Goal: Information Seeking & Learning: Learn about a topic

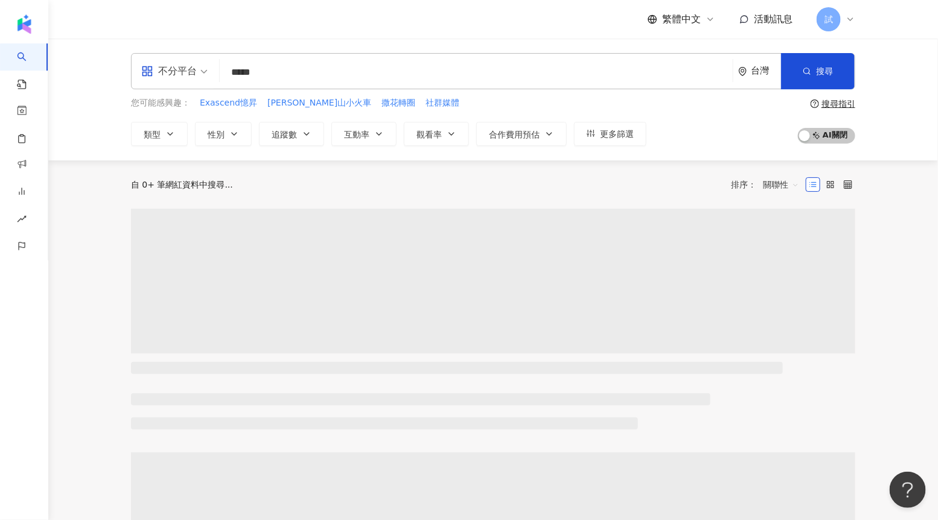
click at [260, 72] on input "*****" at bounding box center [476, 72] width 503 height 23
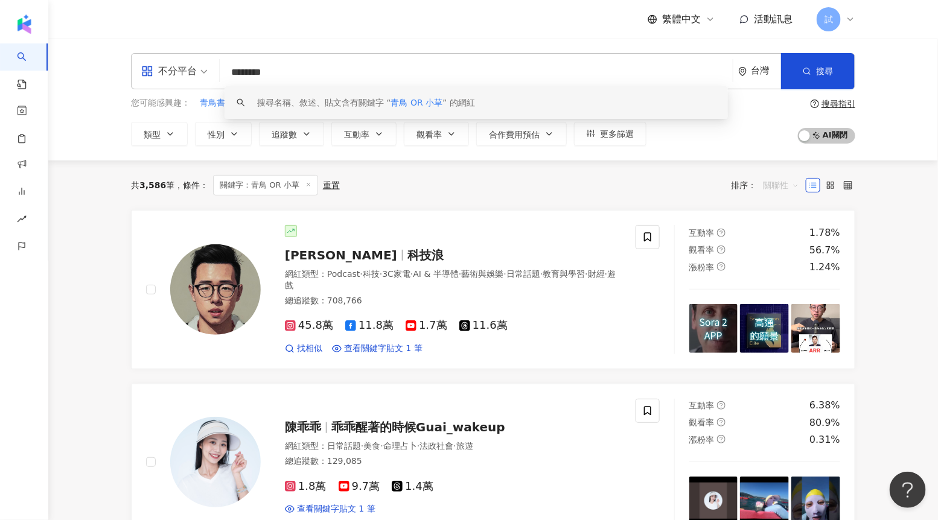
click at [777, 180] on span "關聯性" at bounding box center [781, 185] width 36 height 19
type input "********"
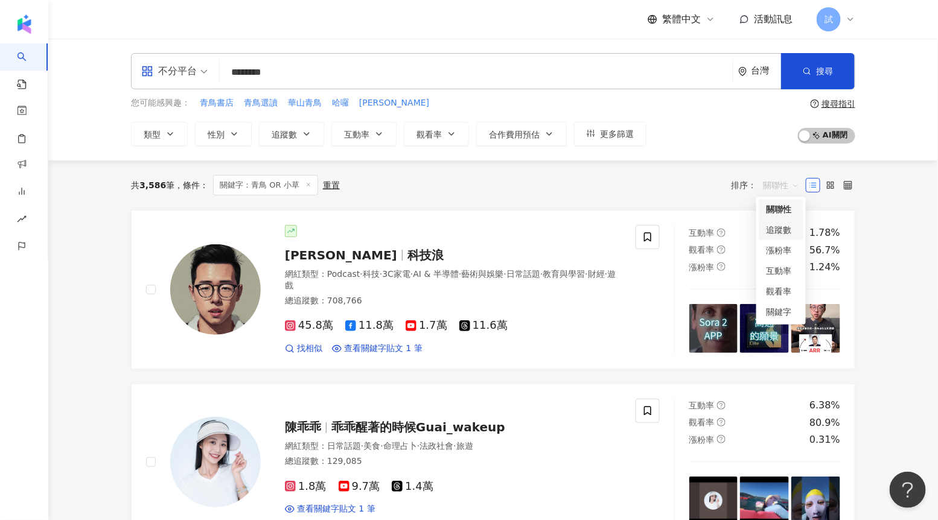
click at [785, 231] on div "追蹤數" at bounding box center [781, 229] width 30 height 13
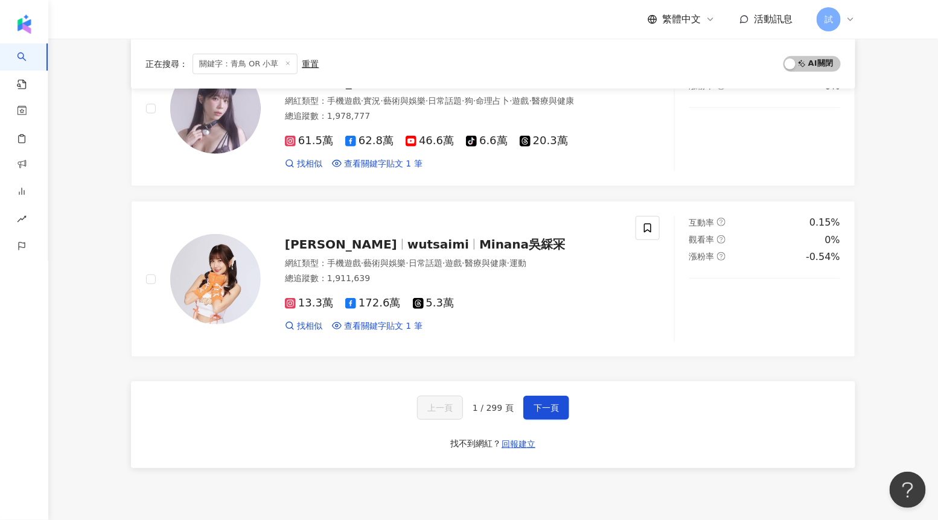
scroll to position [1889, 0]
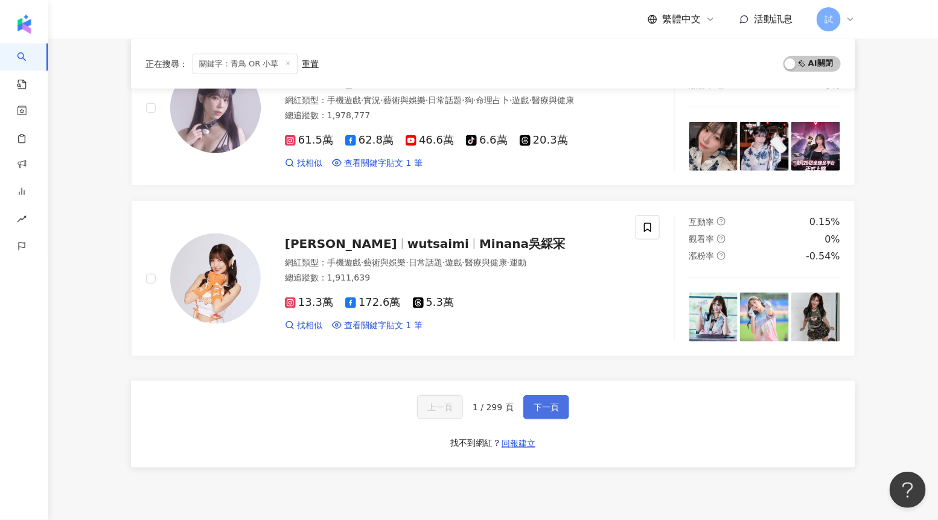
click at [553, 408] on span "下一頁" at bounding box center [546, 408] width 25 height 10
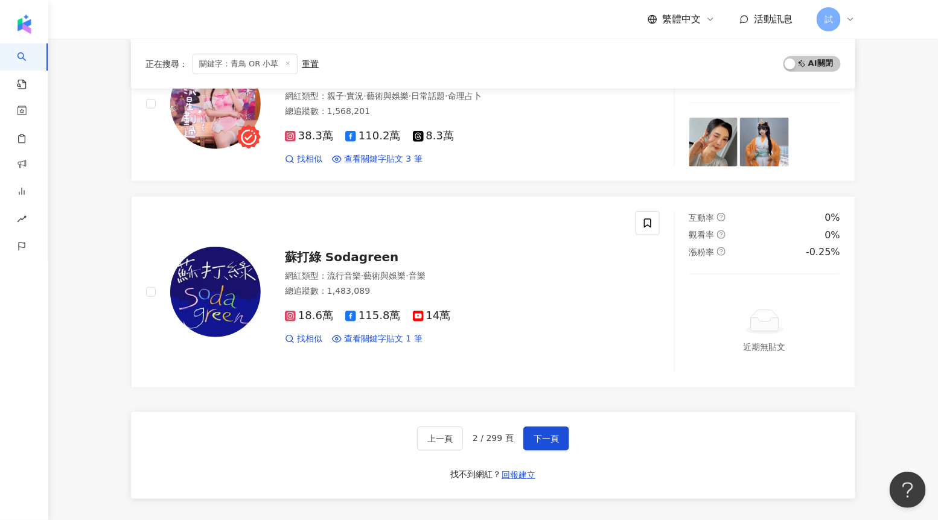
scroll to position [1943, 0]
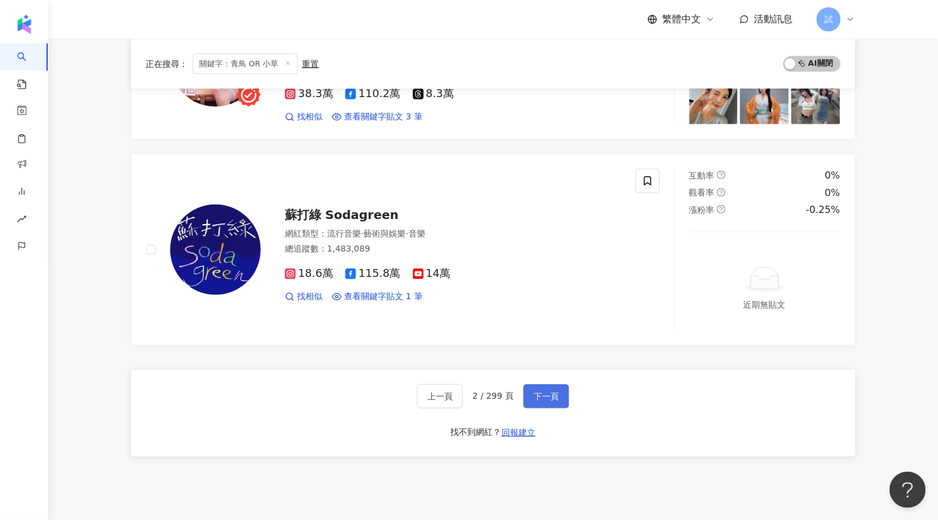
click at [551, 392] on span "下一頁" at bounding box center [546, 397] width 25 height 10
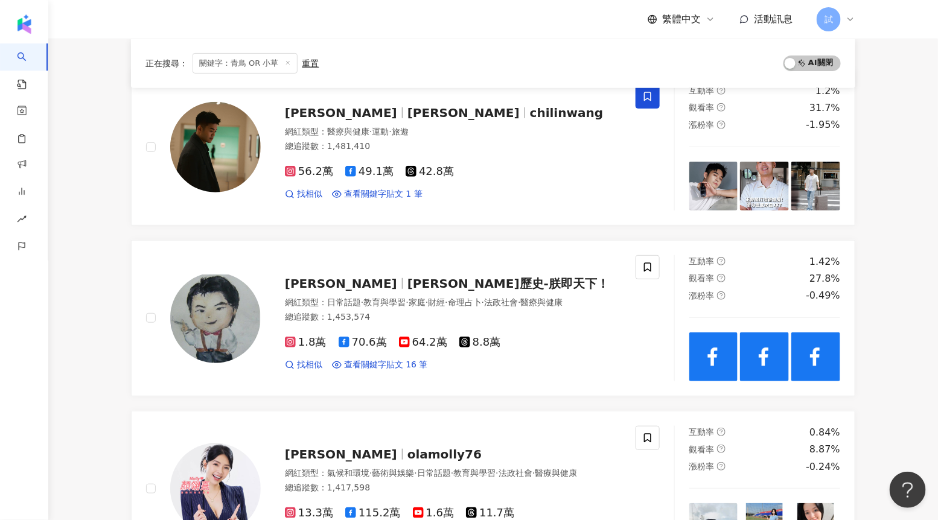
scroll to position [130, 0]
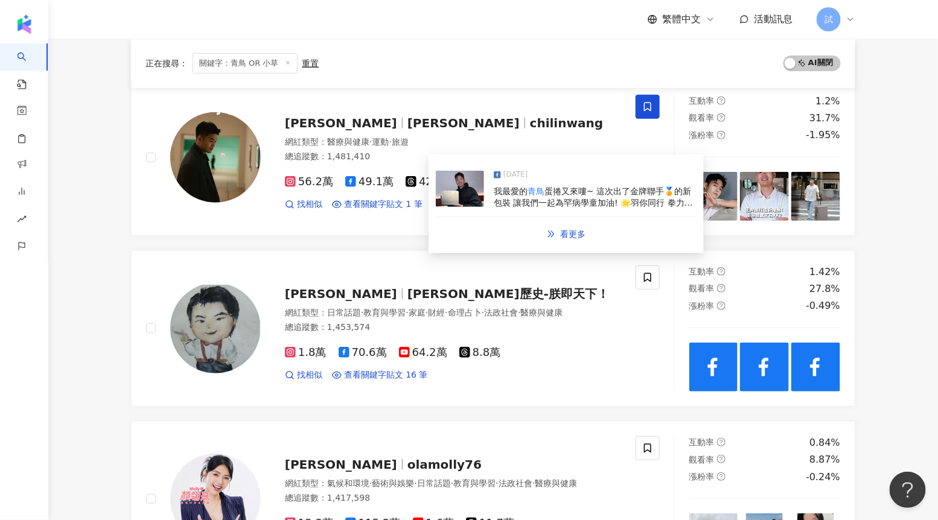
click at [465, 192] on img at bounding box center [460, 189] width 48 height 36
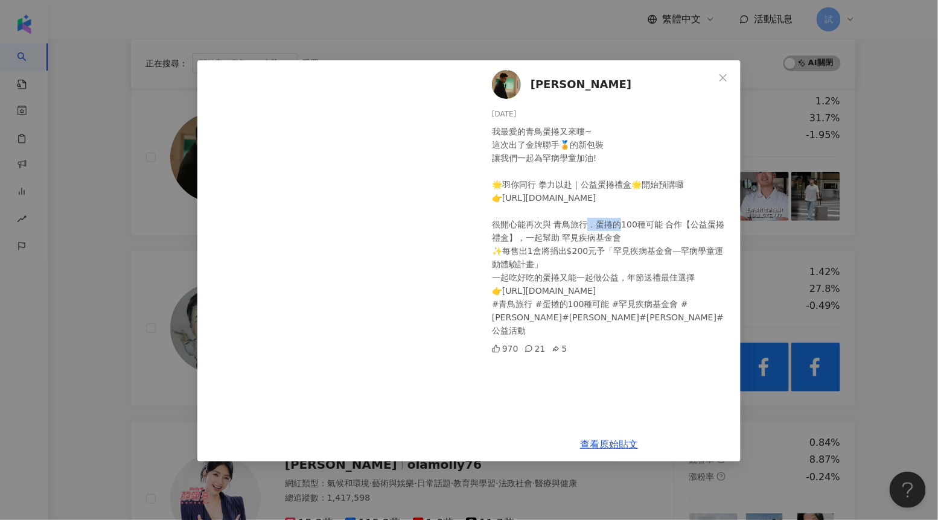
drag, startPoint x: 555, startPoint y: 226, endPoint x: 585, endPoint y: 226, distance: 30.2
click at [585, 226] on div "我最愛的青鳥蛋捲又來嘍~ 這次出了金牌聯手🏅的新包裝 讓我們一起為罕病學童加油! 🌟羽你同行 拳力以赴｜公益蛋捲禮盒🌟開始預購囉 👉https://twbbt…" at bounding box center [611, 231] width 239 height 212
click at [106, 286] on div "Chi Lin Wang 2024/12/30 我最愛的青鳥蛋捲又來嘍~ 這次出了金牌聯手🏅的新包裝 讓我們一起為罕病學童加油! 🌟羽你同行 拳力以赴｜公益蛋…" at bounding box center [469, 260] width 938 height 520
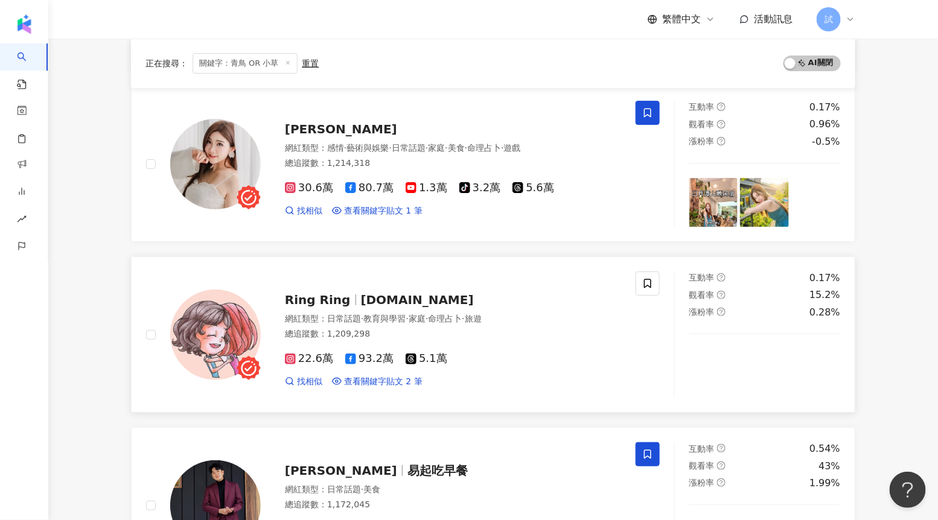
scroll to position [1787, 0]
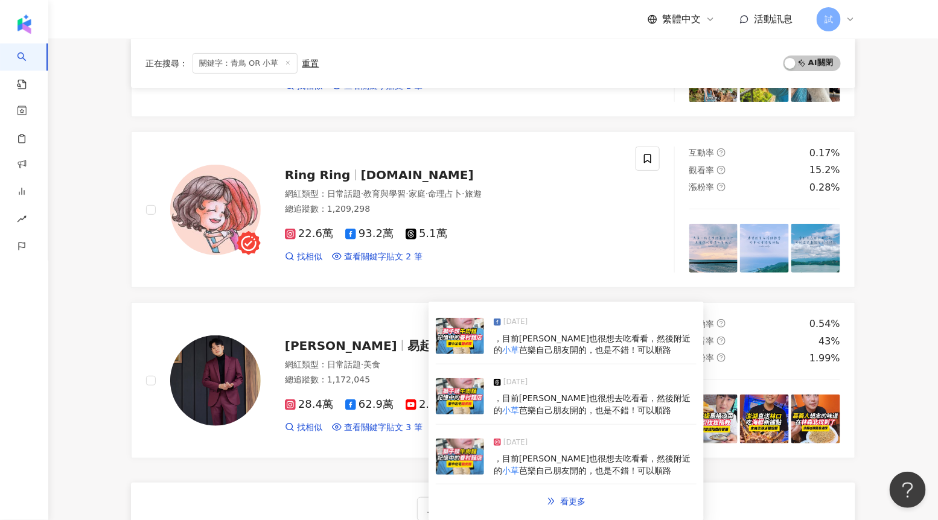
click at [457, 404] on img at bounding box center [460, 396] width 48 height 36
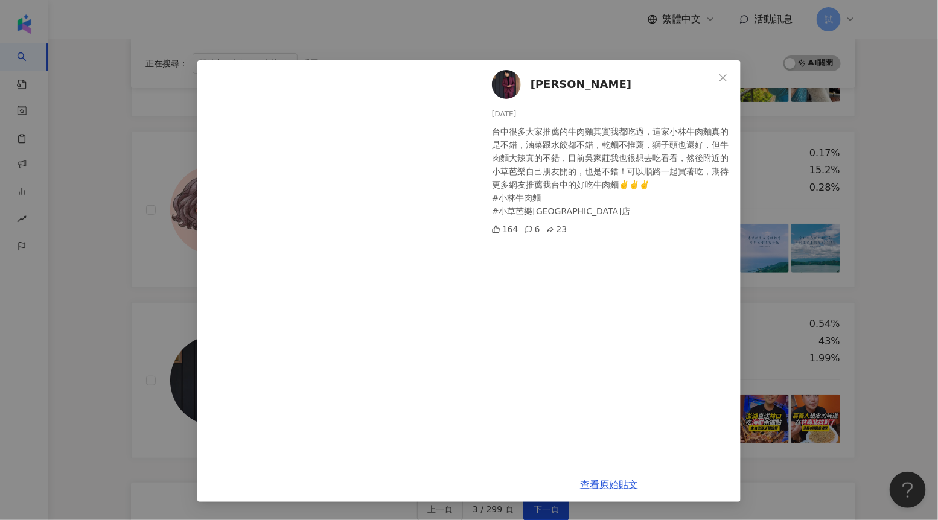
click at [774, 202] on div "李易 2025/1/9 台中很多大家推薦的牛肉麵其實我都吃過，這家小林牛肉麵真的是不錯，滷菜跟水餃都不錯，乾麵不推薦，獅子頭也還好，但牛肉麵大辣真的不錯，目前…" at bounding box center [469, 260] width 938 height 520
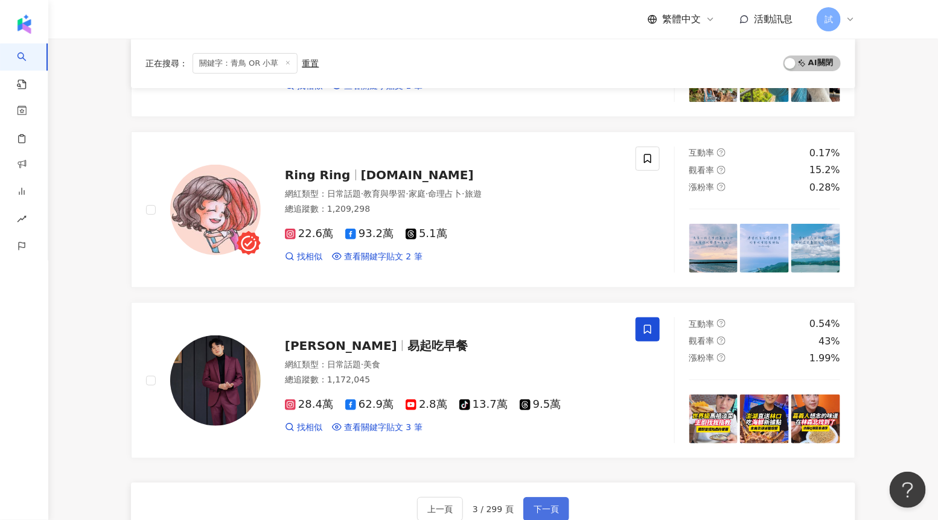
click at [562, 502] on button "下一頁" at bounding box center [546, 509] width 46 height 24
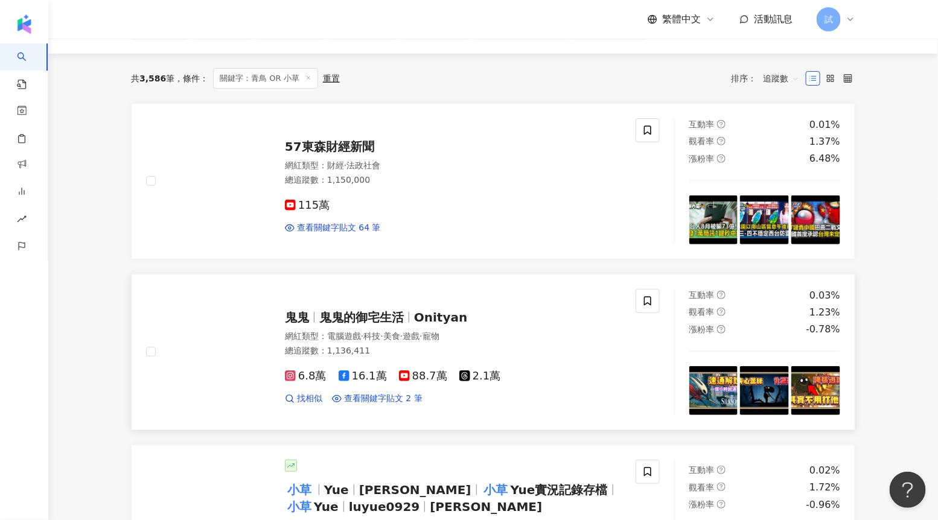
scroll to position [46, 0]
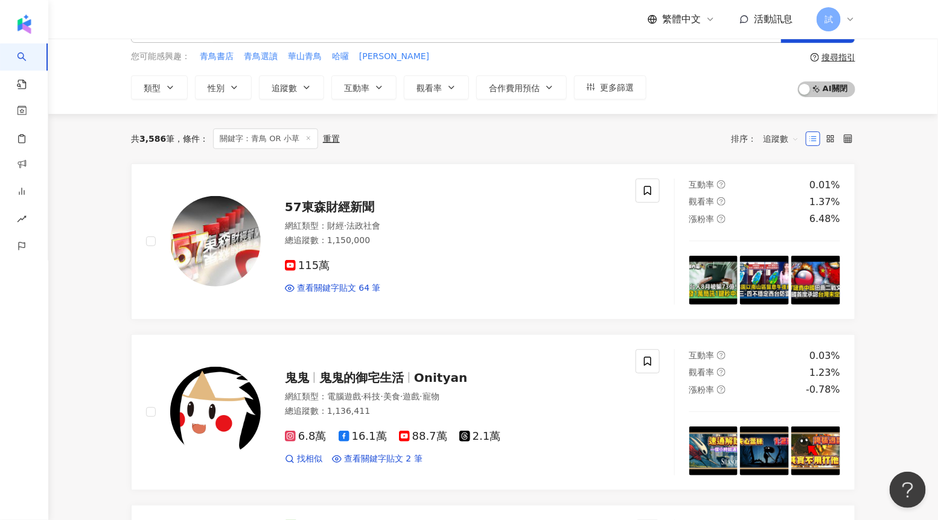
click at [771, 142] on span "追蹤數" at bounding box center [781, 138] width 36 height 19
click at [777, 244] on div "觀看率" at bounding box center [781, 244] width 30 height 13
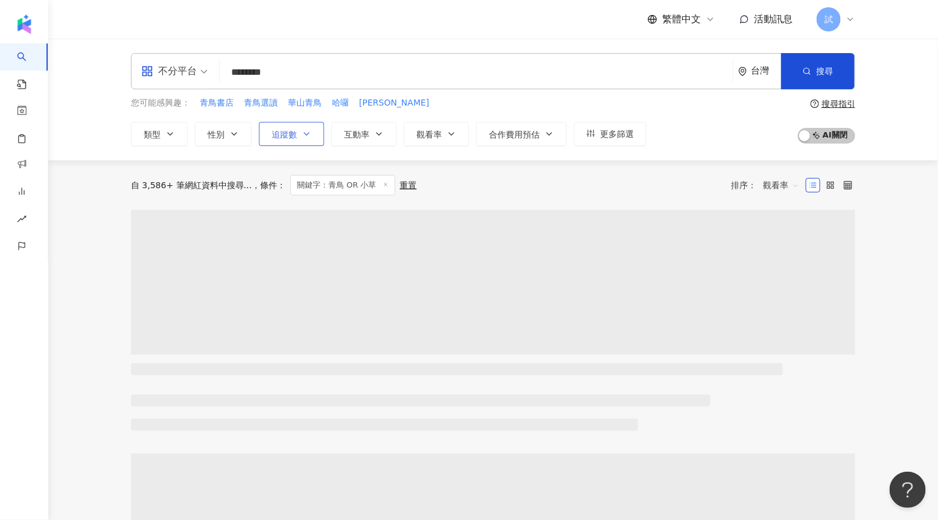
click at [285, 132] on span "追蹤數" at bounding box center [284, 135] width 25 height 10
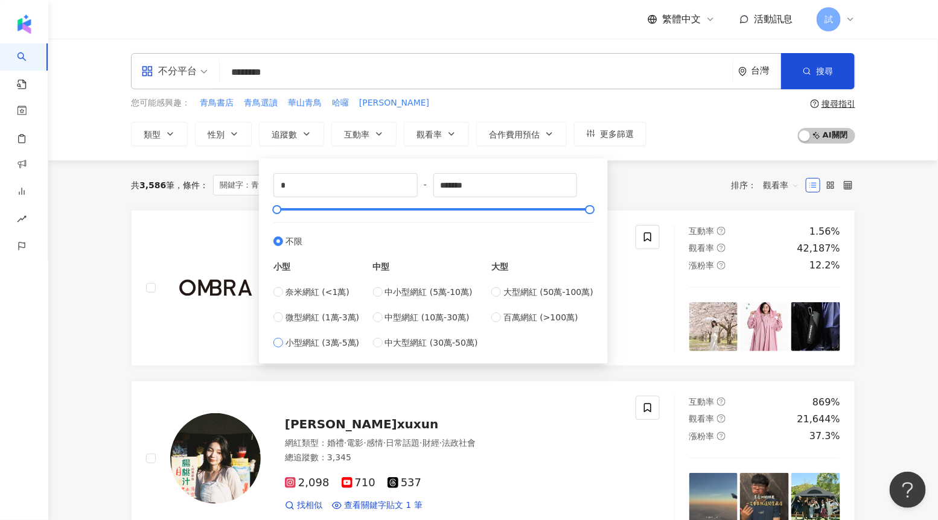
click at [296, 337] on span "小型網紅 (3萬-5萬)" at bounding box center [322, 342] width 74 height 13
type input "*****"
drag, startPoint x: 294, startPoint y: 210, endPoint x: 589, endPoint y: 213, distance: 295.2
click at [590, 213] on div at bounding box center [587, 209] width 7 height 7
type input "******"
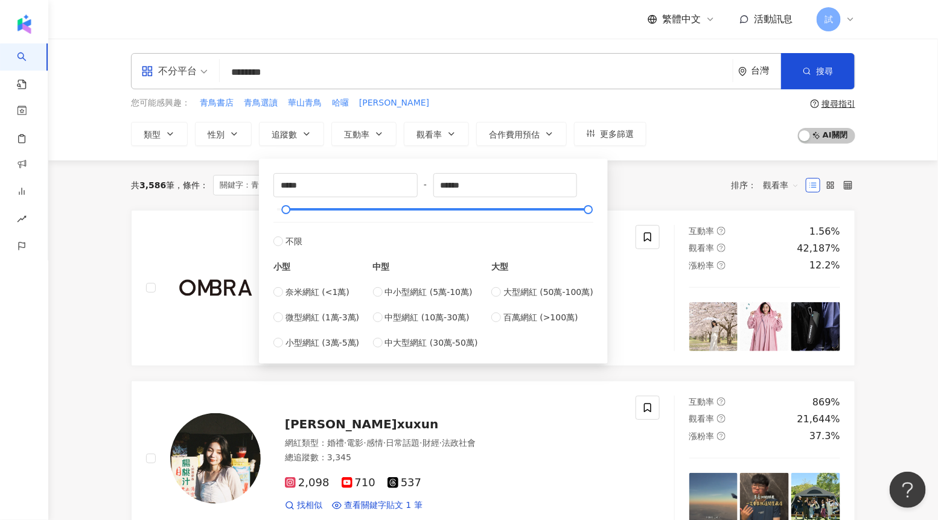
click at [642, 182] on div "共 3,586 筆 條件 ： 關鍵字：青鳥 OR 小草 重置 排序： 觀看率" at bounding box center [493, 185] width 724 height 21
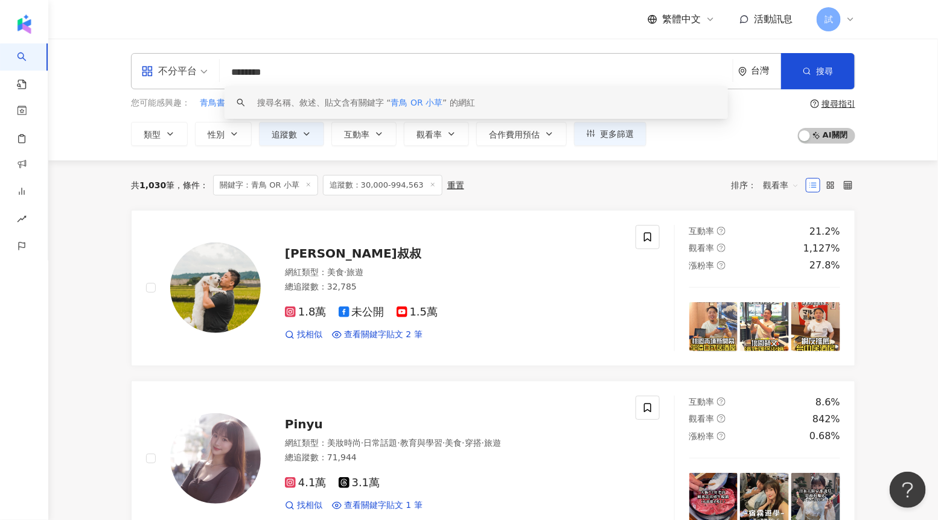
drag, startPoint x: 311, startPoint y: 74, endPoint x: 188, endPoint y: 74, distance: 123.1
click at [188, 74] on div "不分平台 ******** 台灣 搜尋 keyword 搜尋名稱、敘述、貼文含有關鍵字 “ 青鳥 OR 小草 ” 的網紅" at bounding box center [493, 71] width 724 height 36
paste input "***"
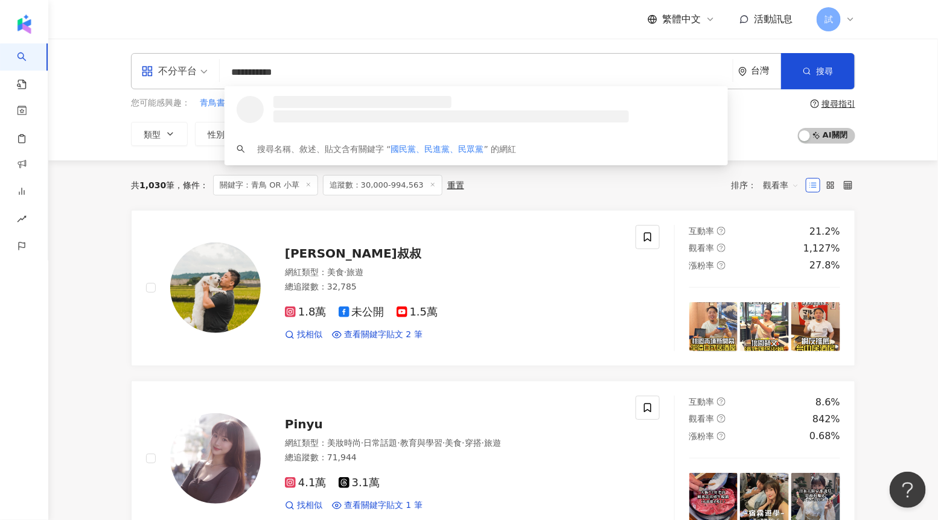
click at [266, 72] on input "**********" at bounding box center [476, 72] width 503 height 23
click at [307, 74] on input "**********" at bounding box center [476, 72] width 503 height 23
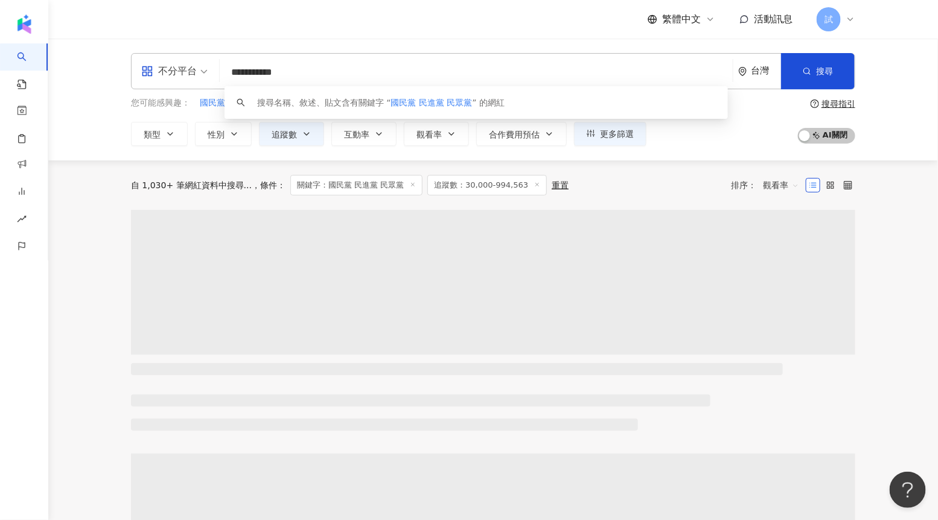
click at [766, 185] on span "觀看率" at bounding box center [781, 185] width 36 height 19
type input "**********"
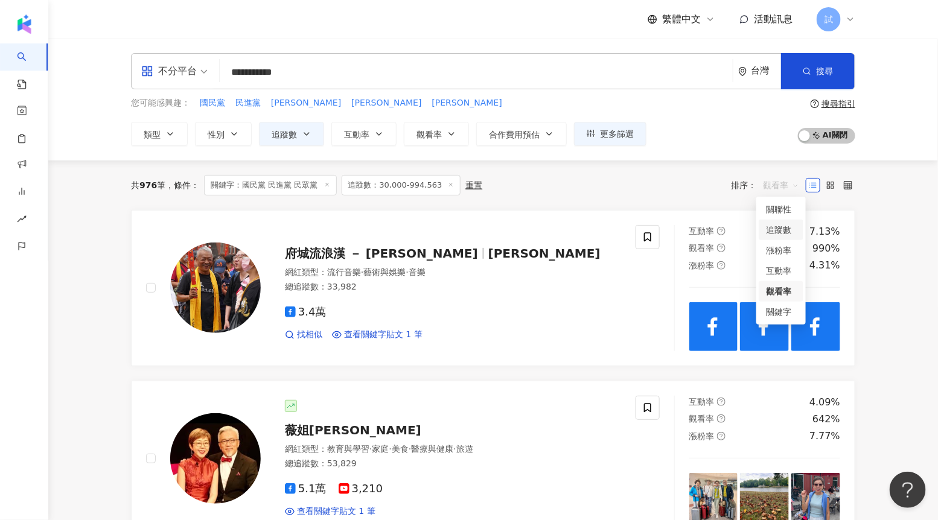
click at [779, 230] on div "追蹤數" at bounding box center [781, 229] width 30 height 13
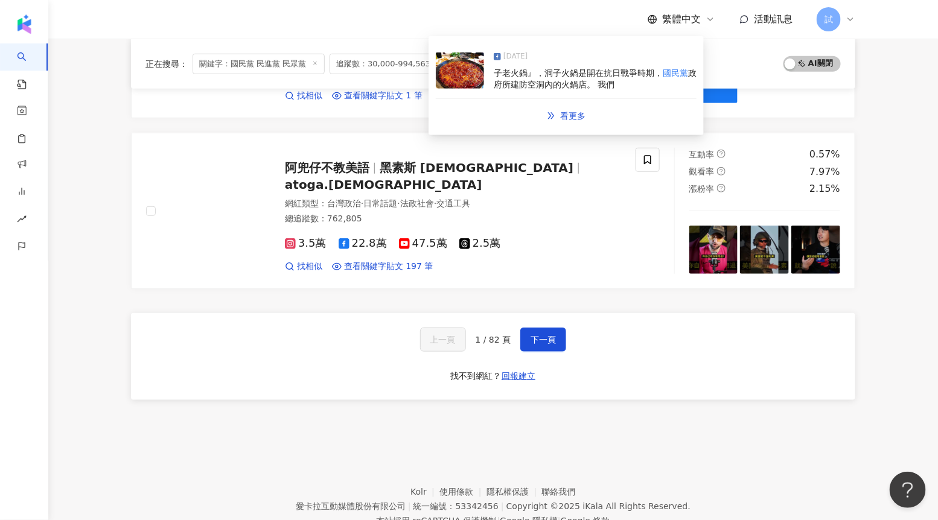
scroll to position [2033, 0]
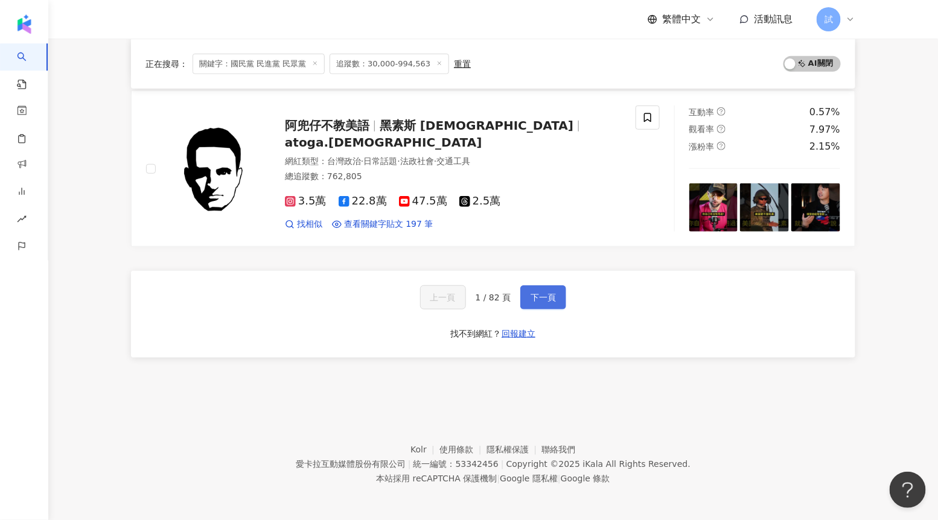
click at [540, 290] on button "下一頁" at bounding box center [543, 297] width 46 height 24
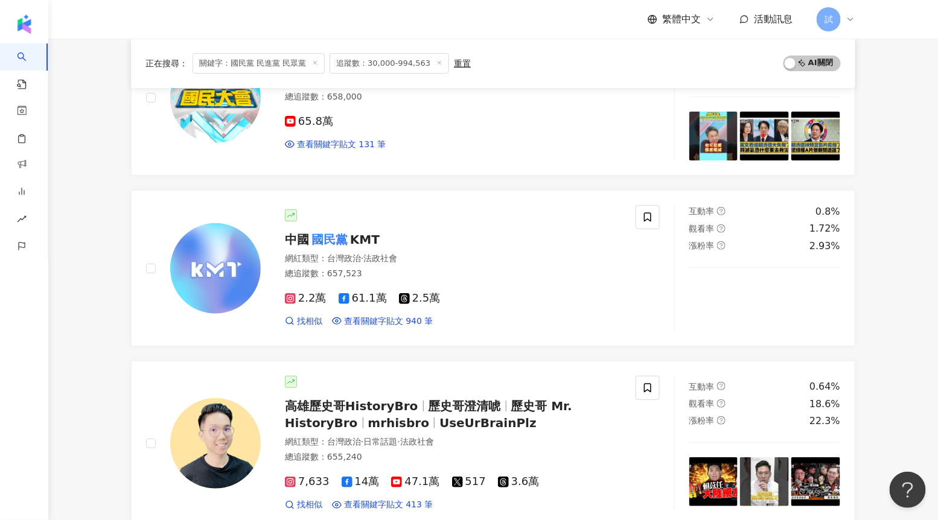
scroll to position [2007, 0]
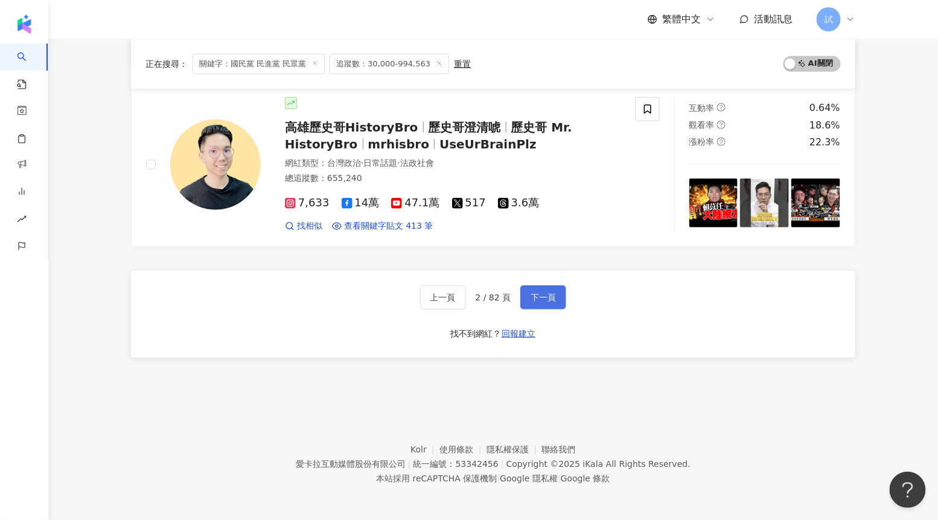
click at [531, 297] on span "下一頁" at bounding box center [543, 298] width 25 height 10
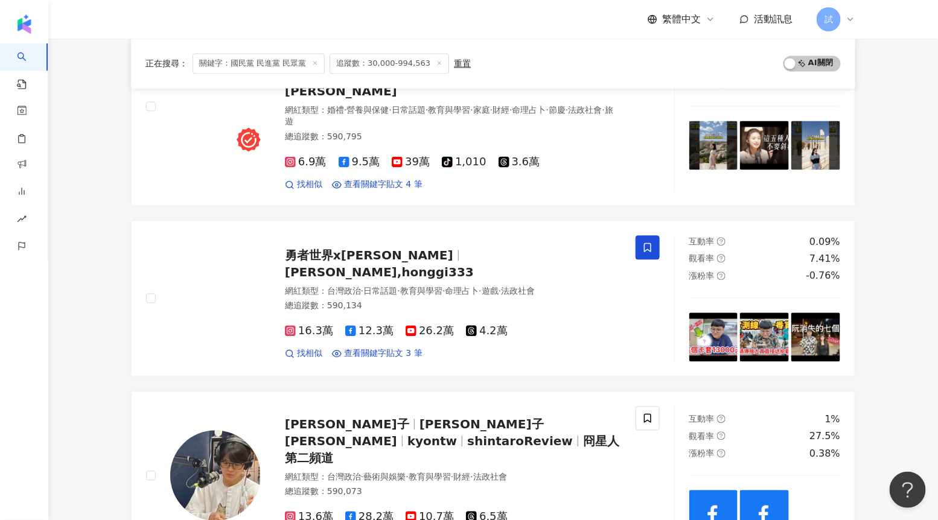
scroll to position [887, 0]
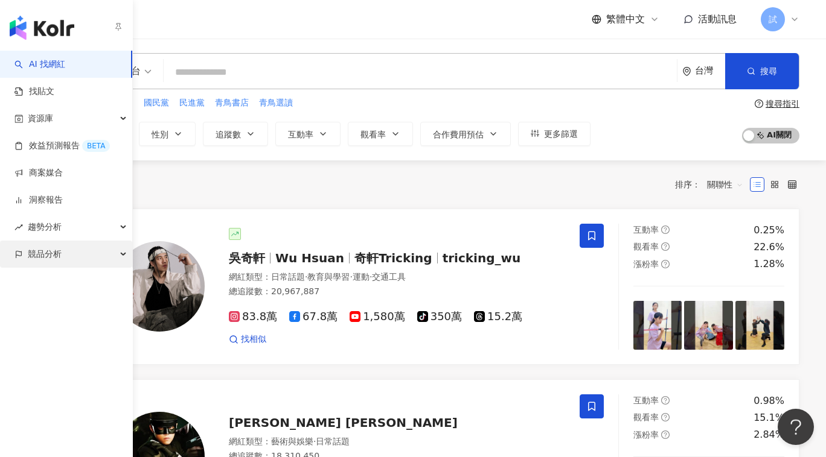
click at [94, 263] on div "競品分析" at bounding box center [66, 254] width 132 height 27
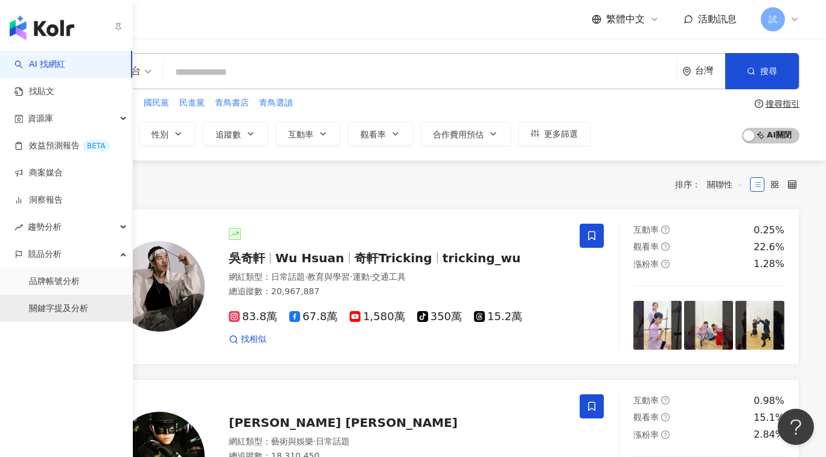
click at [60, 303] on link "關鍵字提及分析" at bounding box center [58, 309] width 59 height 12
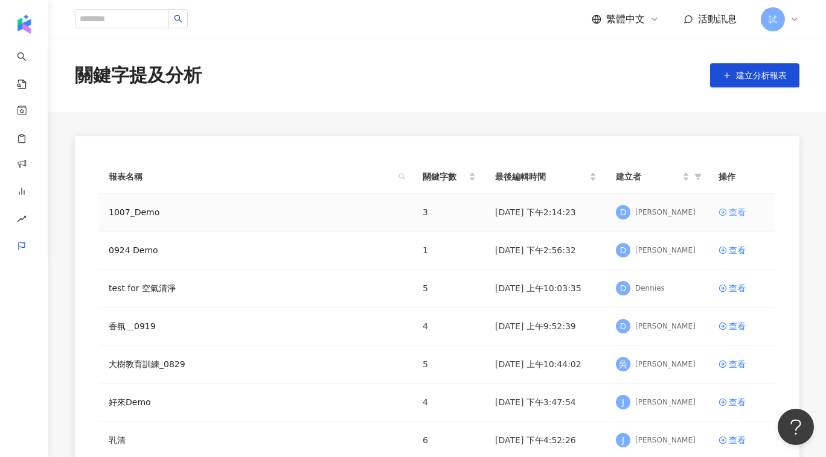
click at [725, 209] on icon at bounding box center [722, 212] width 8 height 8
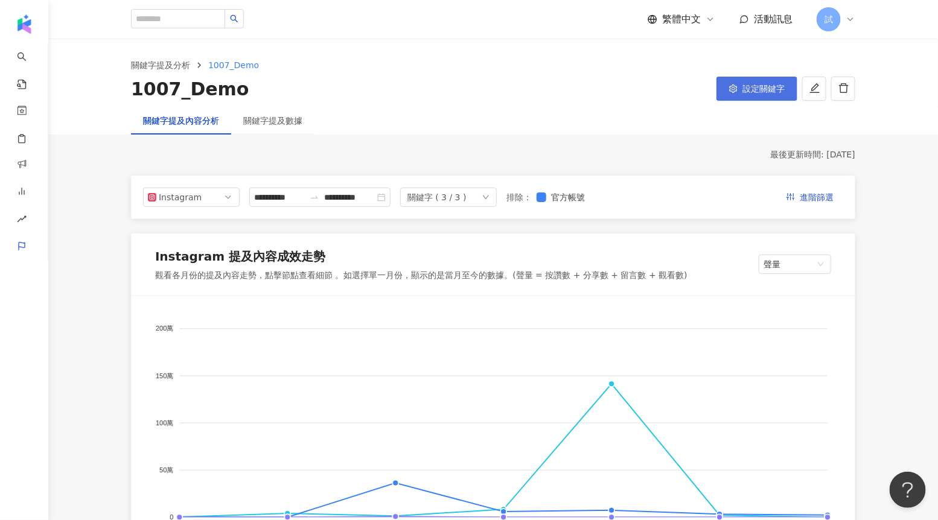
click at [739, 84] on button "設定關鍵字" at bounding box center [756, 89] width 81 height 24
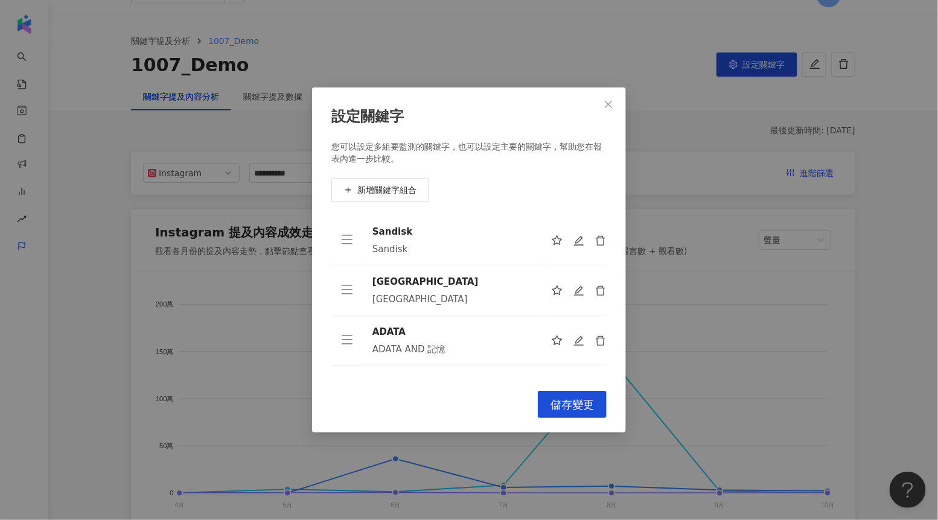
scroll to position [30, 0]
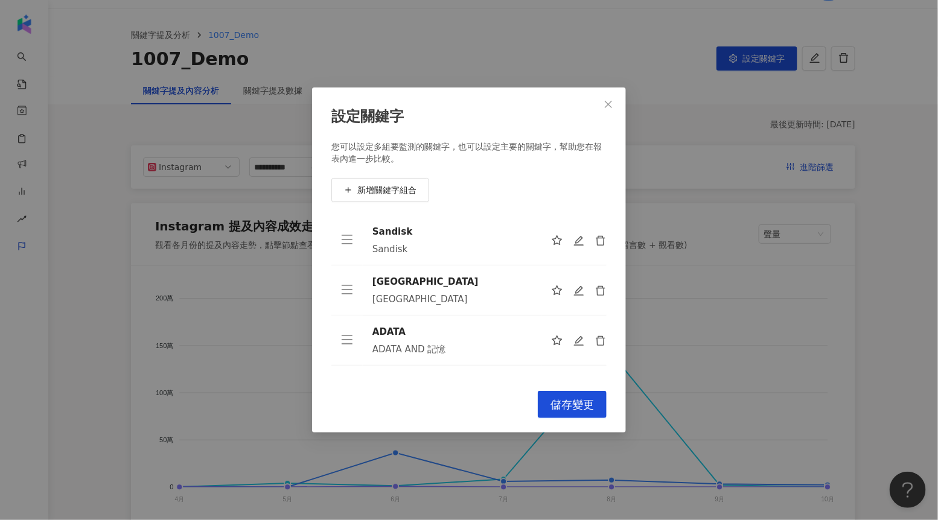
click at [586, 334] on div at bounding box center [579, 340] width 56 height 12
click at [579, 339] on icon "edit" at bounding box center [579, 341] width 11 height 11
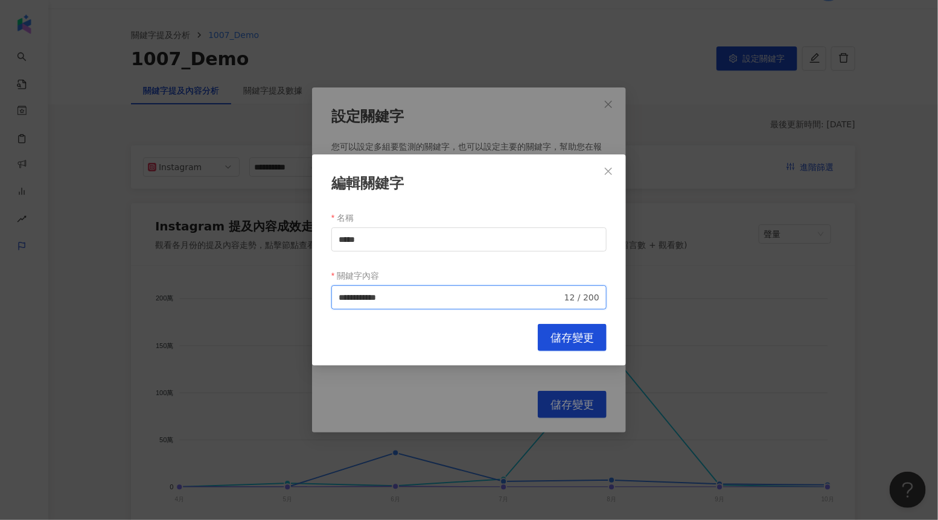
drag, startPoint x: 365, startPoint y: 294, endPoint x: 483, endPoint y: 296, distance: 118.3
click at [484, 296] on input "**********" at bounding box center [450, 297] width 223 height 13
type input "**********"
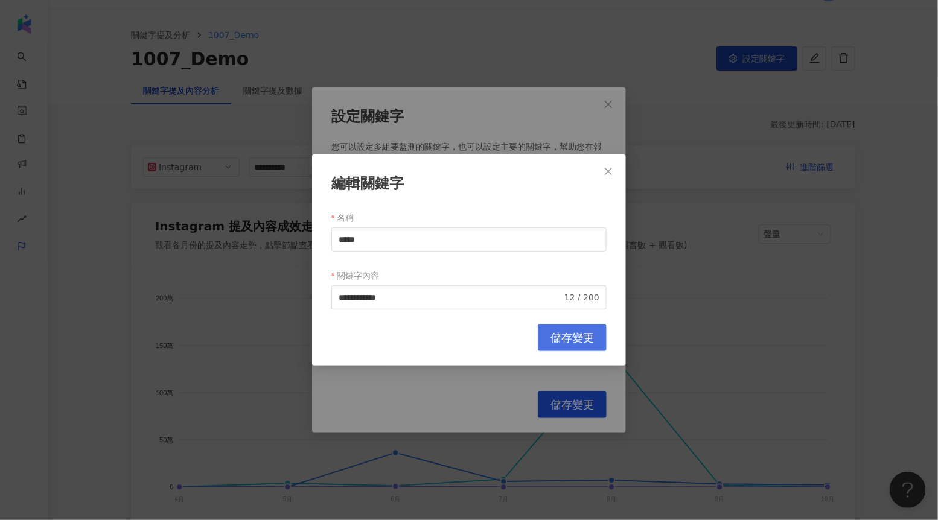
click at [553, 331] on span "儲存變更" at bounding box center [571, 337] width 43 height 13
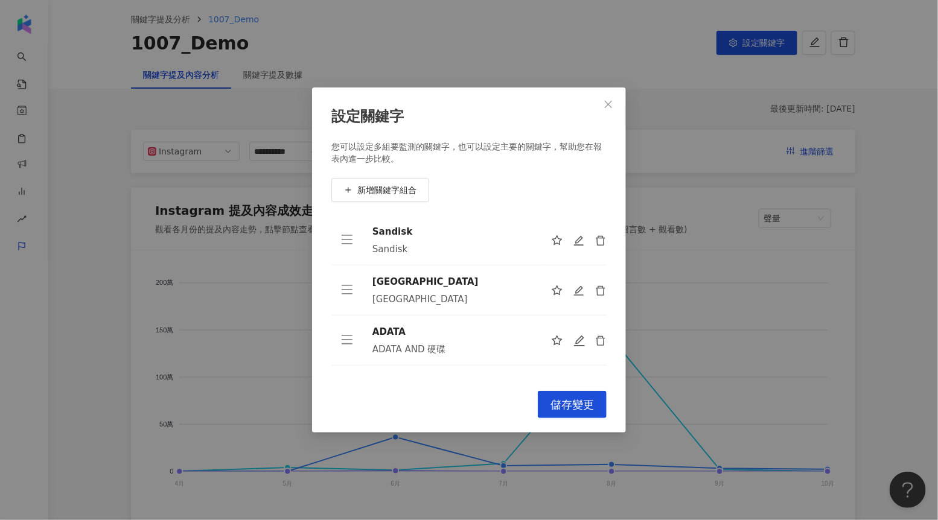
scroll to position [55, 0]
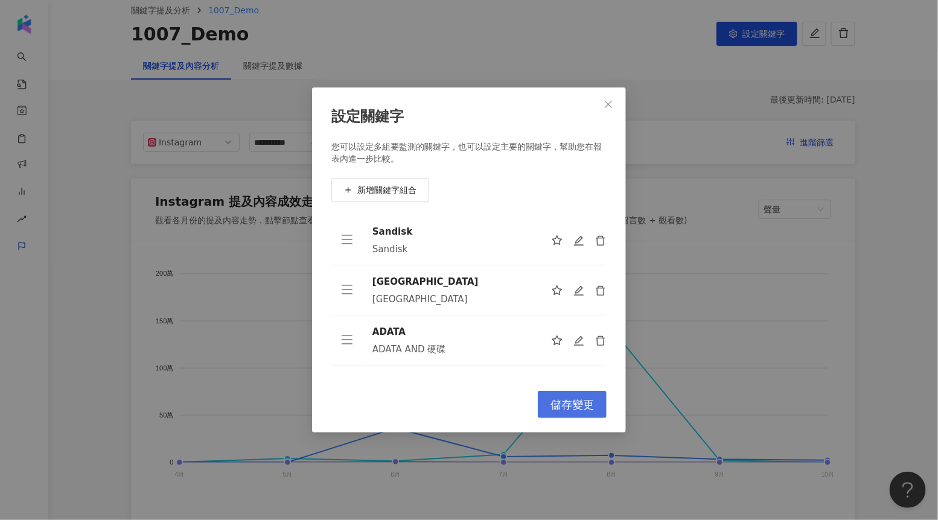
click at [560, 397] on button "儲存變更" at bounding box center [572, 404] width 69 height 27
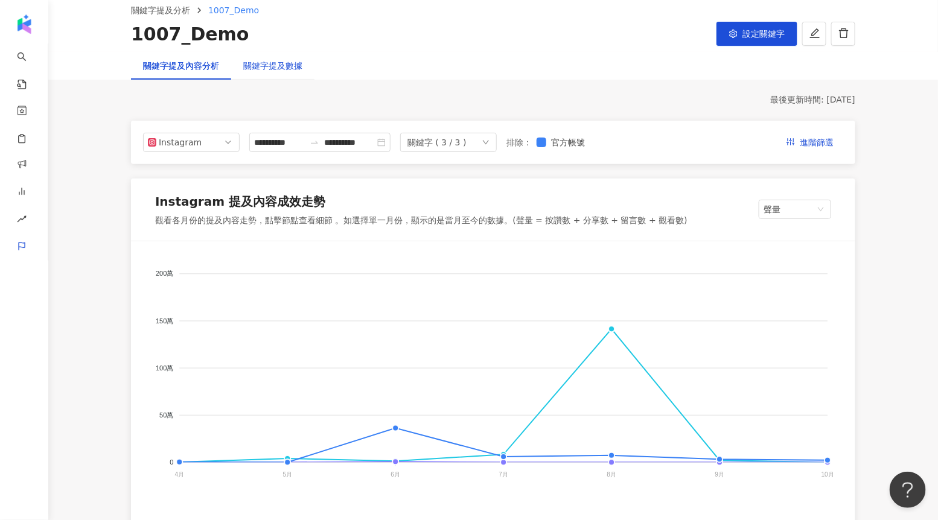
click at [292, 65] on div "關鍵字提及數據" at bounding box center [272, 65] width 59 height 13
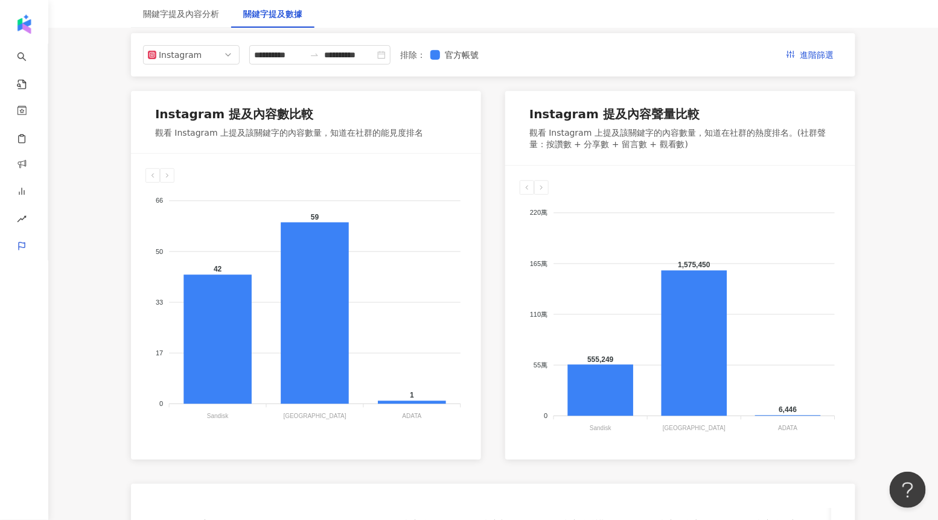
scroll to position [143, 0]
click at [313, 49] on icon "swap-right" at bounding box center [315, 54] width 10 height 10
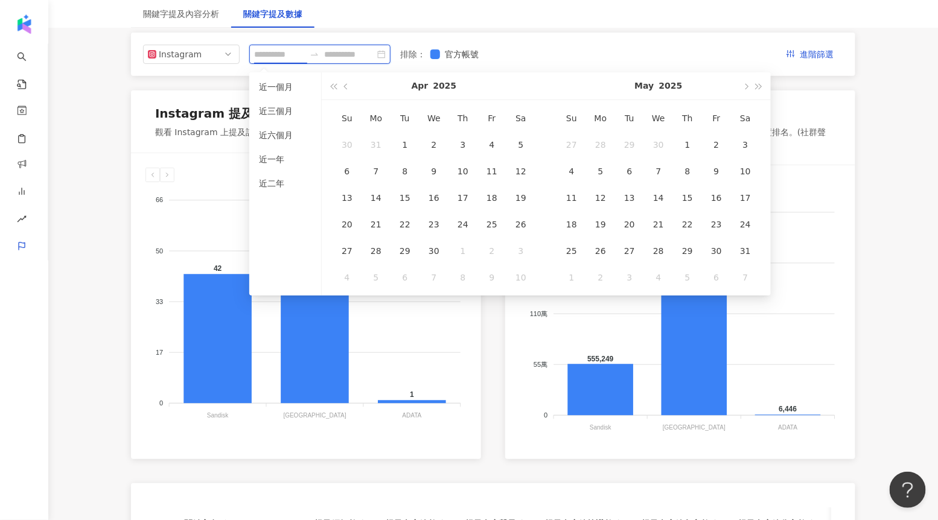
type input "**********"
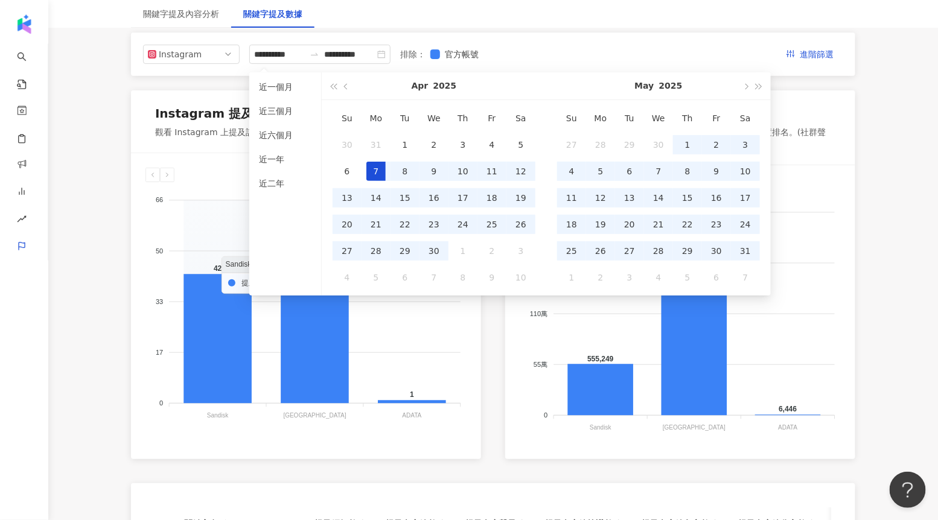
click at [177, 261] on foreignobject at bounding box center [305, 302] width 321 height 241
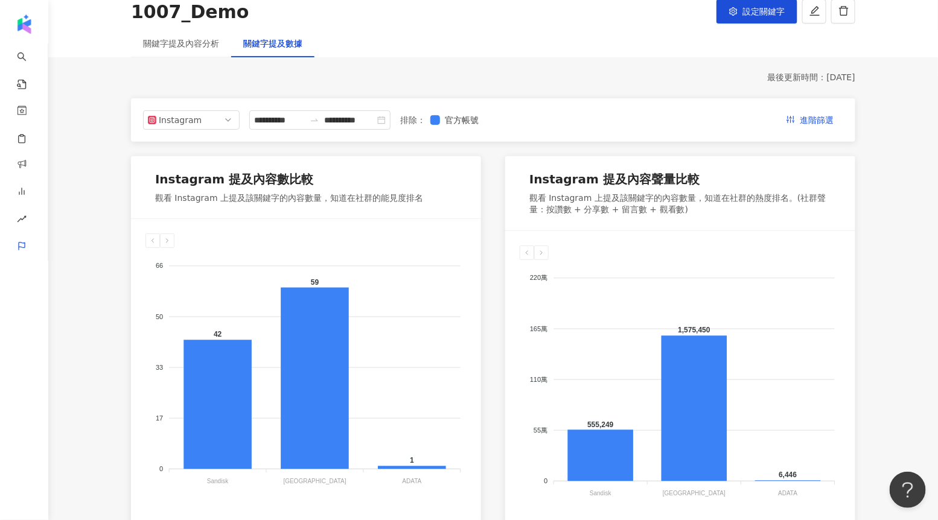
scroll to position [78, 0]
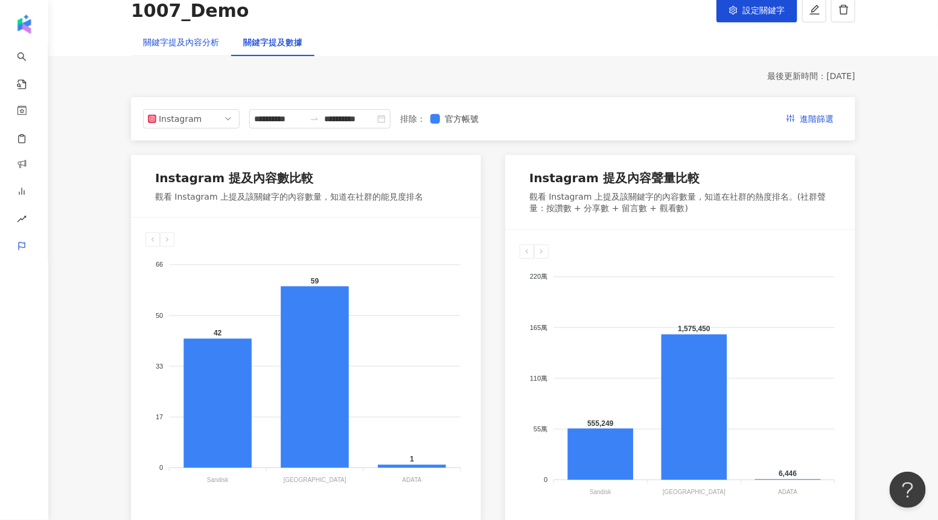
click at [206, 47] on div "關鍵字提及內容分析" at bounding box center [181, 42] width 76 height 13
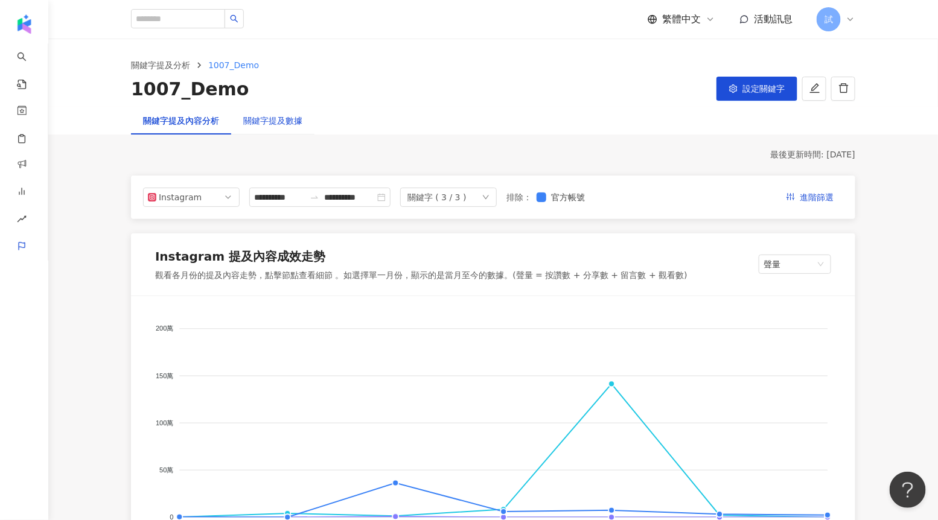
click at [287, 121] on div "關鍵字提及數據" at bounding box center [272, 120] width 59 height 13
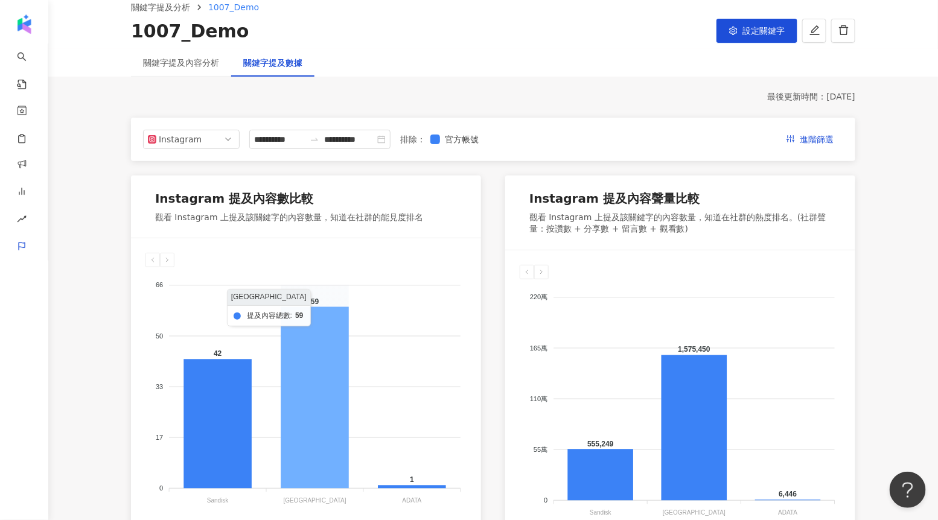
scroll to position [83, 0]
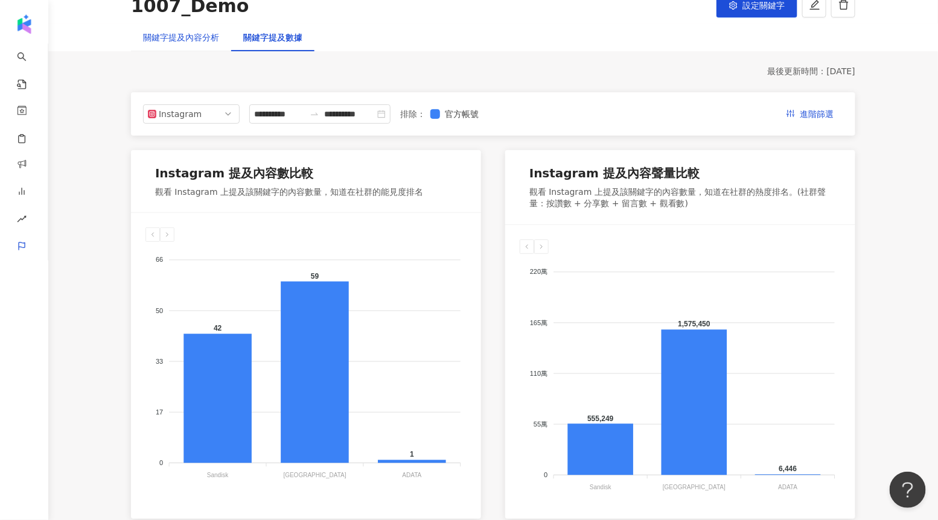
click at [201, 40] on div "關鍵字提及內容分析" at bounding box center [181, 37] width 76 height 13
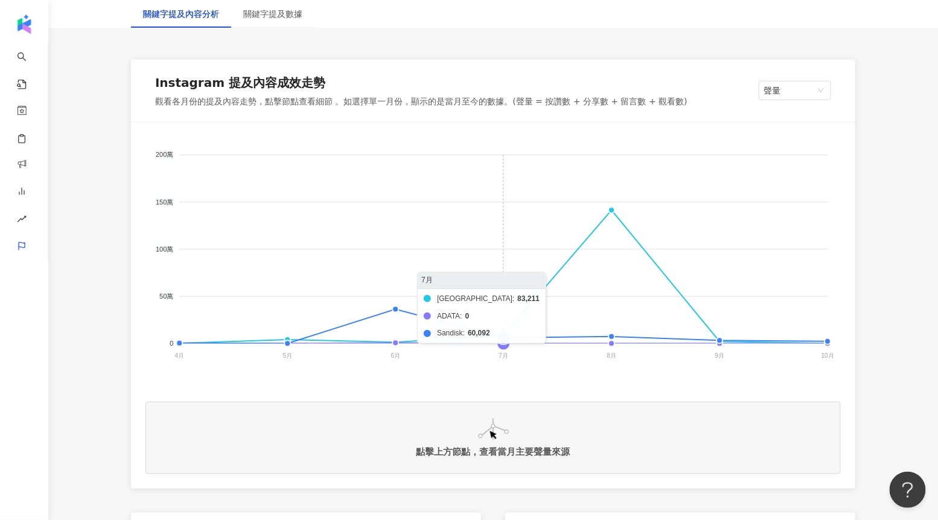
scroll to position [175, 0]
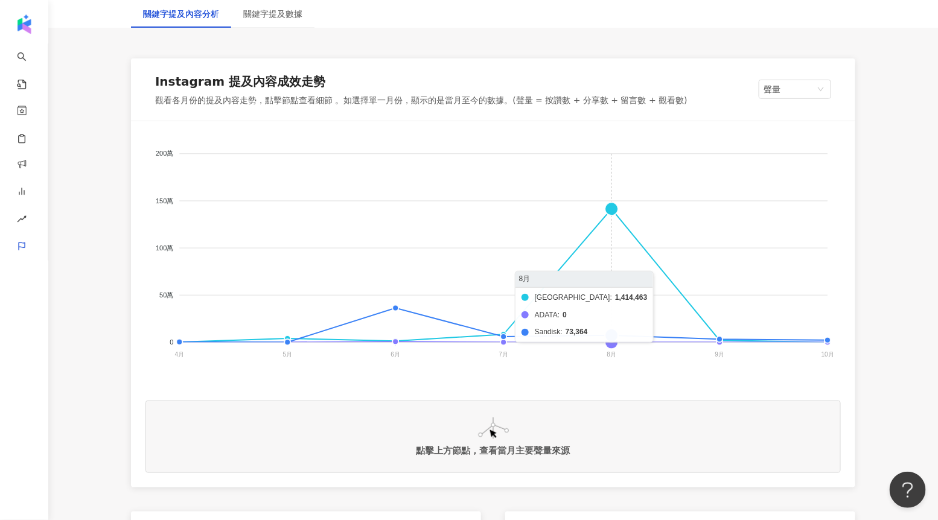
click at [612, 210] on foreignobject "Kingston ADATA Sandisk" at bounding box center [492, 256] width 695 height 241
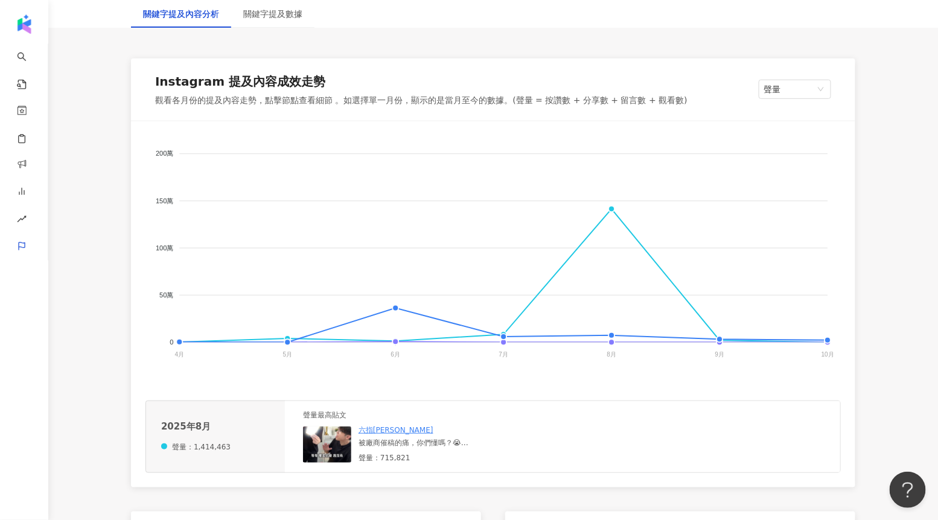
click at [321, 439] on img at bounding box center [327, 445] width 48 height 36
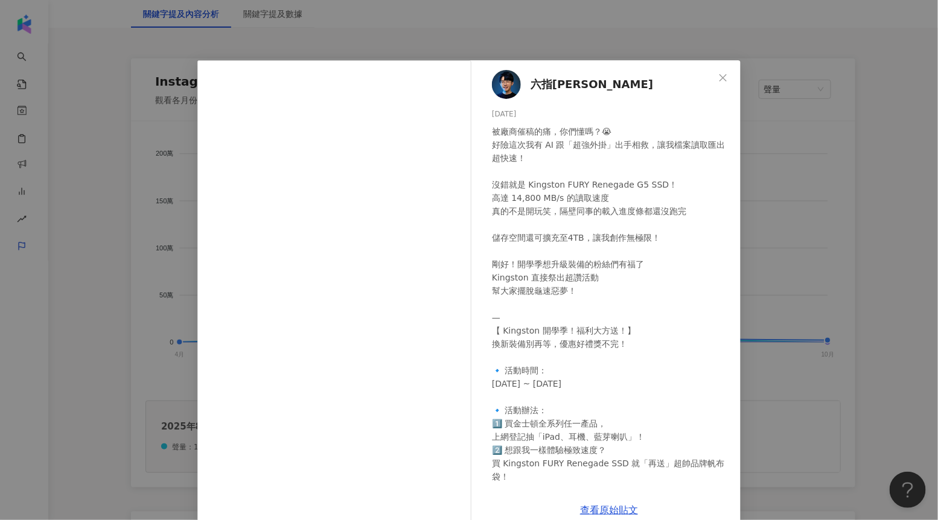
click at [799, 128] on div "六指淵 Huber 2025/8/29 被廠商催稿的痛，你們懂嗎？😭 好險這次我有 AI 跟「超強外掛」出手相救，讓我檔案讀取匯出超快速！ 沒錯就是 King…" at bounding box center [469, 260] width 938 height 520
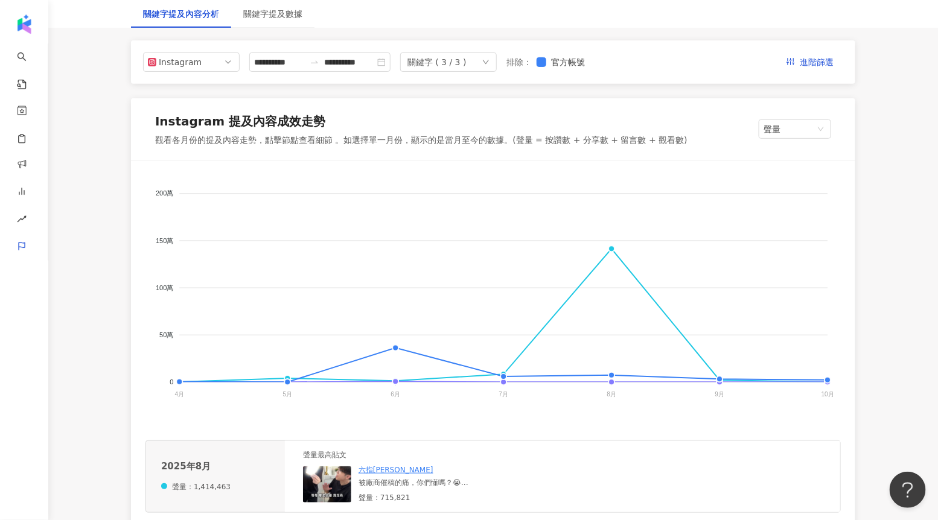
scroll to position [23, 0]
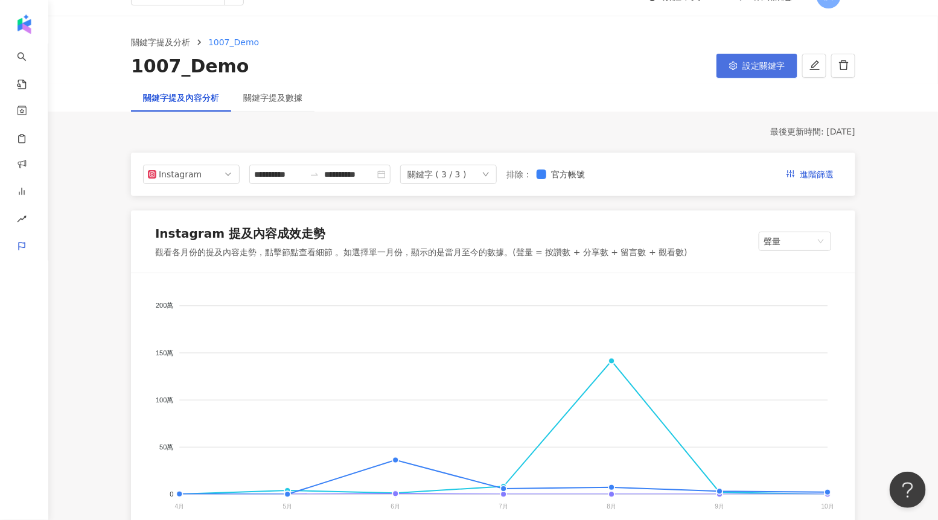
click at [759, 67] on span "設定關鍵字" at bounding box center [763, 66] width 42 height 10
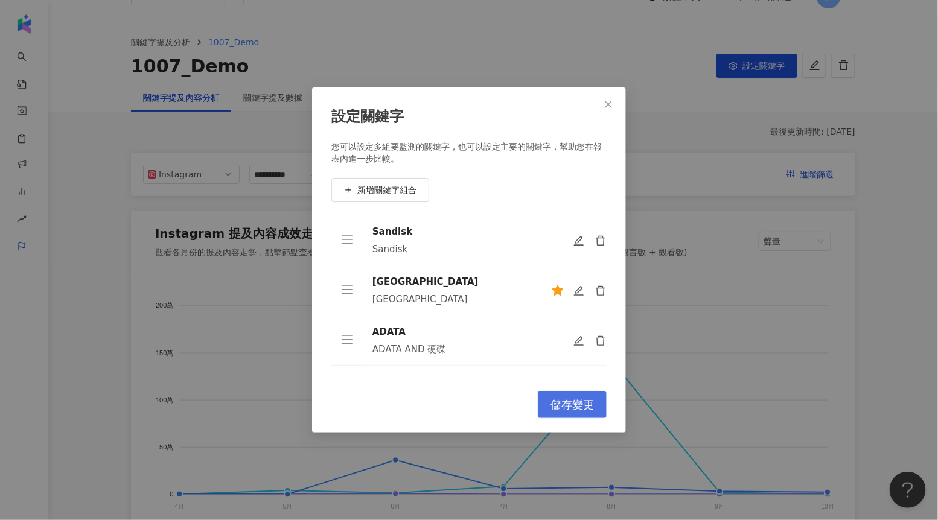
click at [570, 398] on button "儲存變更" at bounding box center [572, 404] width 69 height 27
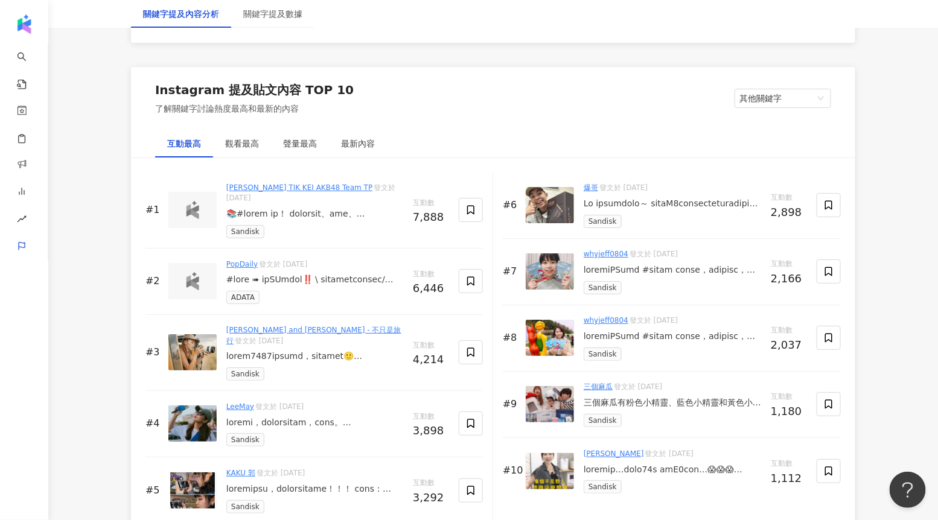
scroll to position [1605, 0]
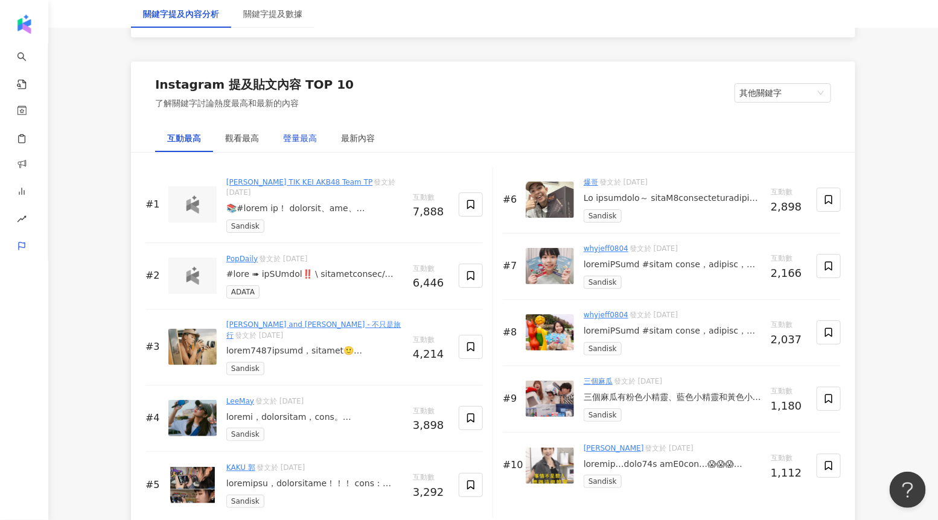
click at [292, 133] on div "聲量最高" at bounding box center [300, 138] width 34 height 13
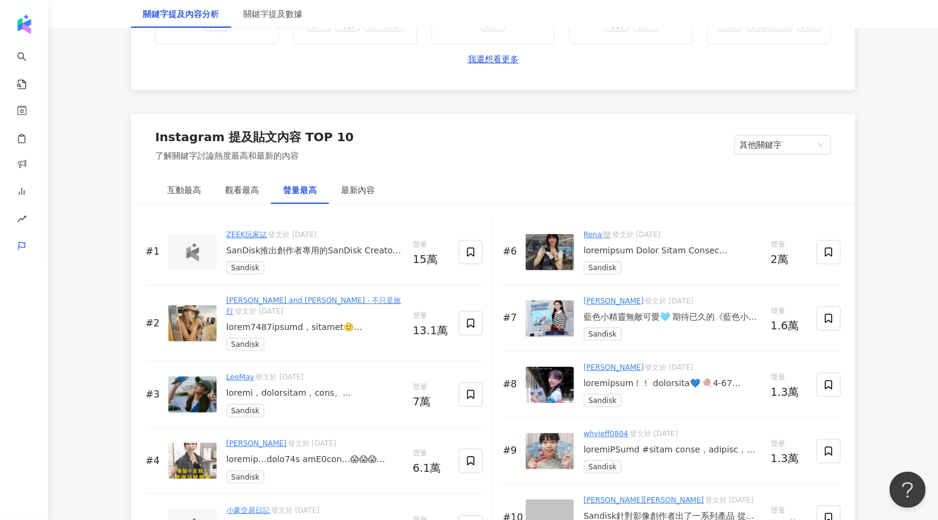
scroll to position [1731, 0]
click at [765, 147] on span "其他關鍵字" at bounding box center [782, 144] width 87 height 18
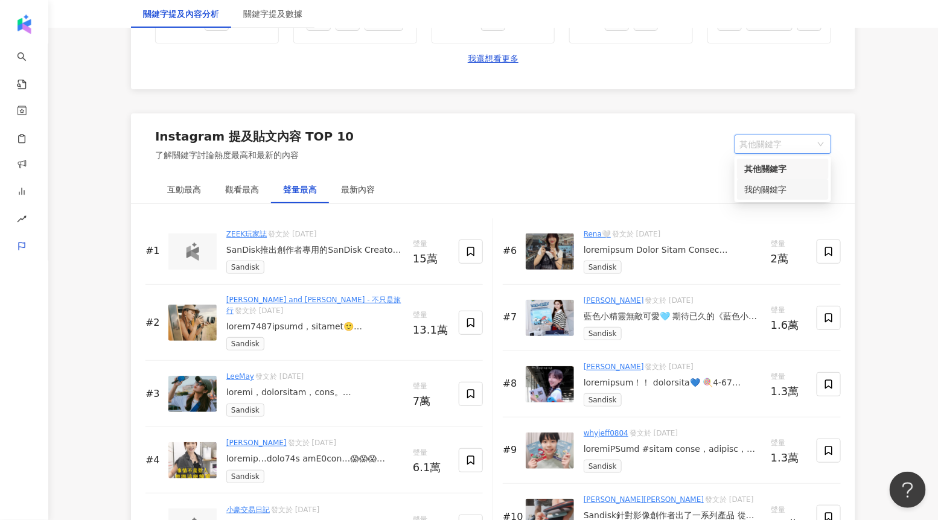
click at [767, 188] on div "我的關鍵字" at bounding box center [782, 189] width 77 height 13
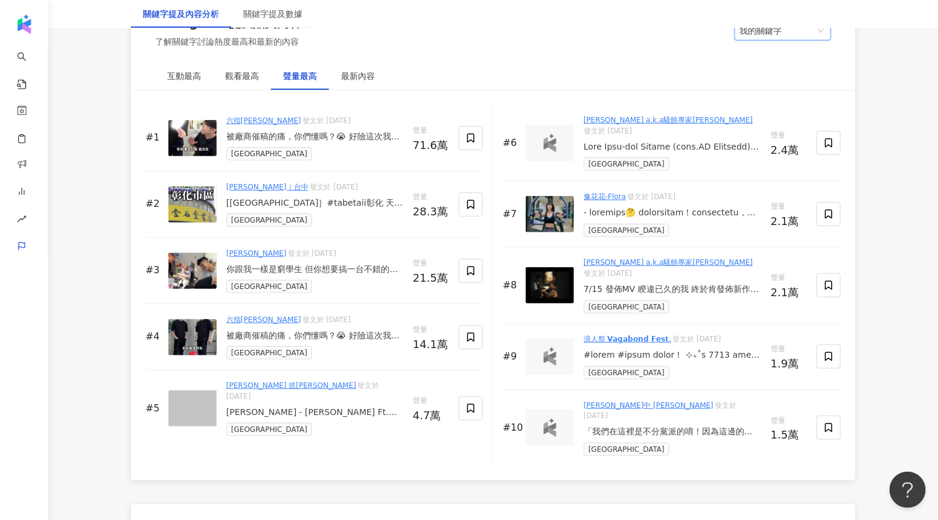
scroll to position [1849, 0]
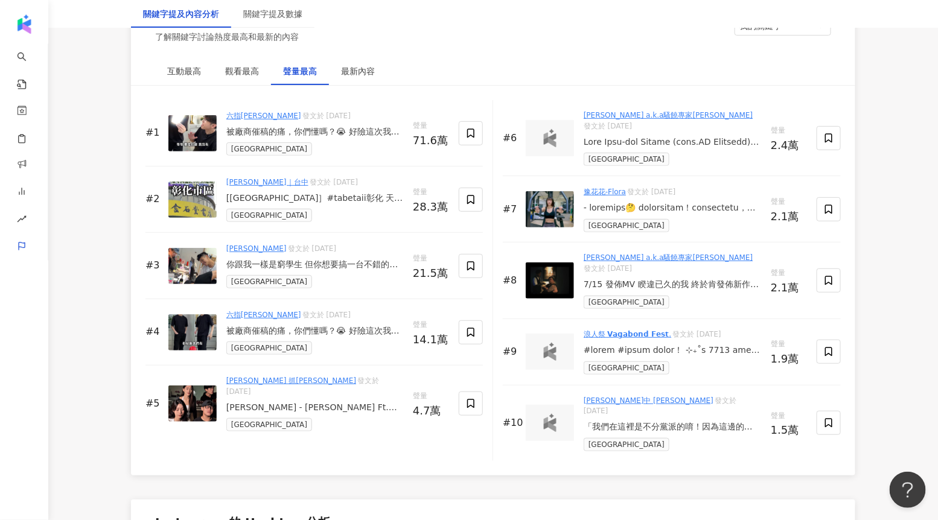
click at [285, 199] on div "[彰化市］#tabetaii彰化 天啊彰化人快看過來！！ 承載我許多回憶的金石堂居然也要走入尾聲了QQQ 學生時期很愛來這邊，除了買書之外也是因為這邊冷氣非常…" at bounding box center [314, 199] width 177 height 12
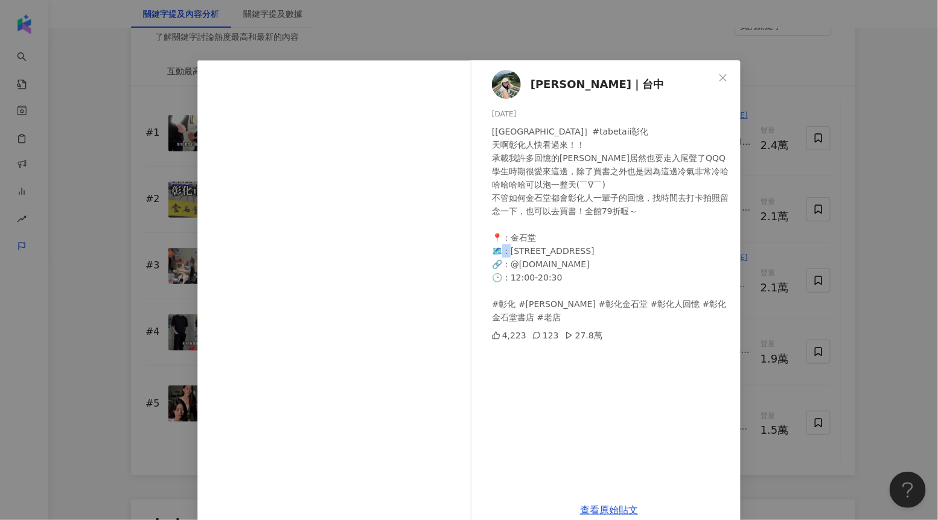
click at [555, 264] on div "[彰化市］#tabetaii彰化 天啊彰化人快看過來！！ 承載我許多回憶的金石堂居然也要走入尾聲了QQQ 學生時期很愛來這邊，除了買書之外也是因為這邊冷氣非常…" at bounding box center [611, 224] width 239 height 199
click at [767, 235] on div "木子木白｜台中 2025/8/8 [彰化市］#tabetaii彰化 天啊彰化人快看過來！！ 承載我許多回憶的金石堂居然也要走入尾聲了QQQ 學生時期很愛來這邊…" at bounding box center [469, 260] width 938 height 520
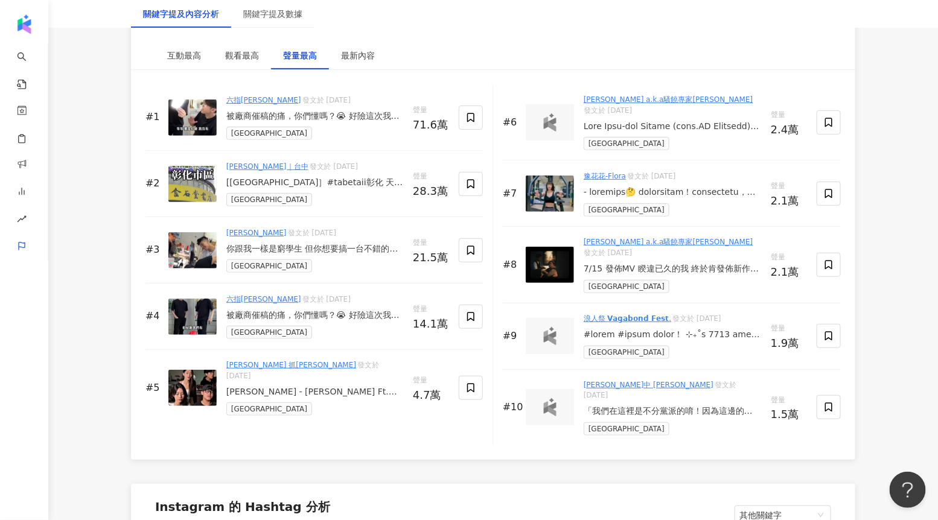
scroll to position [1873, 0]
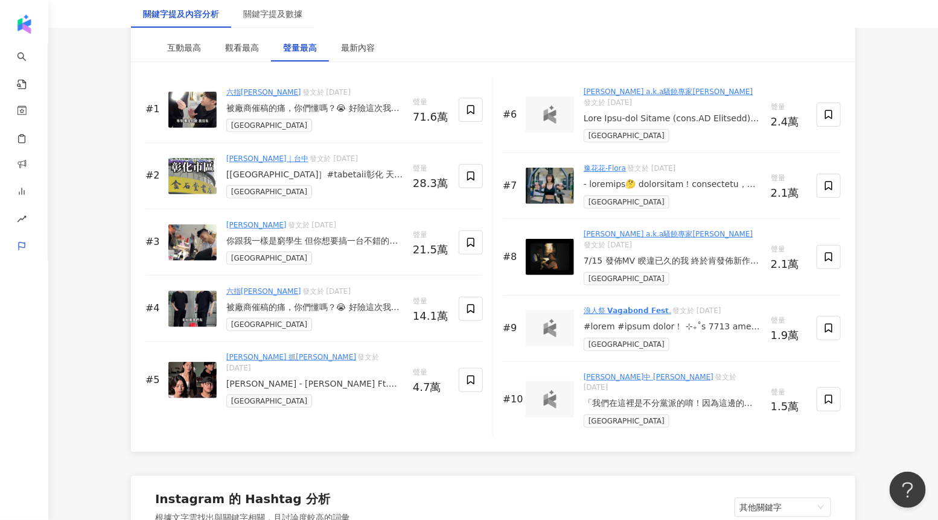
click at [331, 237] on div "你跟我一樣是窮學生 但你想要搞一台不錯的電腦嗎？ 快到蘆洲找 @kuantoppc 客製化主機/開放式水冷主機/電腦套餐/客製化機殼/電競房改造/電腦相關周邊…" at bounding box center [314, 241] width 177 height 12
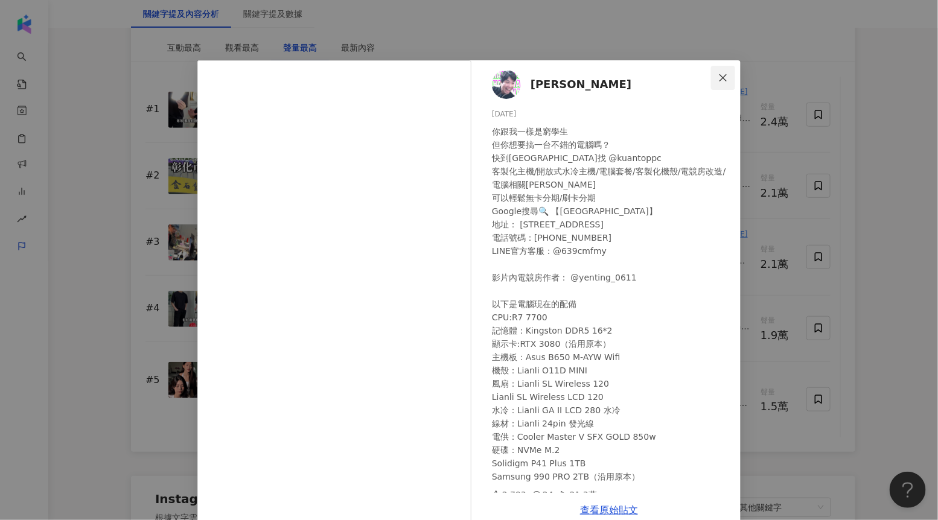
click at [718, 78] on icon "close" at bounding box center [723, 78] width 10 height 10
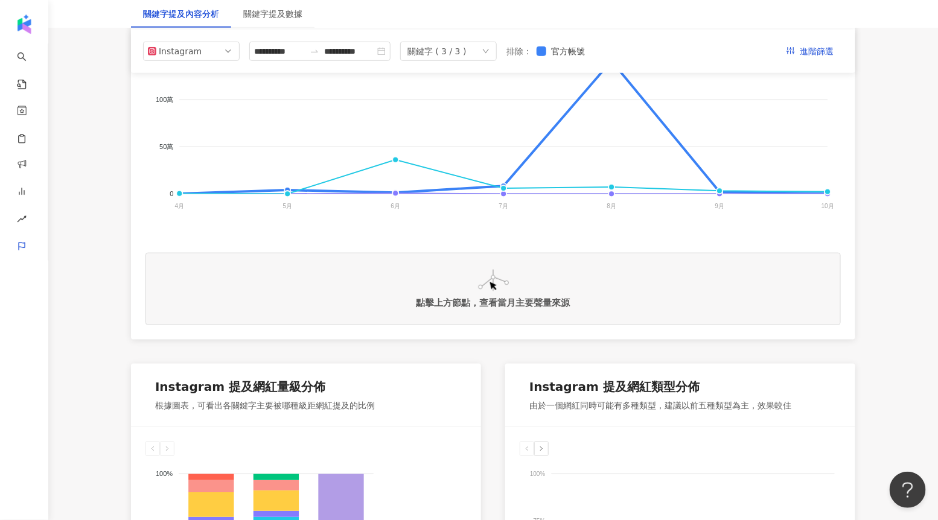
scroll to position [0, 0]
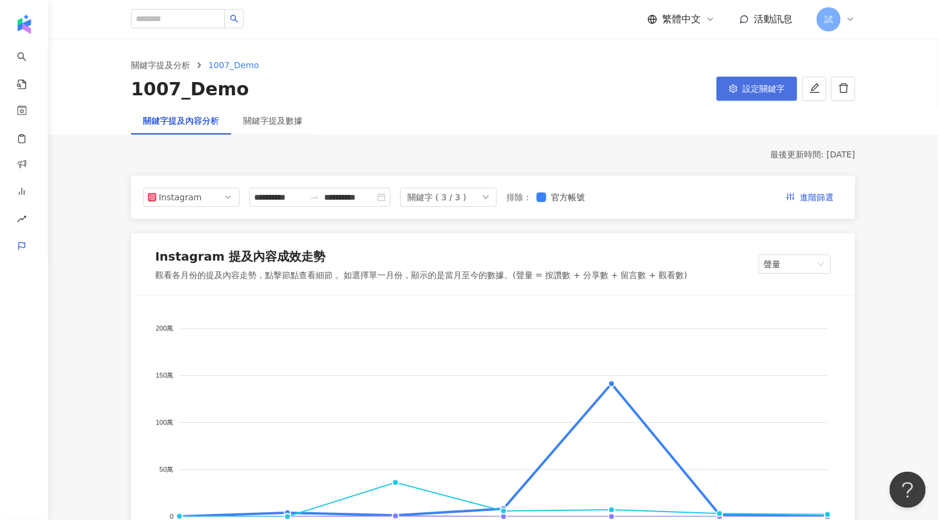
click at [739, 96] on button "設定關鍵字" at bounding box center [756, 89] width 81 height 24
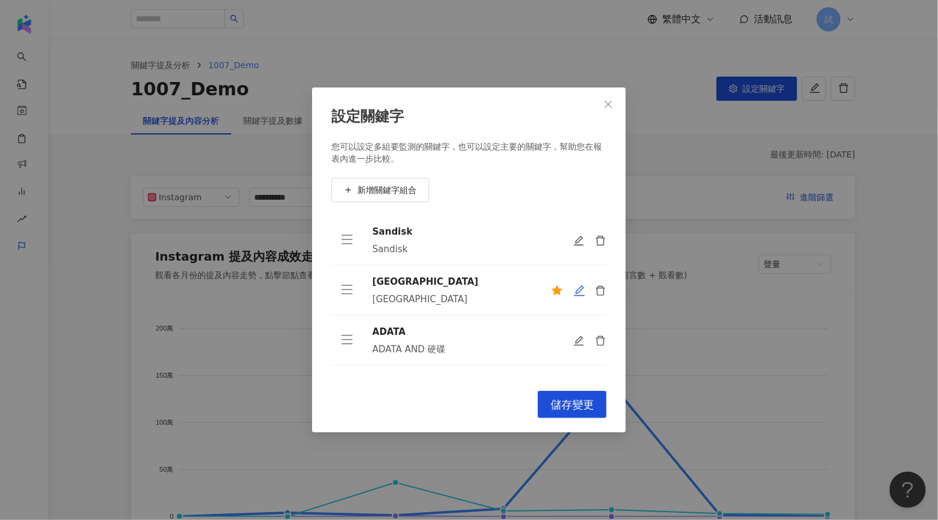
click at [578, 294] on icon "edit" at bounding box center [579, 291] width 12 height 12
type input "********"
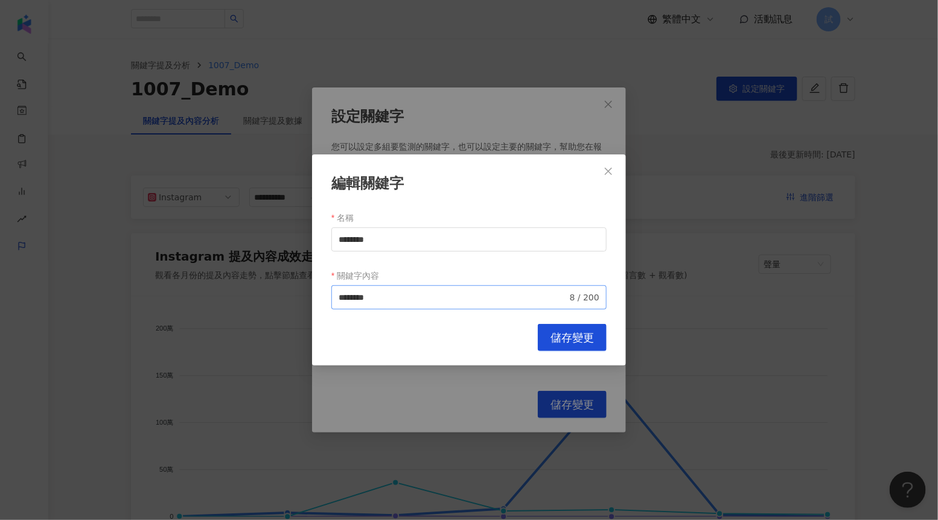
click at [440, 288] on span "******** 8 / 200" at bounding box center [468, 297] width 275 height 24
type input "**********"
click at [563, 340] on span "儲存變更" at bounding box center [571, 337] width 43 height 13
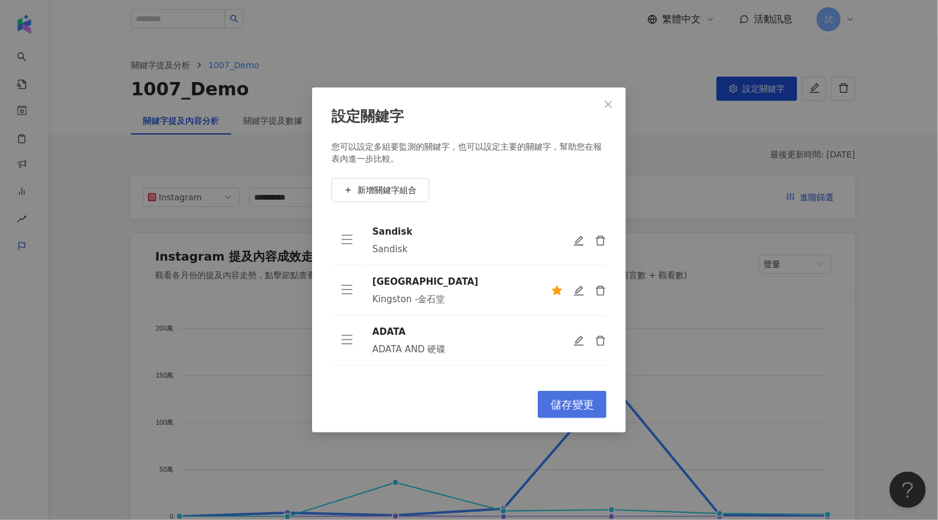
click at [570, 401] on span "儲存變更" at bounding box center [571, 404] width 43 height 13
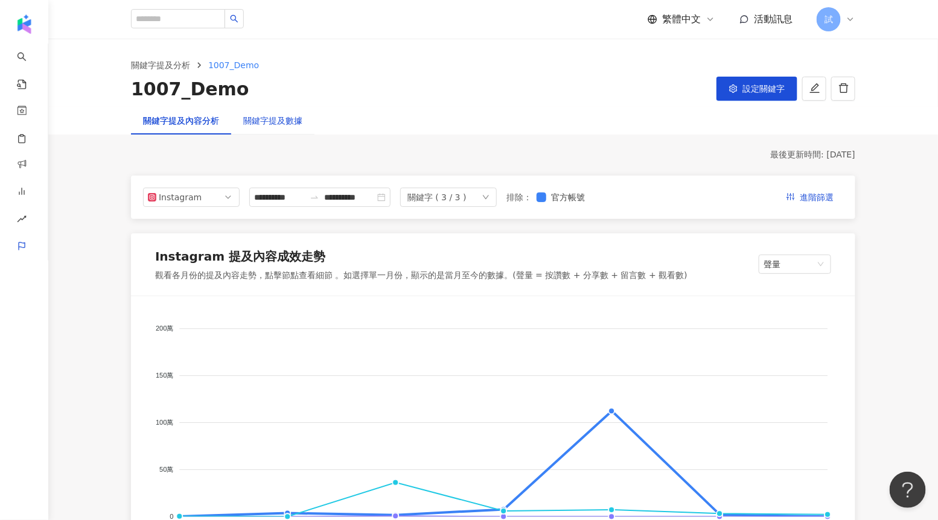
click at [296, 116] on div "關鍵字提及數據" at bounding box center [272, 120] width 59 height 13
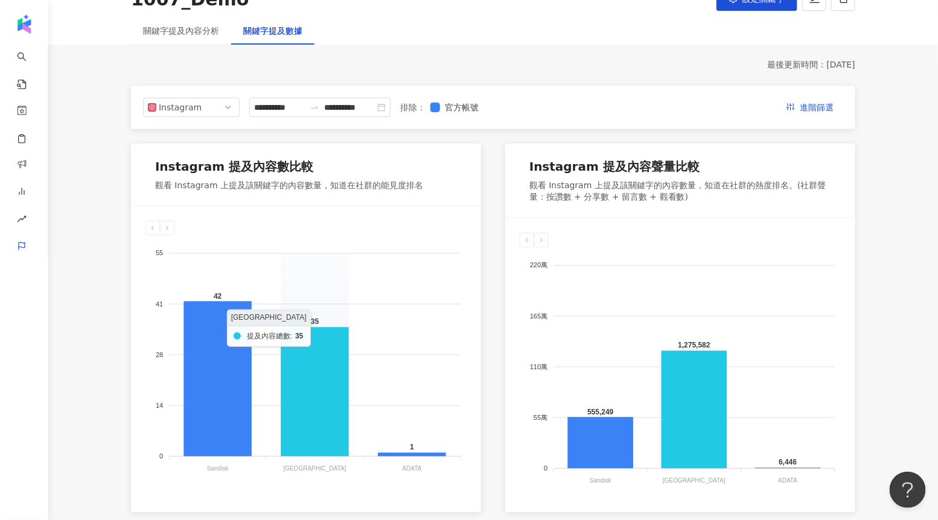
scroll to position [70, 0]
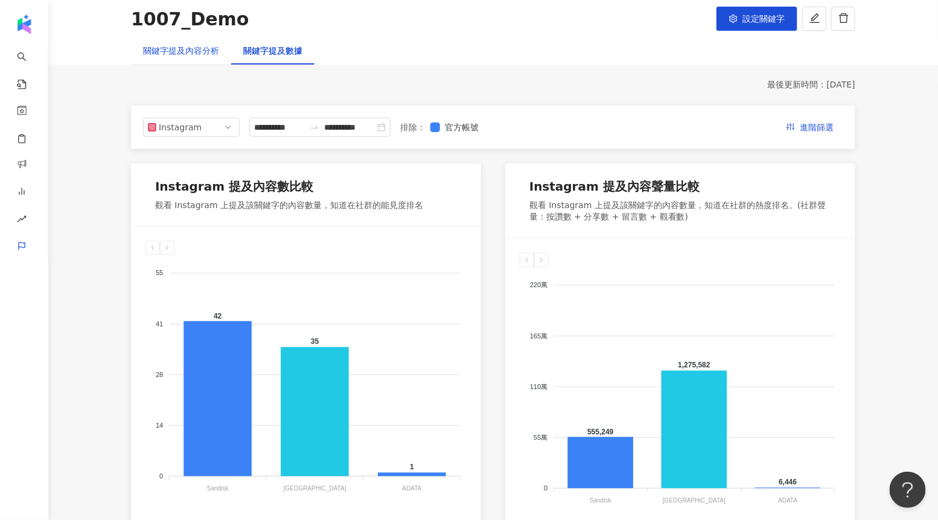
click at [212, 55] on div "關鍵字提及內容分析" at bounding box center [181, 50] width 76 height 13
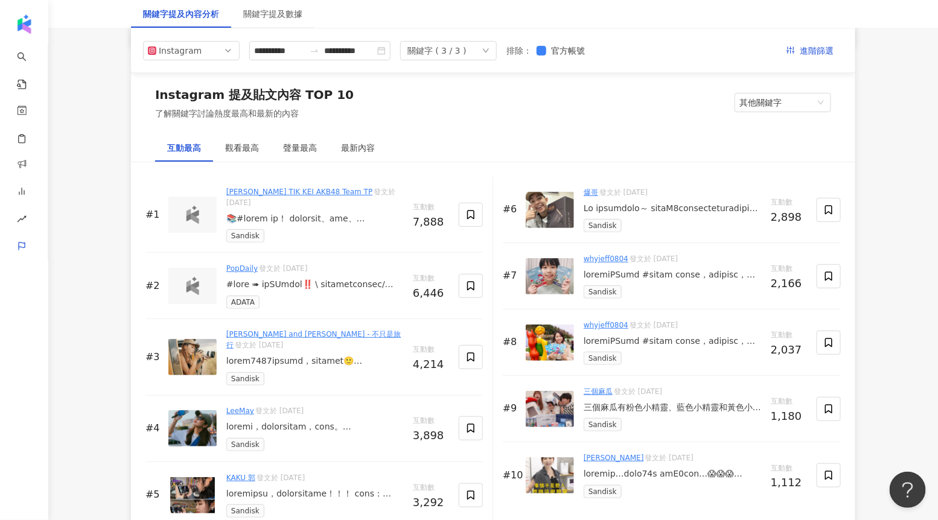
scroll to position [1759, 0]
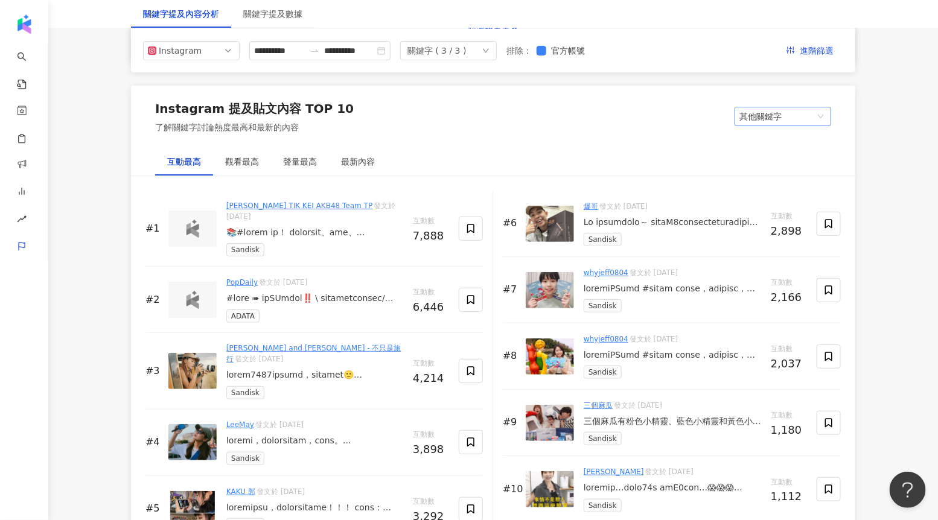
click at [792, 114] on span "其他關鍵字" at bounding box center [782, 116] width 87 height 18
click at [771, 159] on div "我的關鍵字" at bounding box center [782, 161] width 77 height 13
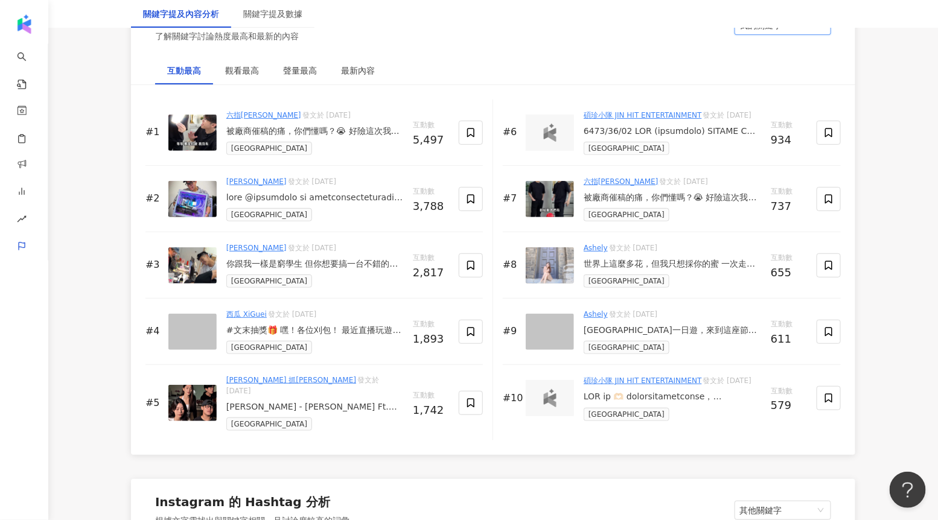
scroll to position [1851, 0]
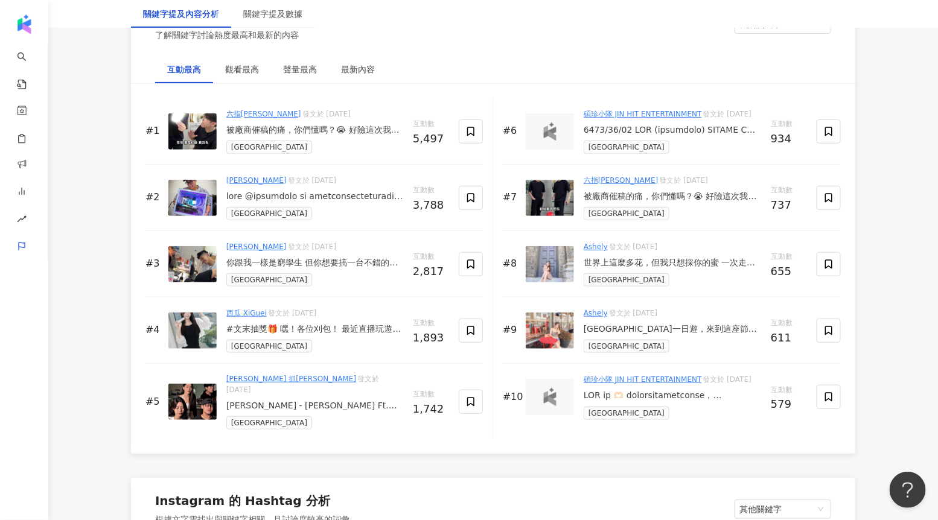
click at [328, 194] on div at bounding box center [314, 197] width 177 height 12
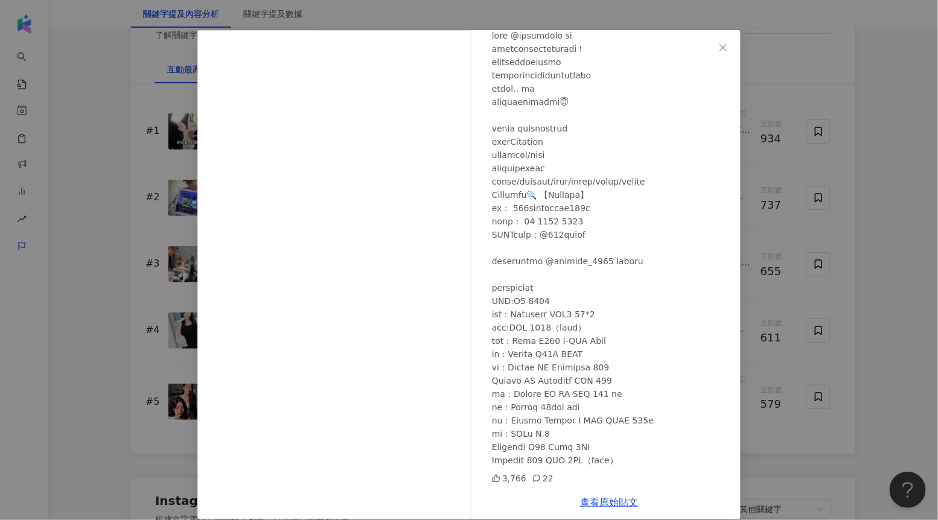
scroll to position [44, 0]
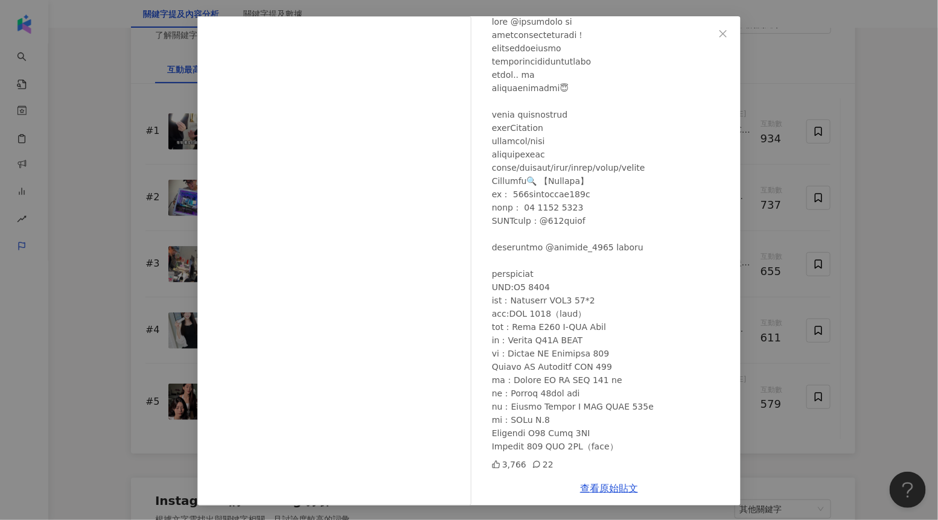
click at [776, 165] on div "T.H. 黃子恆 2025/8/11 3,766 22 查看原始貼文" at bounding box center [469, 260] width 938 height 520
click at [776, 165] on div "#6 碩珍小隊 JIN HIT ENTERTAINMENT 發文於 2025/5/19 Kingston 互動數 934" at bounding box center [664, 131] width 333 height 66
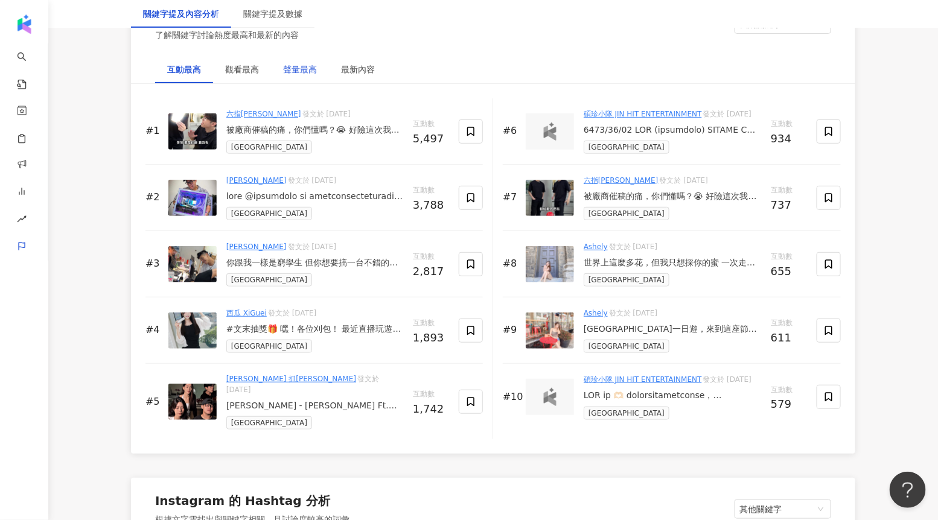
click at [310, 65] on div "聲量最高" at bounding box center [300, 69] width 34 height 13
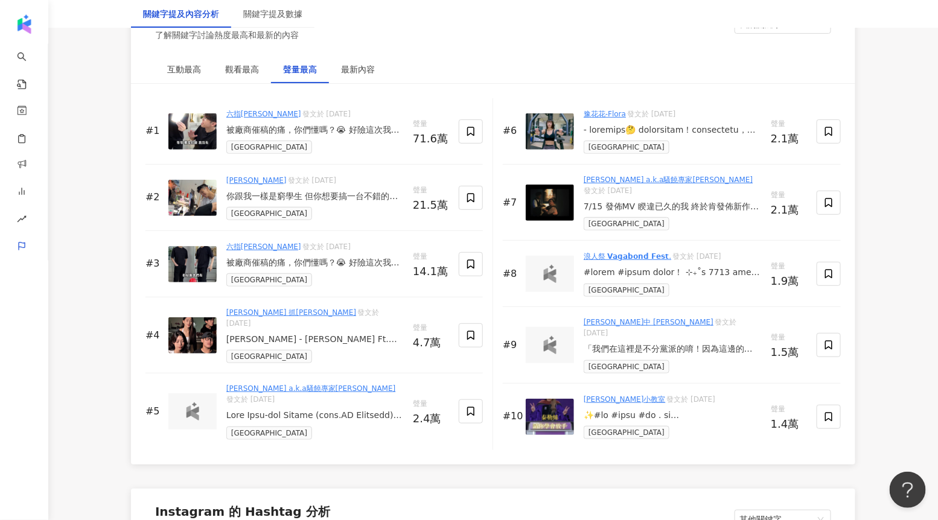
click at [313, 410] on div at bounding box center [314, 416] width 177 height 12
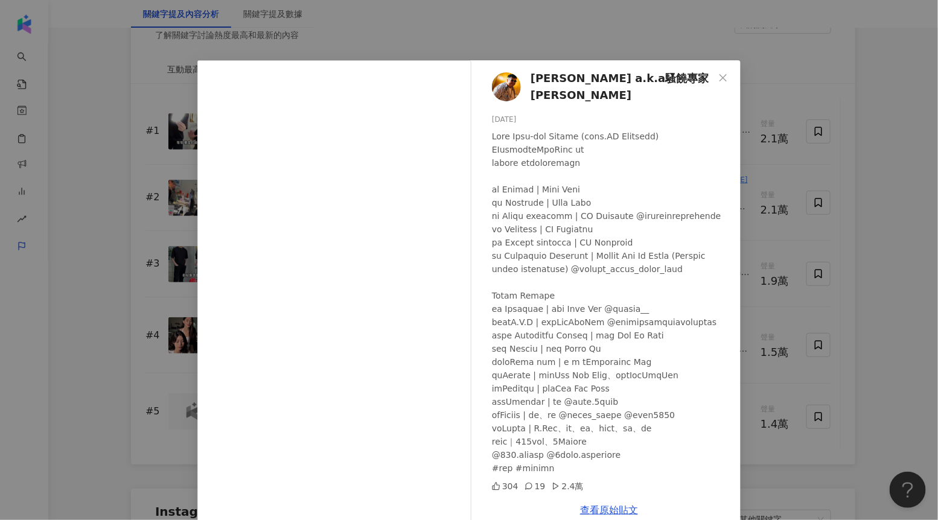
click at [764, 227] on div "Lazy King a.k.a騷饒專家a.k.a阿淂 2025/7/15 304 19 2.4萬 查看原始貼文" at bounding box center [469, 260] width 938 height 520
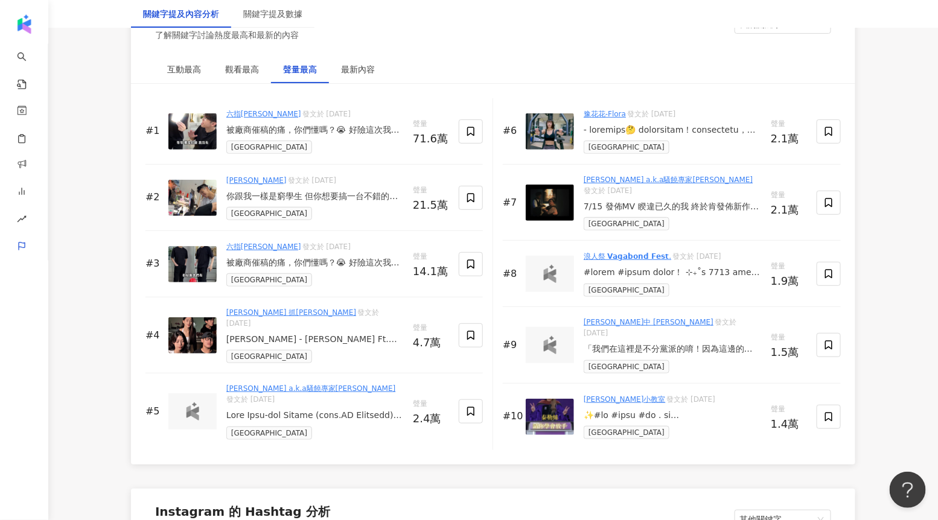
click at [671, 129] on div at bounding box center [672, 130] width 177 height 12
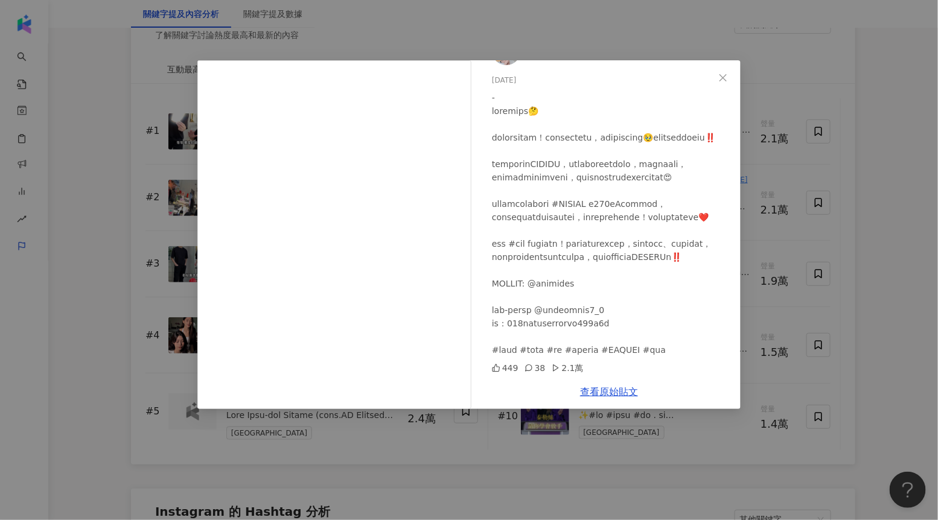
scroll to position [86, 0]
click at [795, 200] on div "豫花花-Flora 2025/5/23 449 38 2.1萬 查看原始貼文" at bounding box center [469, 260] width 938 height 520
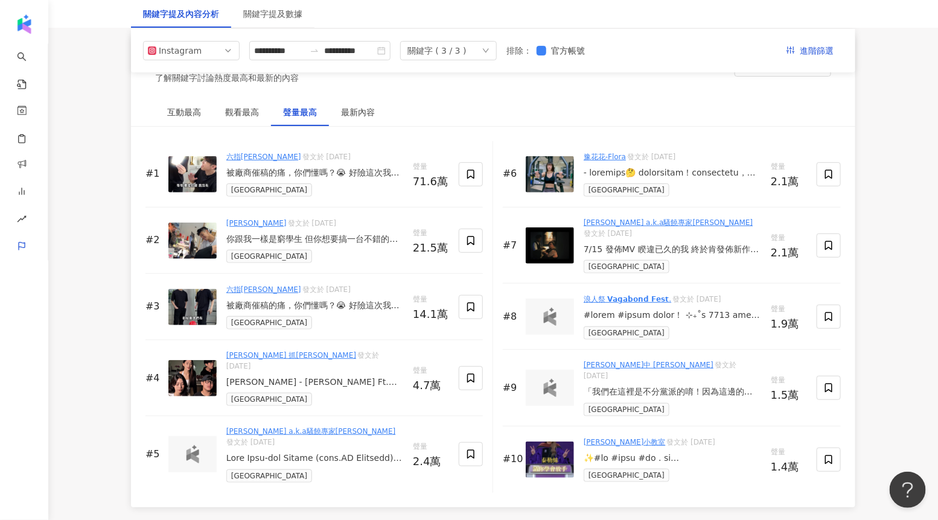
scroll to position [1773, 0]
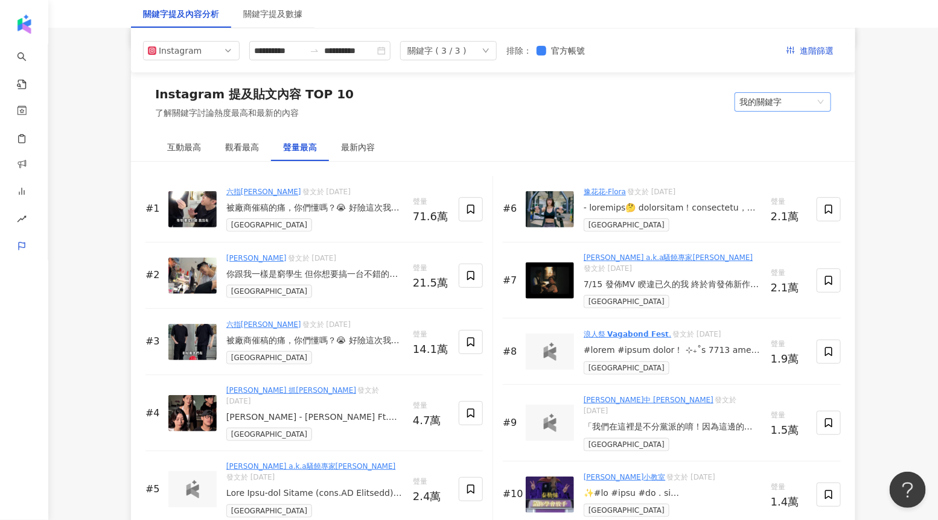
click at [789, 106] on span "我的關鍵字" at bounding box center [782, 102] width 87 height 18
click at [783, 121] on div "其他關鍵字" at bounding box center [782, 126] width 77 height 13
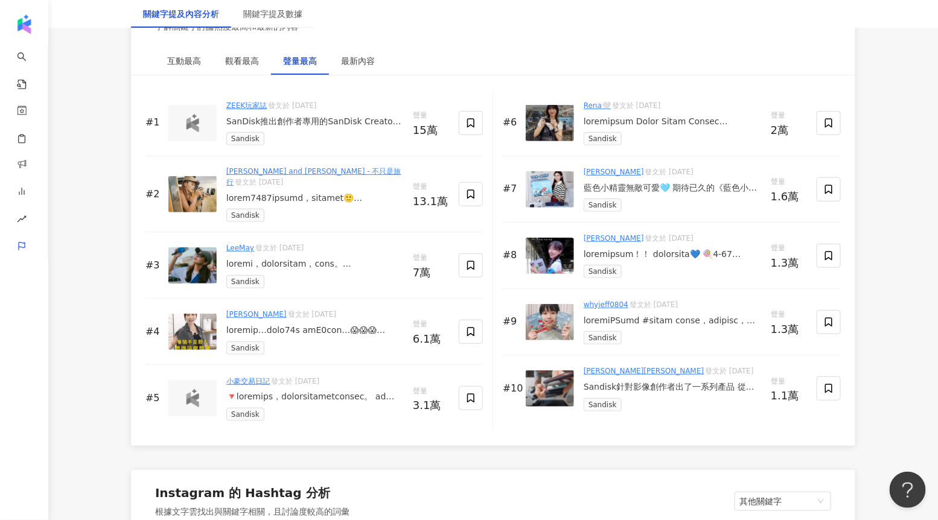
scroll to position [1862, 0]
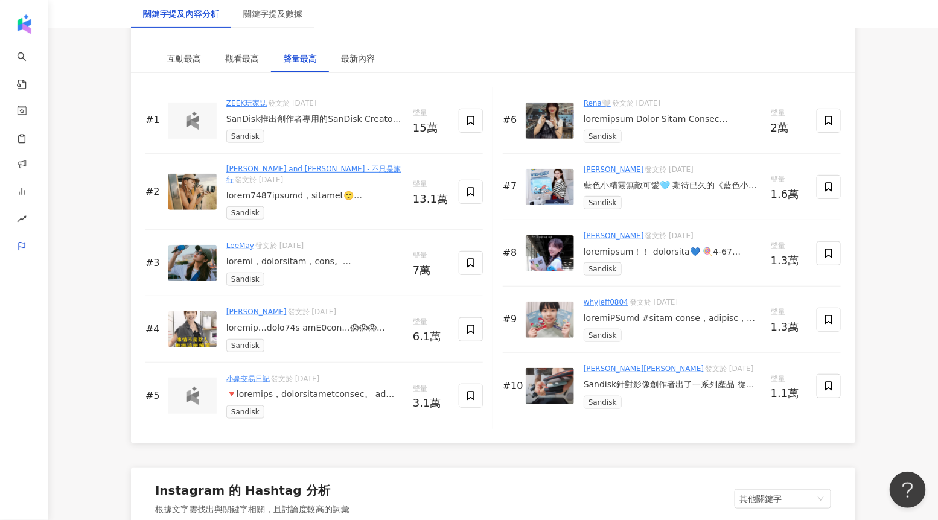
click at [338, 123] on div "SanDisk推出創作者專用的SanDisk Creator Series儲存裝備，不過一般人也會超愛的吧這種討喜的顏色！" at bounding box center [314, 119] width 177 height 12
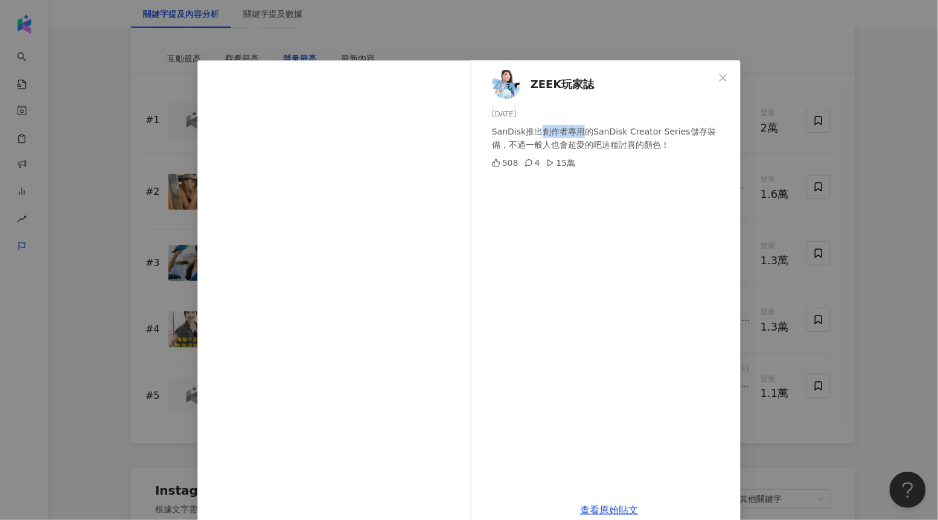
drag, startPoint x: 540, startPoint y: 131, endPoint x: 581, endPoint y: 132, distance: 41.1
click at [581, 132] on div "SanDisk推出創作者專用的SanDisk Creator Series儲存裝備，不過一般人也會超愛的吧這種討喜的顏色！" at bounding box center [611, 138] width 239 height 27
click at [757, 80] on div "ZEEK玩家誌 2025/6/6 SanDisk推出創作者專用的SanDisk Creator Series儲存裝備，不過一般人也會超愛的吧這種討喜的顏色！ …" at bounding box center [469, 260] width 938 height 520
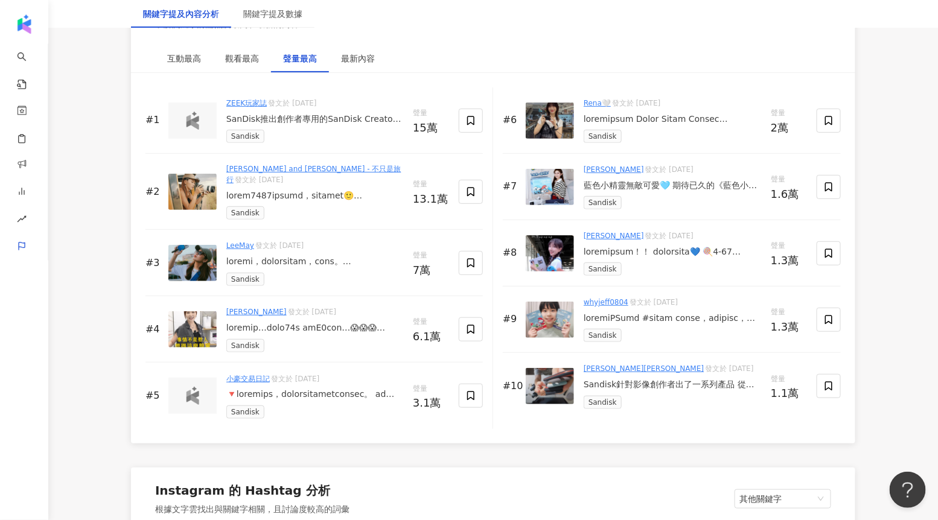
click at [348, 257] on div "LeeMay 發文於 2025/6/25 Sandisk" at bounding box center [314, 262] width 177 height 45
click at [340, 256] on div at bounding box center [314, 262] width 177 height 12
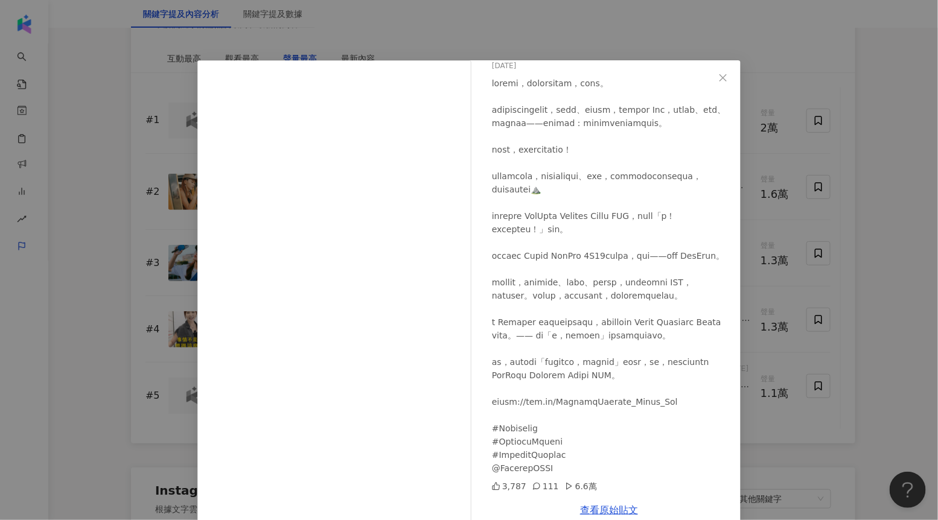
scroll to position [115, 0]
click at [772, 288] on div "LeeMay 2025/6/25 3,787 111 6.6萬 查看原始貼文" at bounding box center [469, 260] width 938 height 520
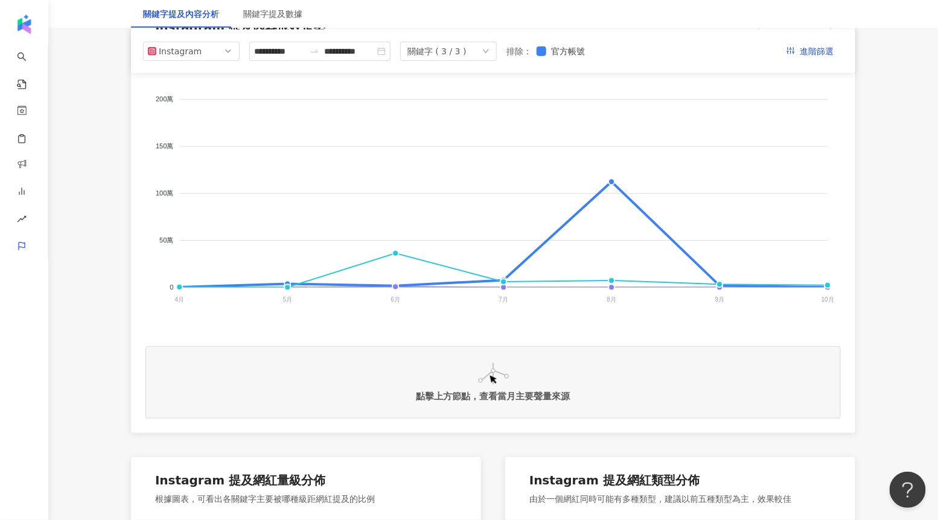
scroll to position [0, 0]
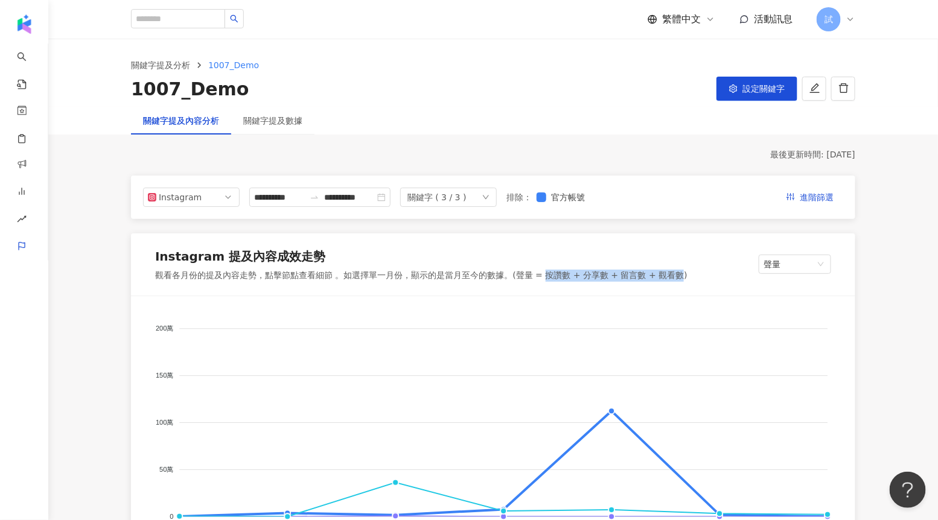
drag, startPoint x: 545, startPoint y: 273, endPoint x: 675, endPoint y: 280, distance: 130.5
click at [675, 280] on div "觀看各月份的提及內容走勢，點擊節點查看細節 。如選擇單一月份，顯示的是當月至今的數據。(聲量 = 按讚數 + 分享數 + 留言數 + 觀看數)" at bounding box center [421, 276] width 532 height 12
click at [667, 290] on div "Instagram 提及內容成效走勢 觀看各月份的提及內容走勢，點擊節點查看細節 。如選擇單一月份，顯示的是當月至今的數據。(聲量 = 按讚數 + 分享數 +…" at bounding box center [493, 265] width 724 height 63
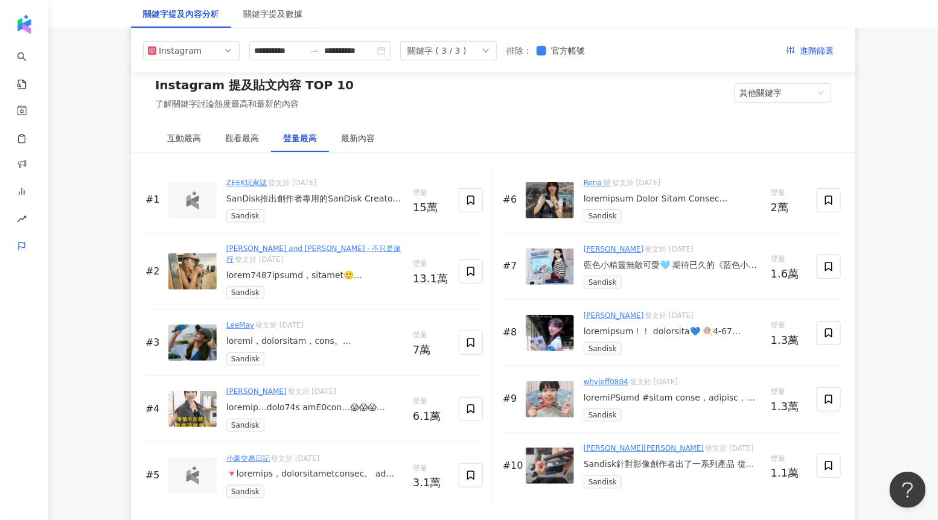
scroll to position [1765, 0]
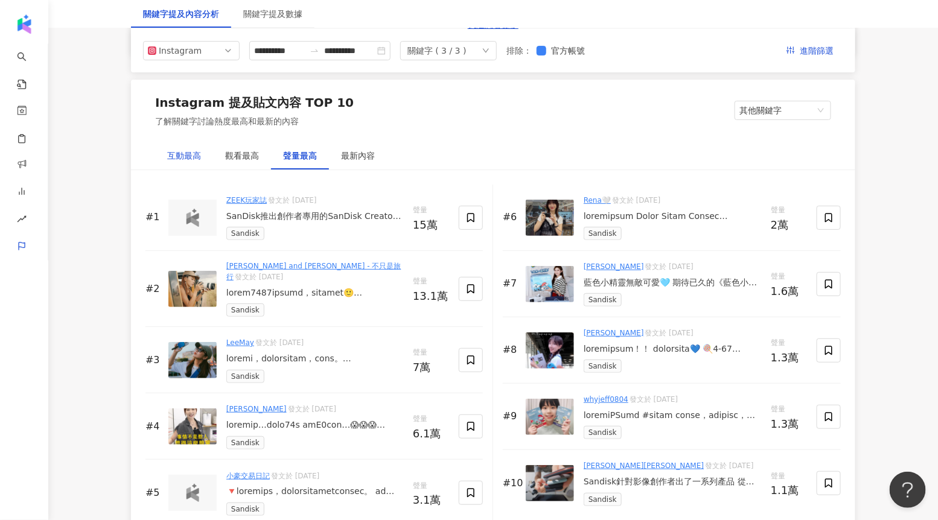
click at [190, 158] on div "互動最高" at bounding box center [184, 155] width 34 height 13
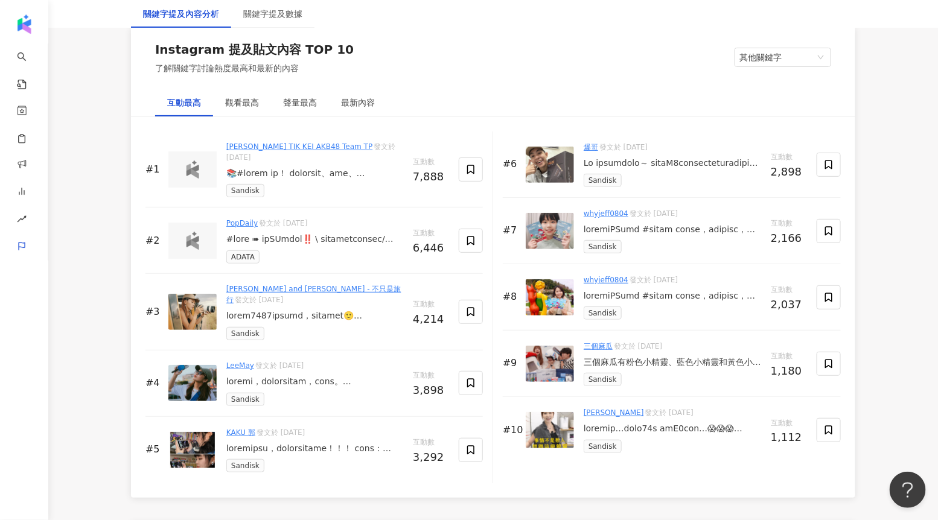
scroll to position [1822, 0]
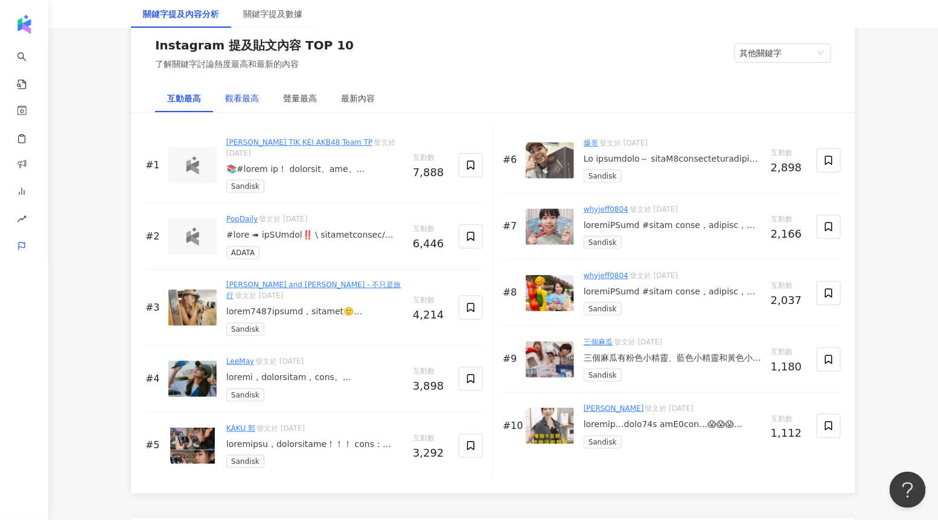
click at [250, 97] on div "觀看最高" at bounding box center [242, 98] width 34 height 13
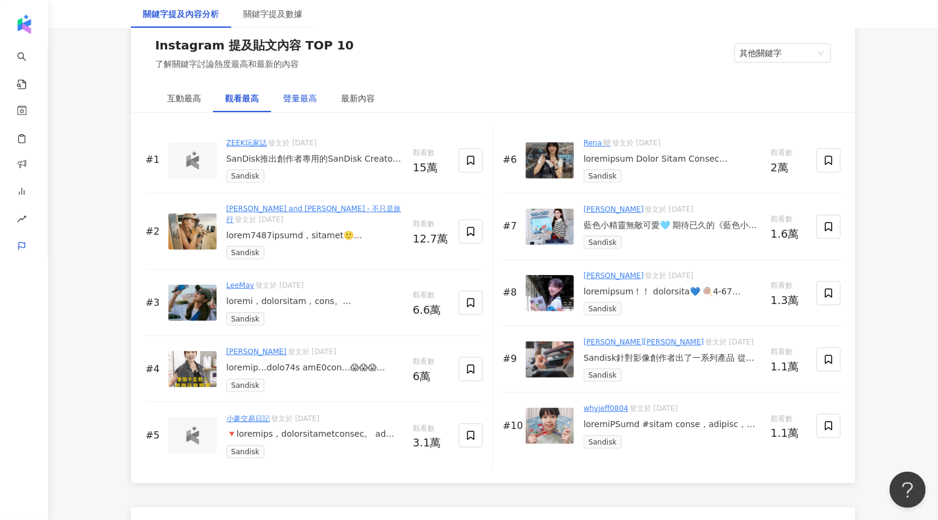
click at [316, 101] on div "聲量最高" at bounding box center [300, 98] width 34 height 13
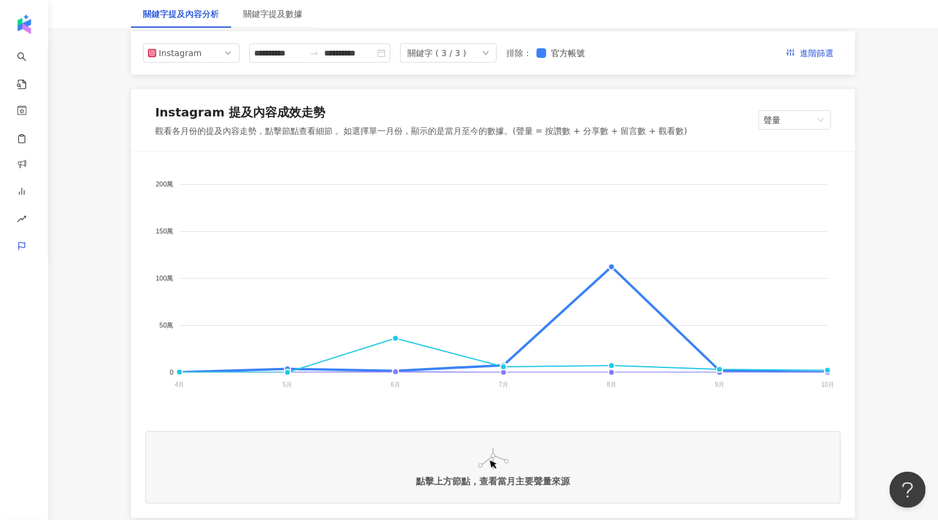
scroll to position [0, 0]
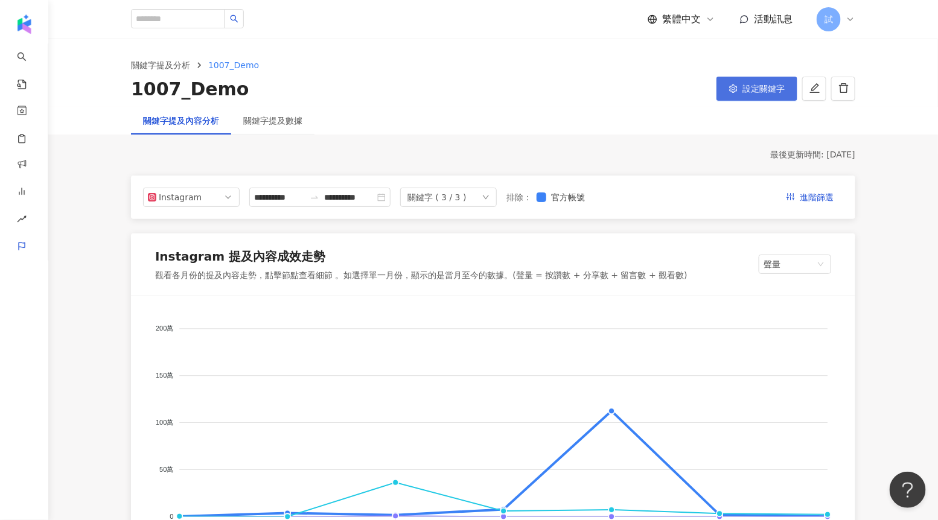
click at [741, 90] on button "設定關鍵字" at bounding box center [756, 89] width 81 height 24
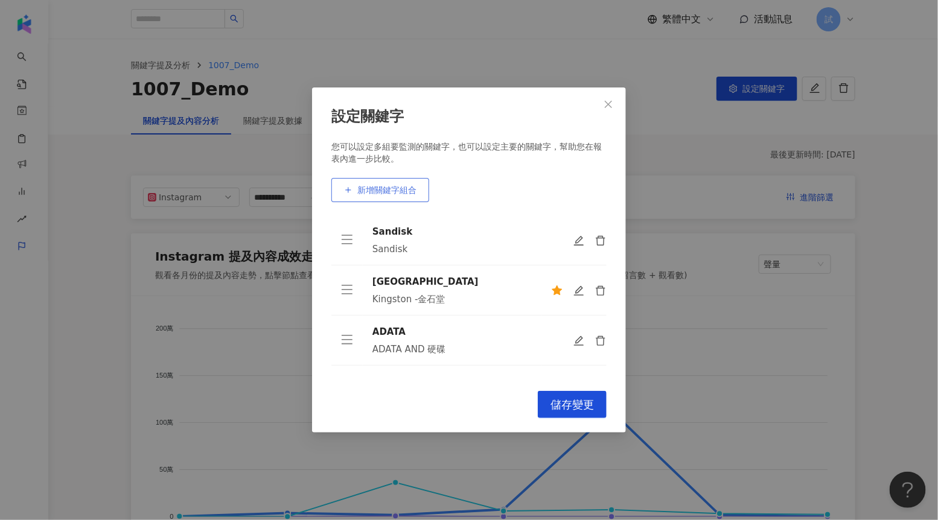
click at [368, 188] on span "新增關鍵字組合" at bounding box center [386, 190] width 59 height 10
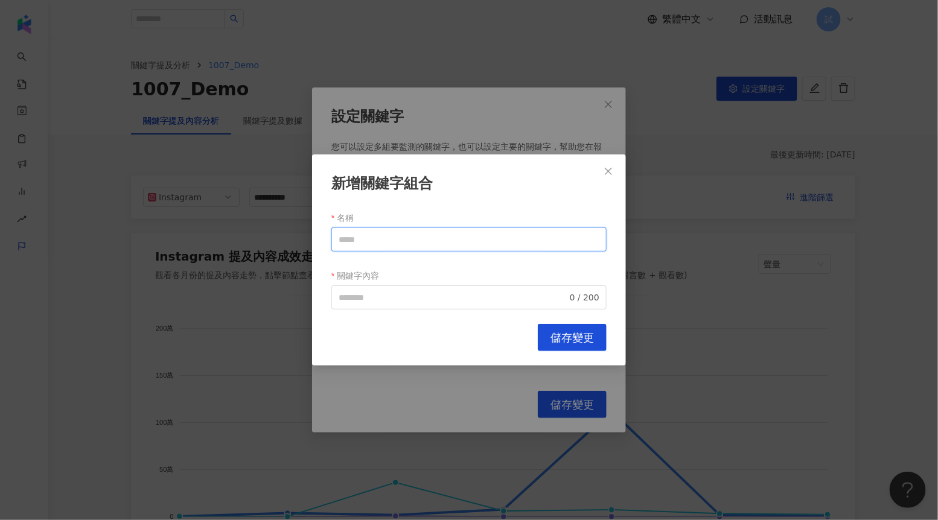
click at [375, 238] on input "名稱" at bounding box center [468, 240] width 275 height 24
type input "*"
click at [385, 306] on span "0 / 200" at bounding box center [468, 297] width 275 height 24
type input "********"
paste input "********"
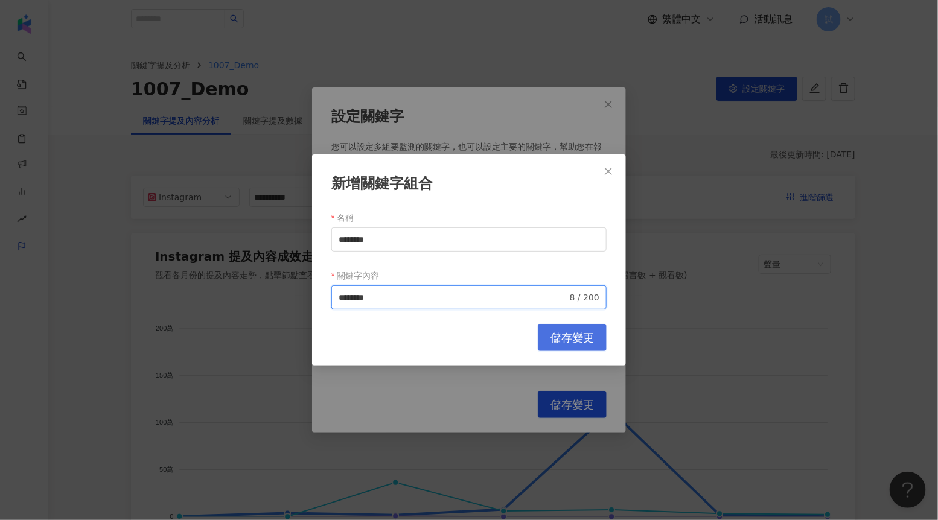
type input "********"
click at [540, 342] on button "儲存變更" at bounding box center [572, 337] width 69 height 27
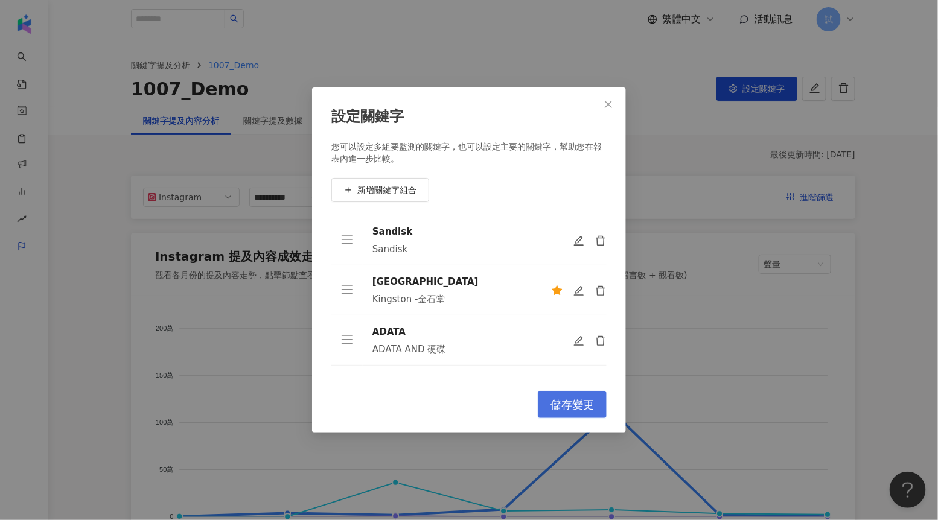
click at [567, 400] on span "儲存變更" at bounding box center [571, 404] width 43 height 13
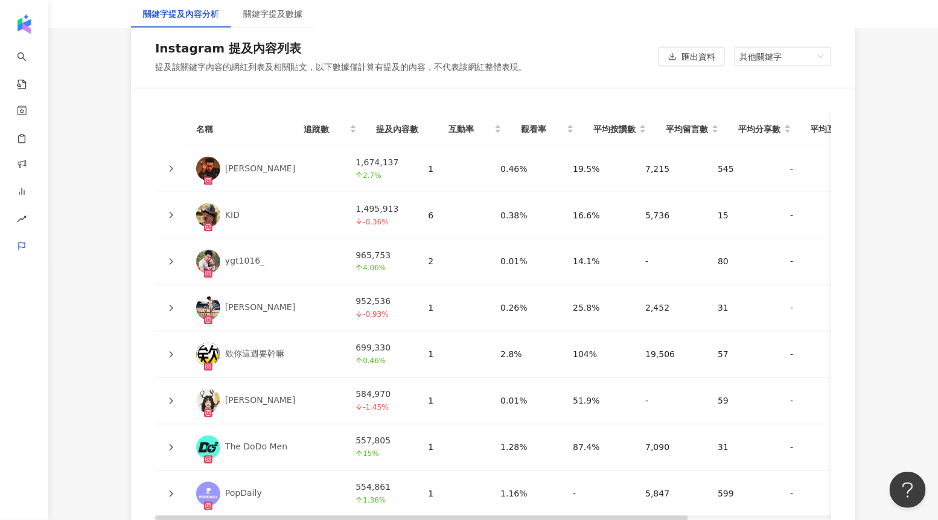
scroll to position [2348, 0]
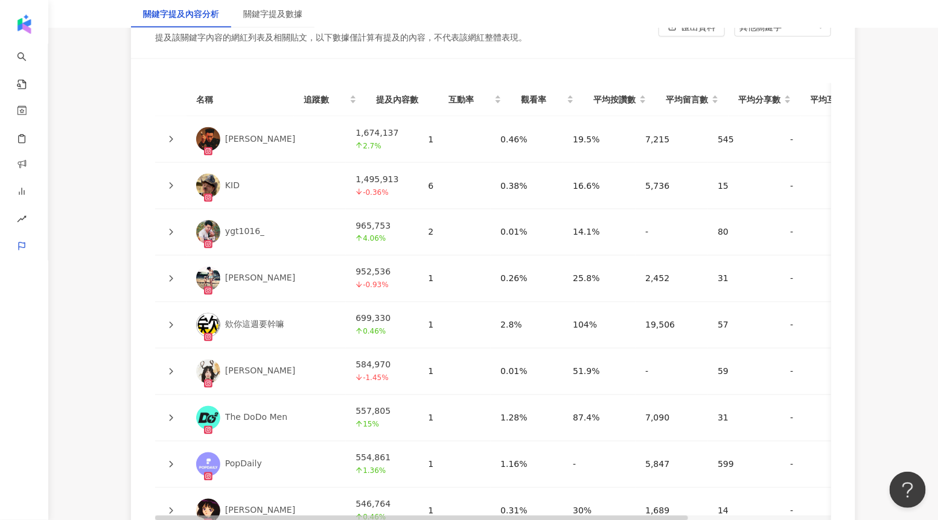
click at [171, 139] on icon at bounding box center [172, 139] width 4 height 7
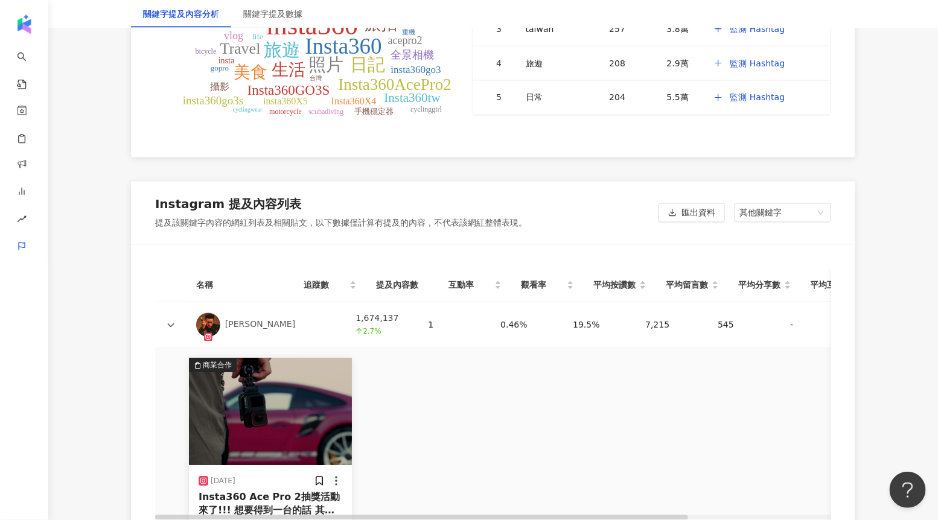
scroll to position [2860, 0]
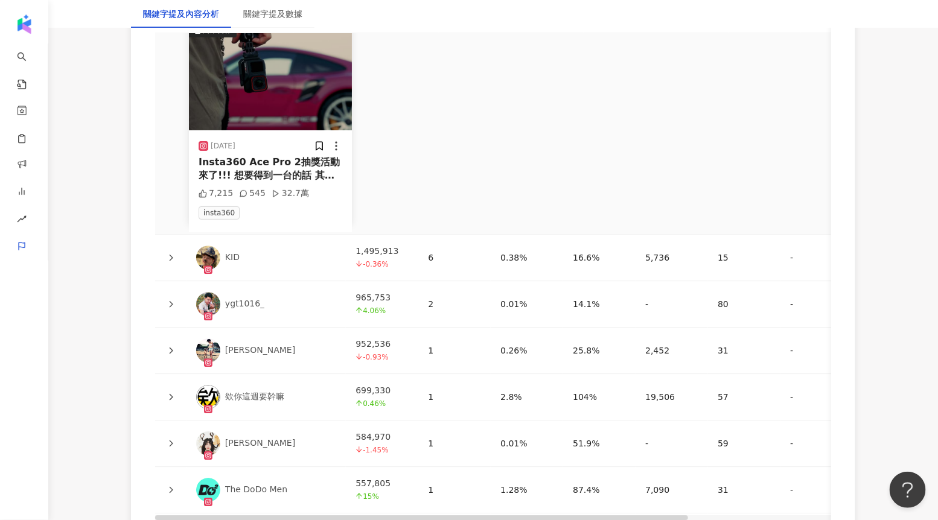
click at [171, 258] on icon at bounding box center [172, 258] width 4 height 7
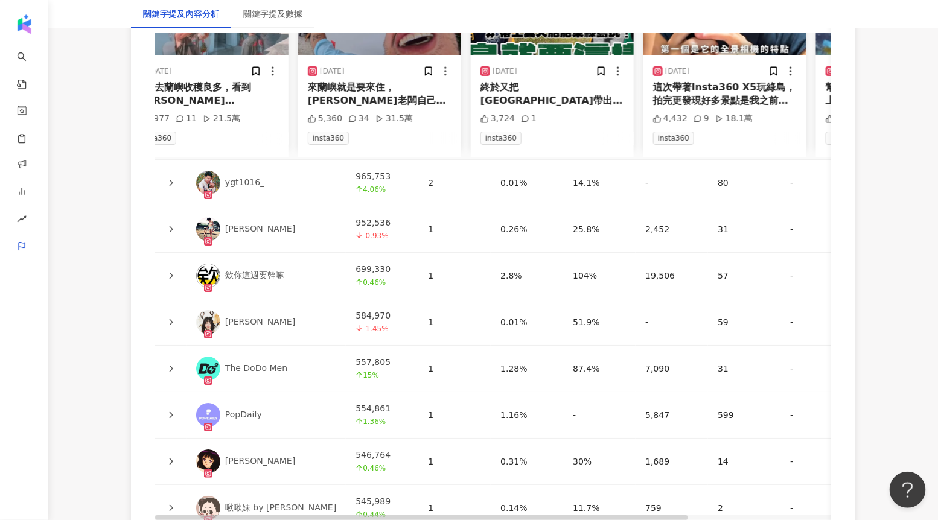
scroll to position [3204, 0]
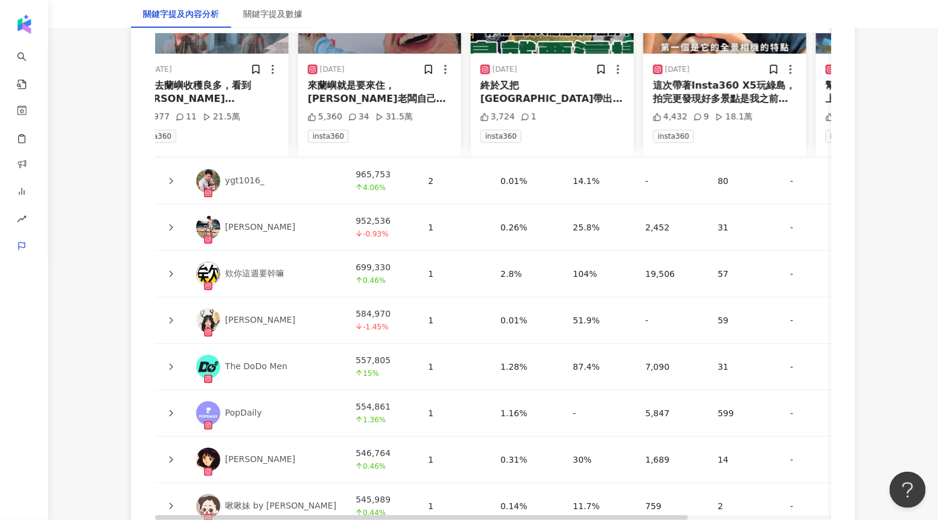
click at [168, 274] on icon at bounding box center [170, 273] width 7 height 7
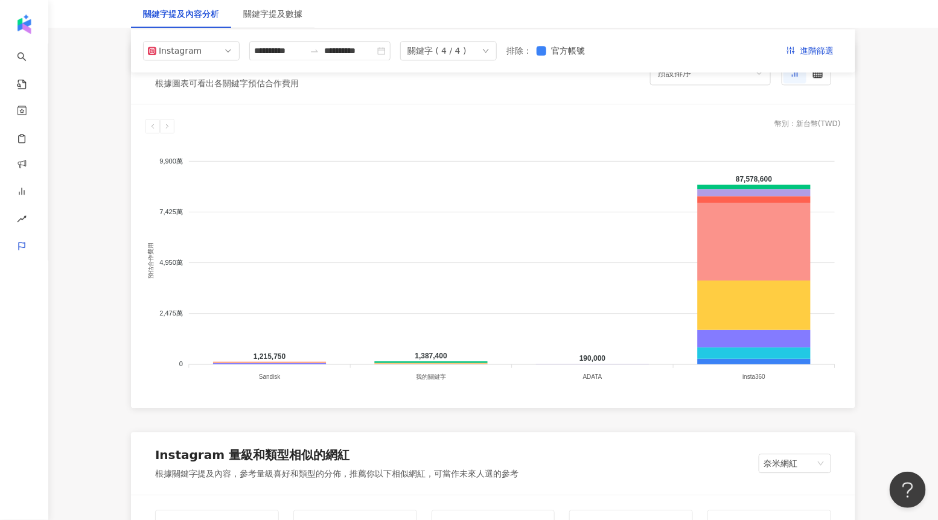
scroll to position [919, 0]
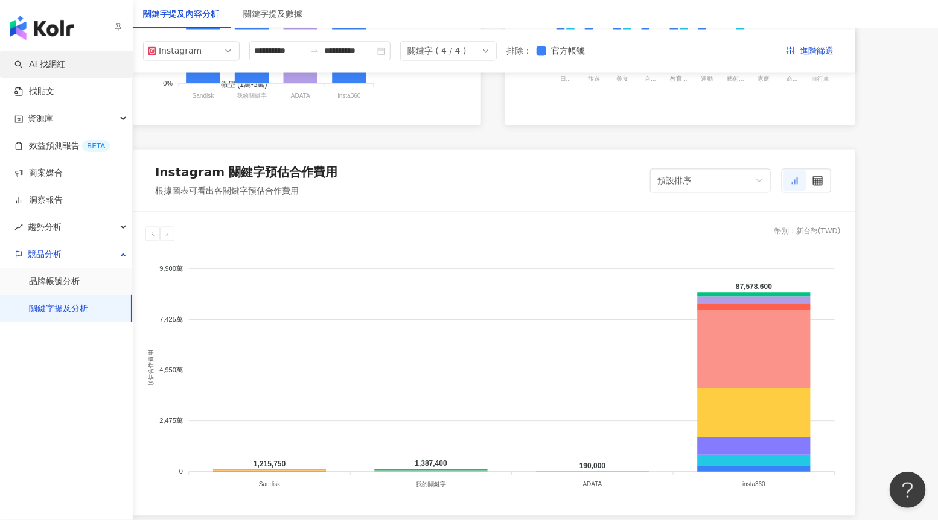
click at [35, 59] on link "AI 找網紅" at bounding box center [39, 65] width 51 height 12
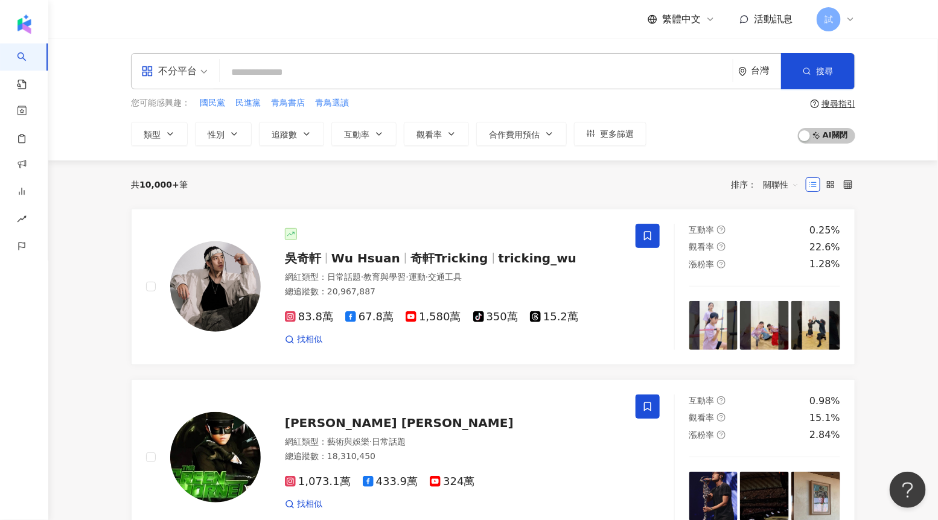
click at [350, 69] on input "search" at bounding box center [476, 72] width 503 height 23
click at [433, 72] on input "search" at bounding box center [476, 72] width 503 height 23
type input "*"
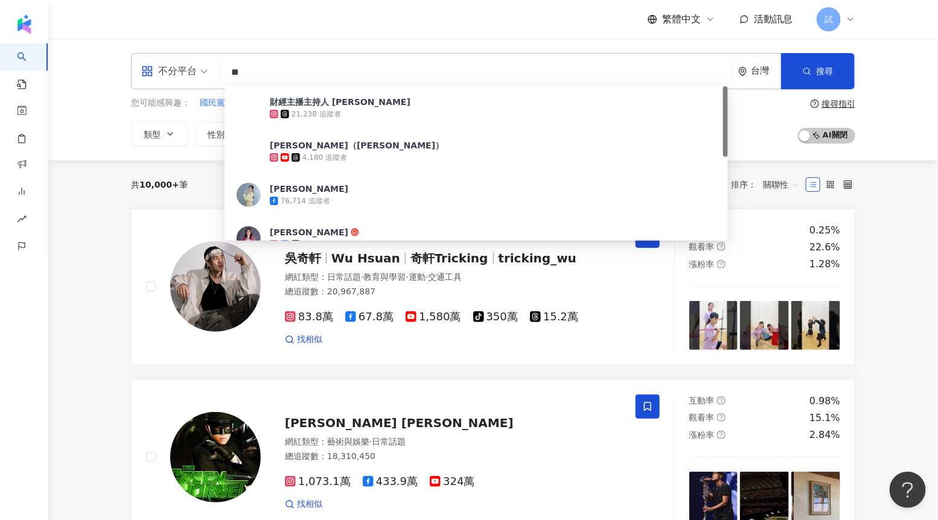
type input "*"
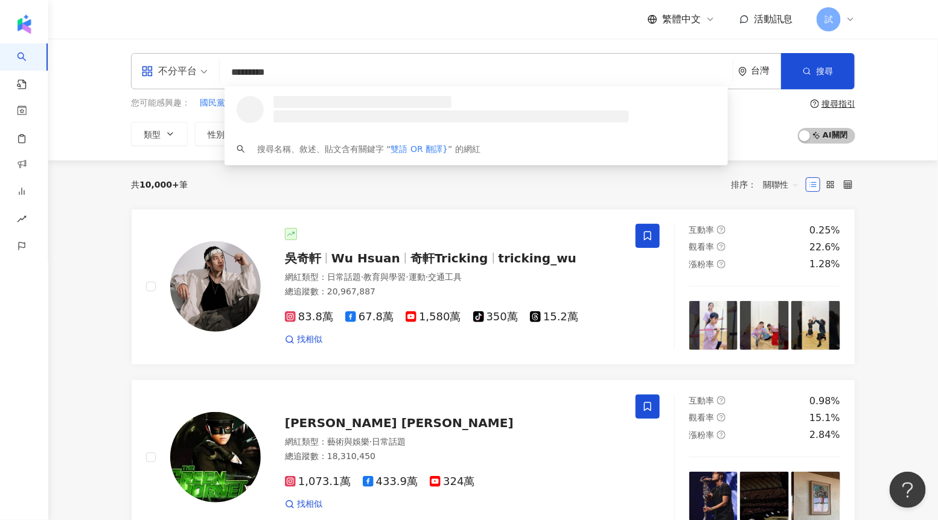
click at [234, 72] on input "*********" at bounding box center [476, 72] width 503 height 23
click at [325, 68] on input "**********" at bounding box center [476, 72] width 503 height 23
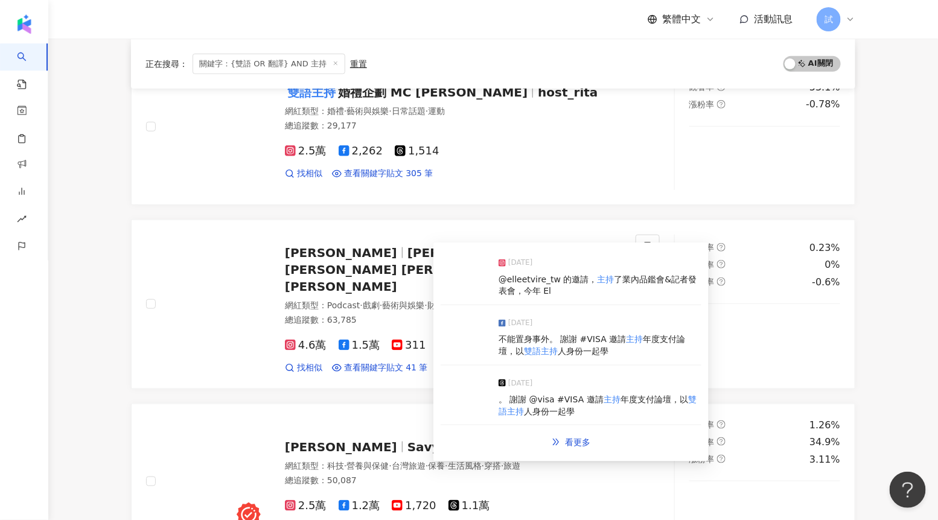
scroll to position [335, 0]
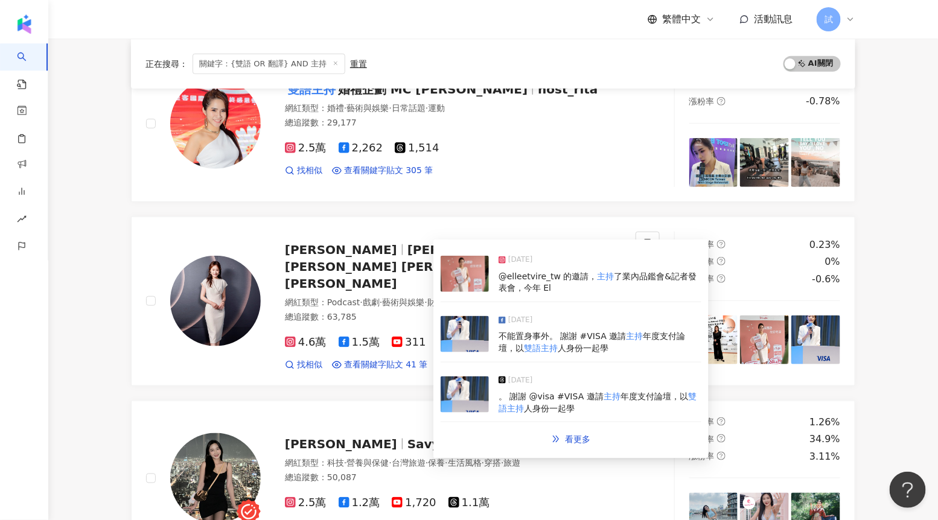
click at [462, 339] on img at bounding box center [465, 334] width 48 height 36
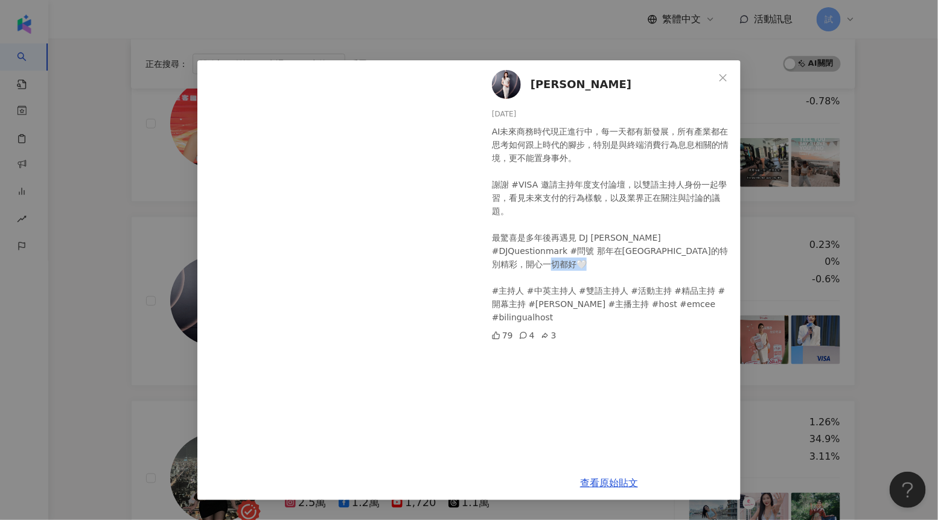
drag, startPoint x: 531, startPoint y: 276, endPoint x: 567, endPoint y: 275, distance: 36.2
click at [567, 275] on div "AI未來商務時代現正進行中，每一天都有新發展，所有產業都在思考如何跟上時代的腳步，特別是與終端消費行為息息相關的情境，更不能置身事外。 謝謝 #VISA 邀請…" at bounding box center [611, 224] width 239 height 199
drag, startPoint x: 582, startPoint y: 278, endPoint x: 618, endPoint y: 276, distance: 35.7
click at [619, 277] on div "AI未來商務時代現正進行中，每一天都有新發展，所有產業都在思考如何跟上時代的腳步，特別是與終端消費行為息息相關的情境，更不能置身事外。 謝謝 #VISA 邀請…" at bounding box center [611, 224] width 239 height 199
click at [877, 260] on div "李宛儒 2025/8/28 AI未來商務時代現正進行中，每一天都有新發展，所有產業都在思考如何跟上時代的腳步，特別是與終端消費行為息息相關的情境，更不能置身事…" at bounding box center [469, 260] width 938 height 520
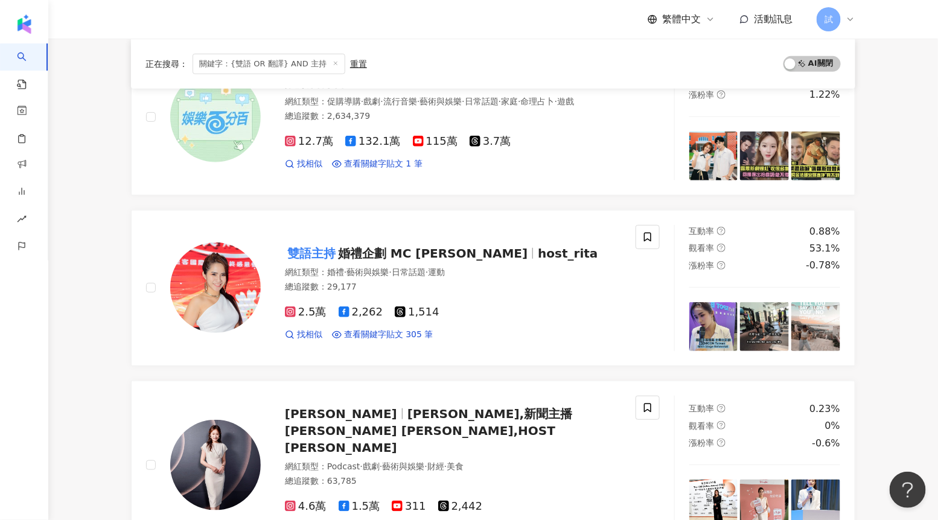
scroll to position [0, 0]
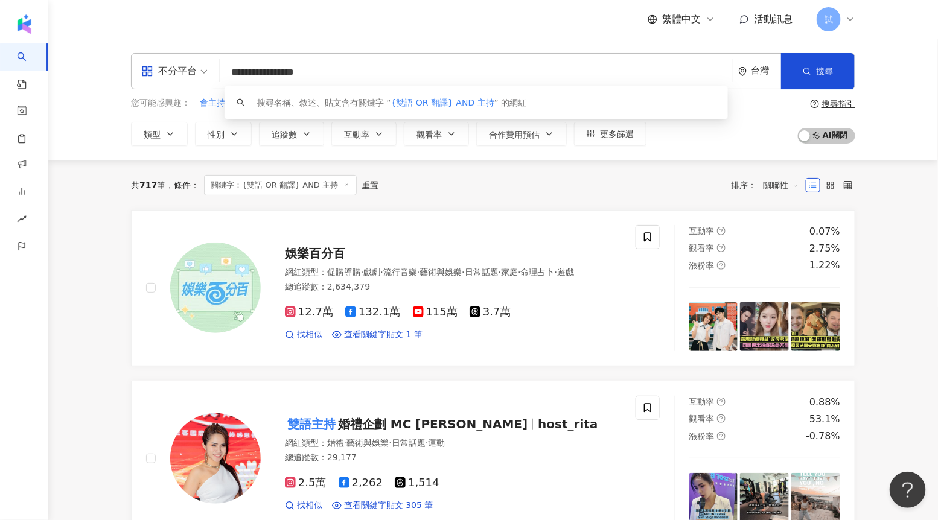
drag, startPoint x: 355, startPoint y: 68, endPoint x: 206, endPoint y: 68, distance: 149.1
click at [206, 68] on div "**********" at bounding box center [493, 71] width 724 height 36
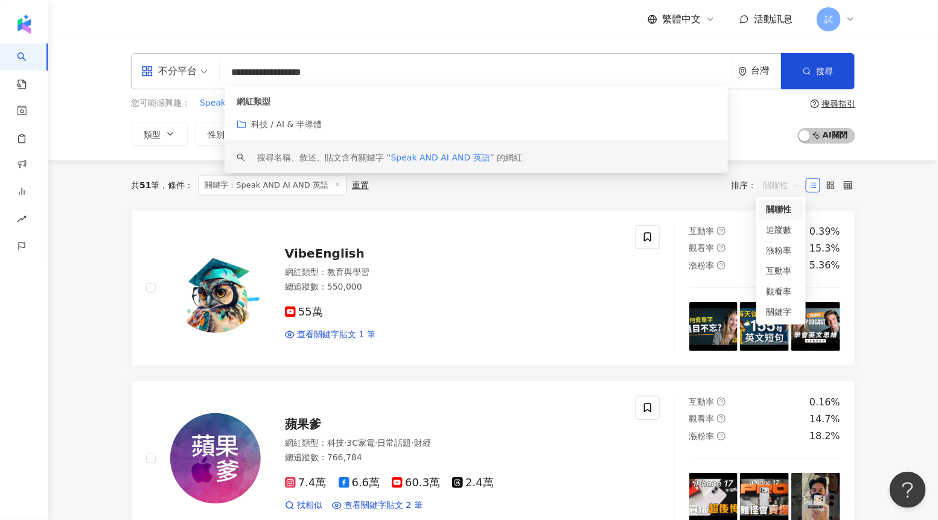
click at [774, 190] on span "關聯性" at bounding box center [781, 185] width 36 height 19
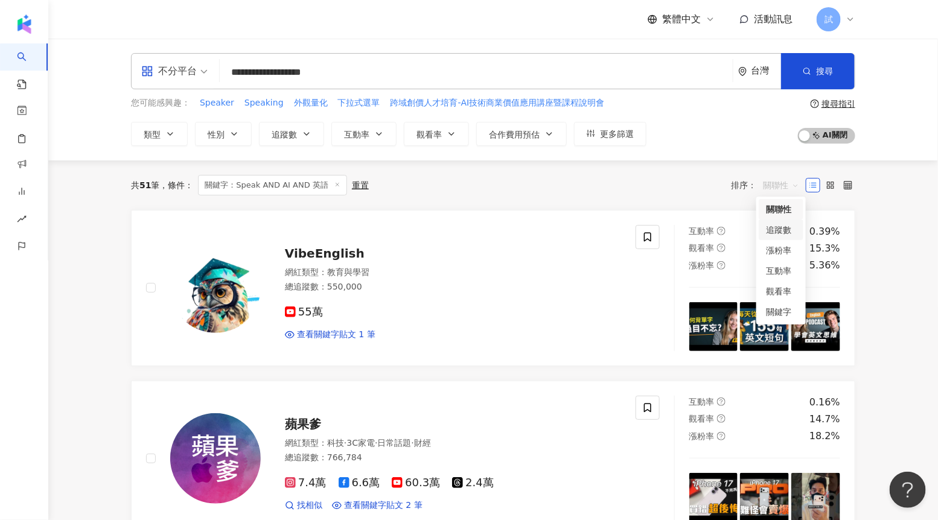
click at [786, 232] on div "追蹤數" at bounding box center [781, 229] width 30 height 13
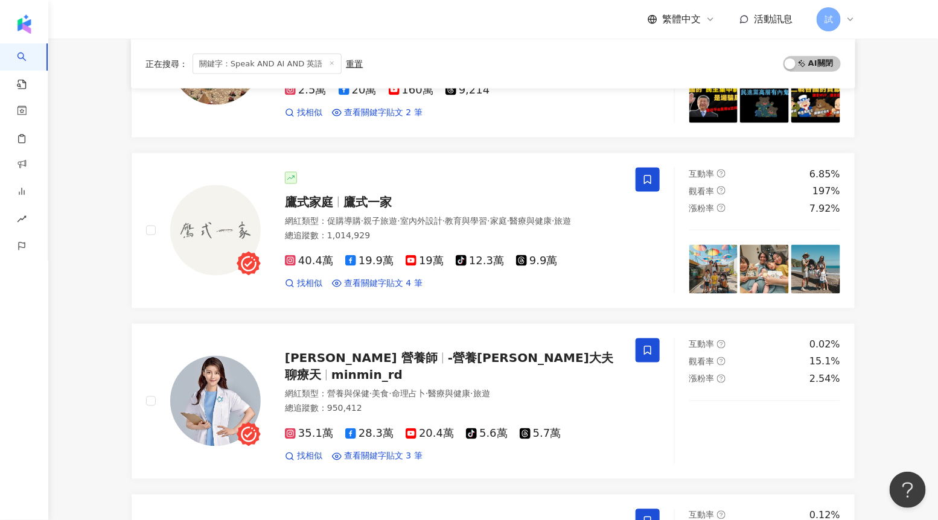
scroll to position [593, 0]
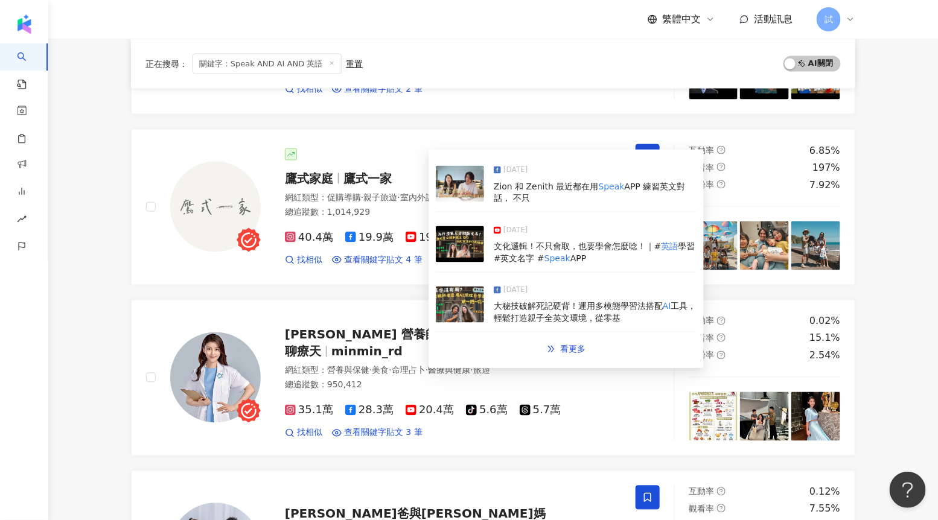
click at [457, 191] on img at bounding box center [460, 184] width 48 height 36
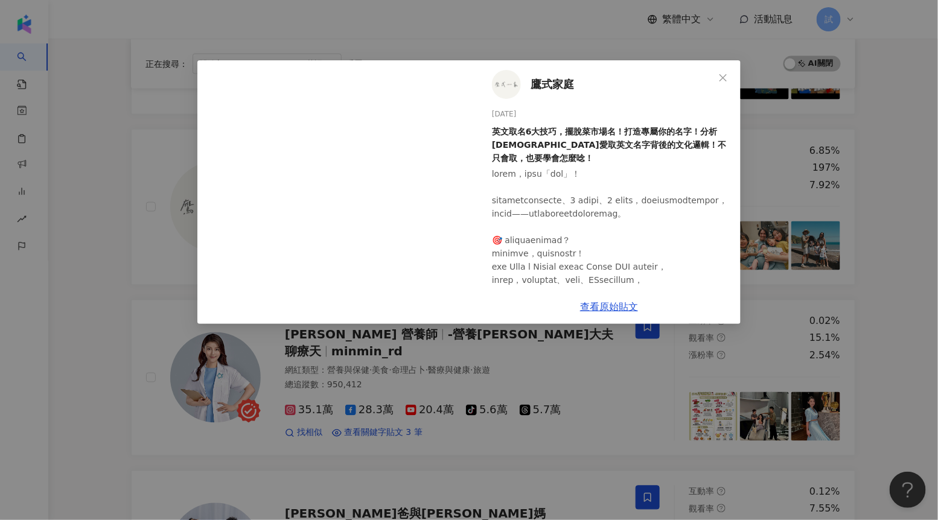
click at [378, 467] on div "鷹式家庭 2025/6/14 英文取名6大技巧，擺脫菜市場名！打造專屬你的名字！分析華人愛取英文名字背後的文化邏輯！不只會取，也要學會怎麼唸！ 1,270 1…" at bounding box center [469, 260] width 938 height 520
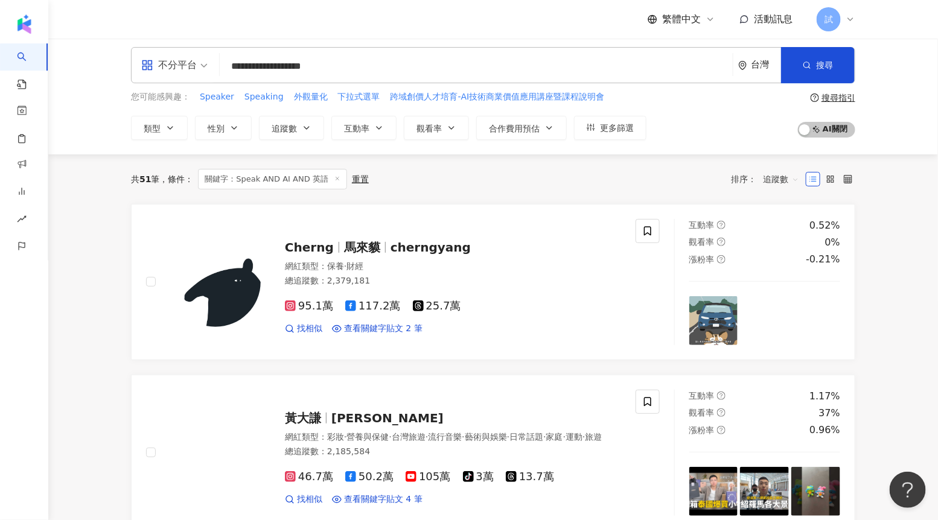
scroll to position [0, 0]
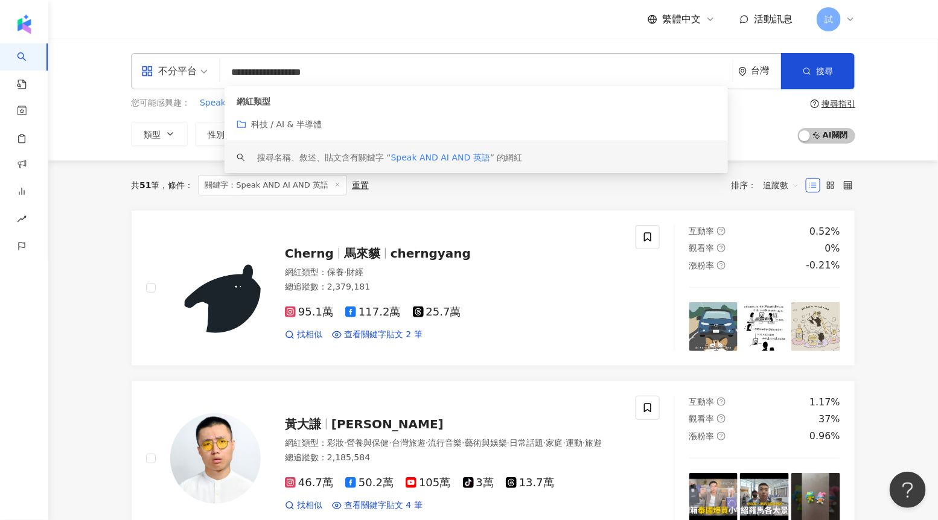
drag, startPoint x: 345, startPoint y: 76, endPoint x: 214, endPoint y: 66, distance: 131.9
click at [214, 66] on div "**********" at bounding box center [493, 71] width 724 height 36
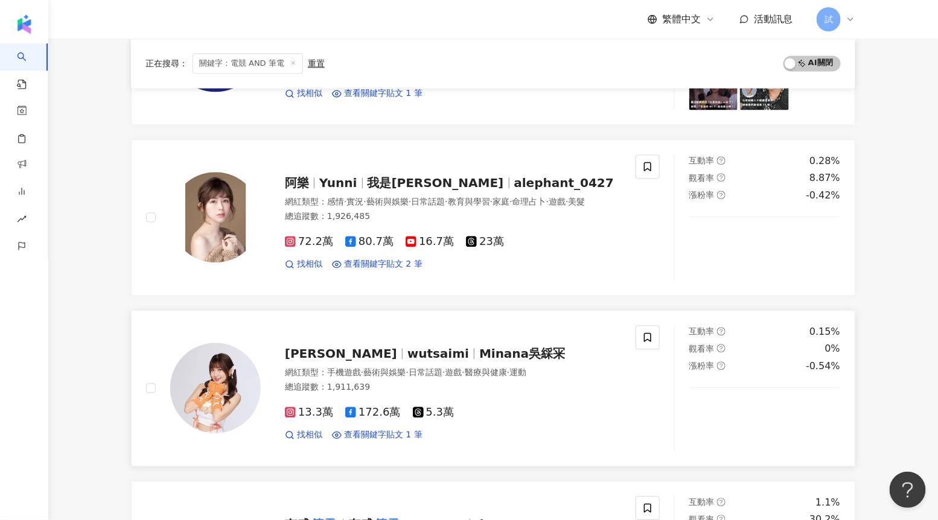
scroll to position [906, 0]
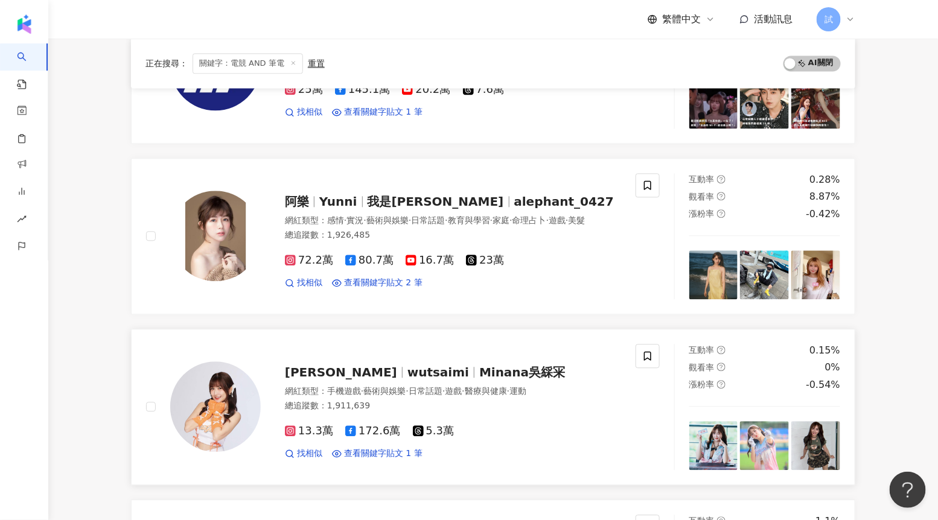
type input "*********"
click at [514, 199] on span "alephant_0427" at bounding box center [564, 201] width 100 height 14
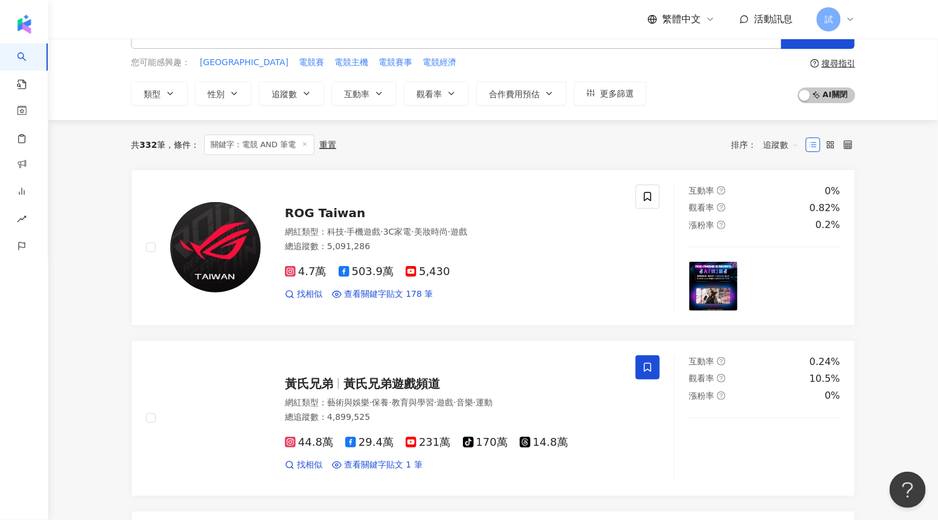
scroll to position [0, 0]
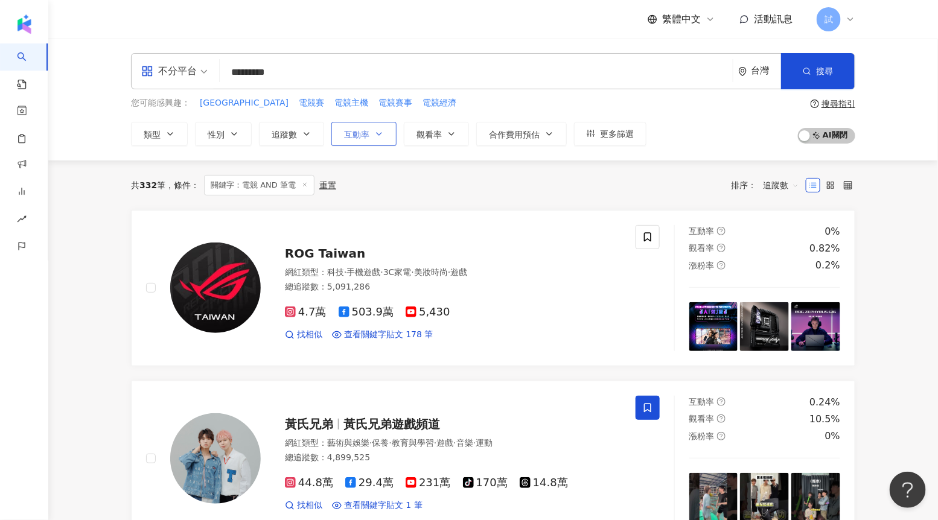
click at [365, 135] on span "互動率" at bounding box center [356, 135] width 25 height 10
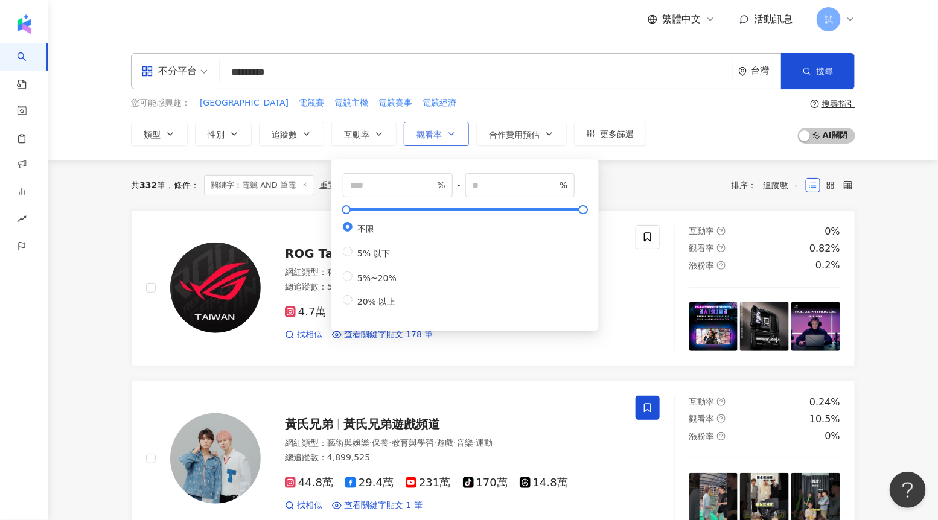
click at [445, 130] on button "觀看率" at bounding box center [436, 134] width 65 height 24
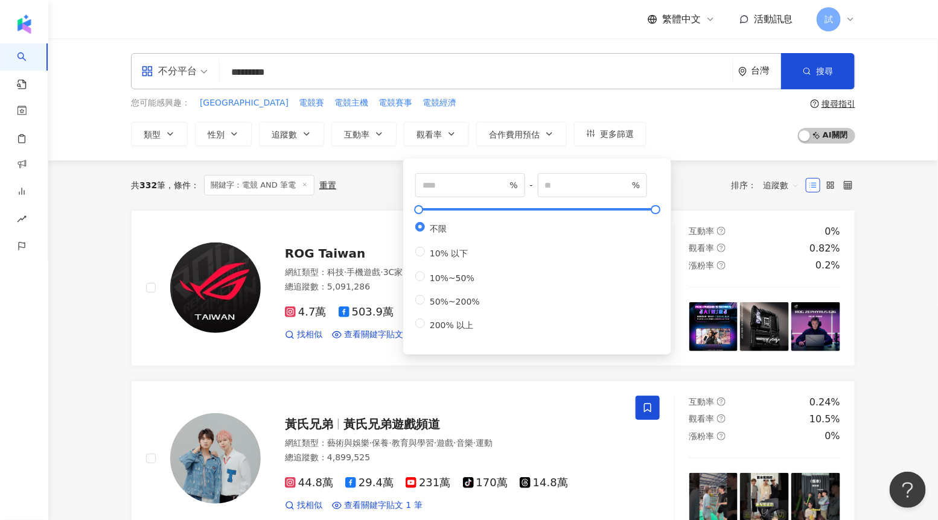
click at [375, 187] on div "共 332 筆 條件 ： 關鍵字：電競 AND 筆電 重置 排序： 追蹤數" at bounding box center [493, 185] width 724 height 21
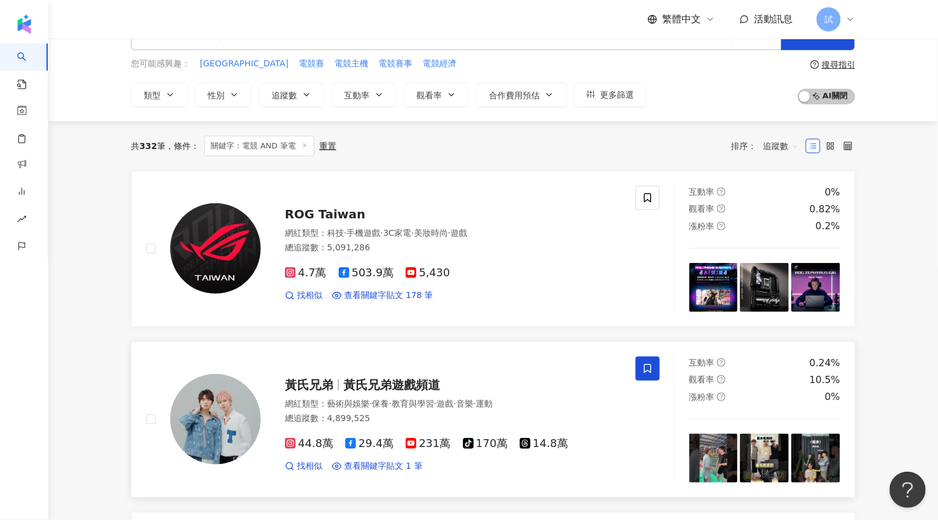
scroll to position [33, 0]
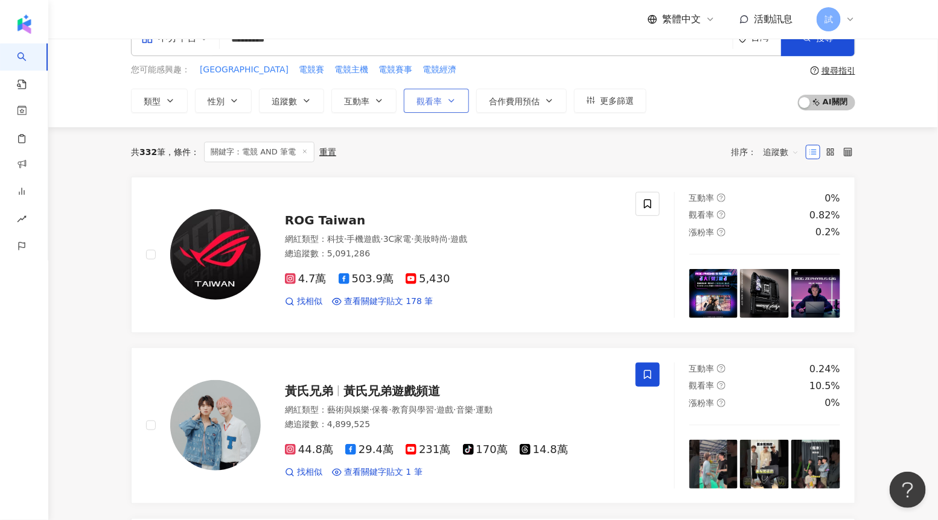
click at [441, 110] on button "觀看率" at bounding box center [436, 101] width 65 height 24
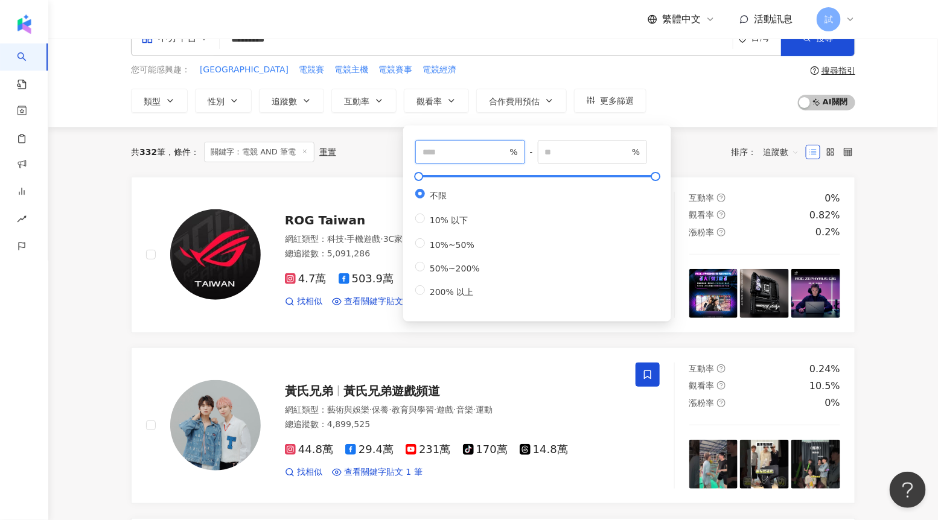
click at [441, 149] on input "number" at bounding box center [464, 151] width 84 height 13
type input "***"
click at [386, 144] on div "共 332 筆 條件 ： 關鍵字：電競 AND 筆電 重置 排序： 追蹤數" at bounding box center [493, 152] width 724 height 21
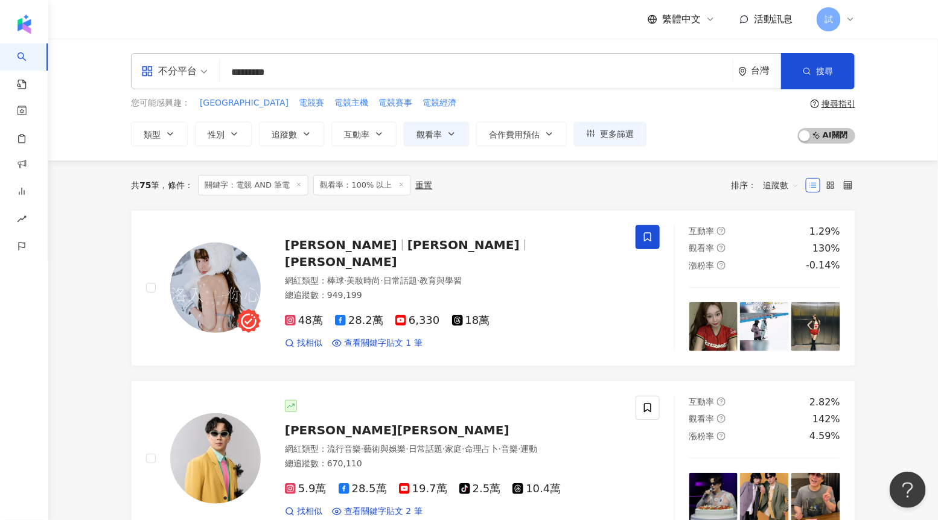
click at [311, 66] on input "*********" at bounding box center [476, 72] width 503 height 23
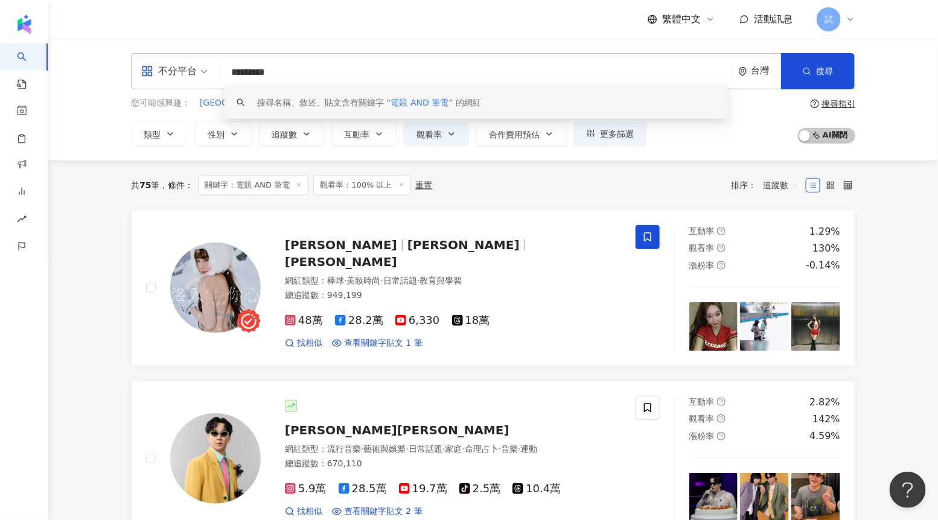
drag, startPoint x: 311, startPoint y: 70, endPoint x: 137, endPoint y: 70, distance: 173.8
click at [137, 70] on div "不分平台 ********* 台灣 搜尋 keyword 搜尋名稱、敘述、貼文含有關鍵字 “ 電競 AND 筆電 ” 的網紅" at bounding box center [493, 71] width 724 height 36
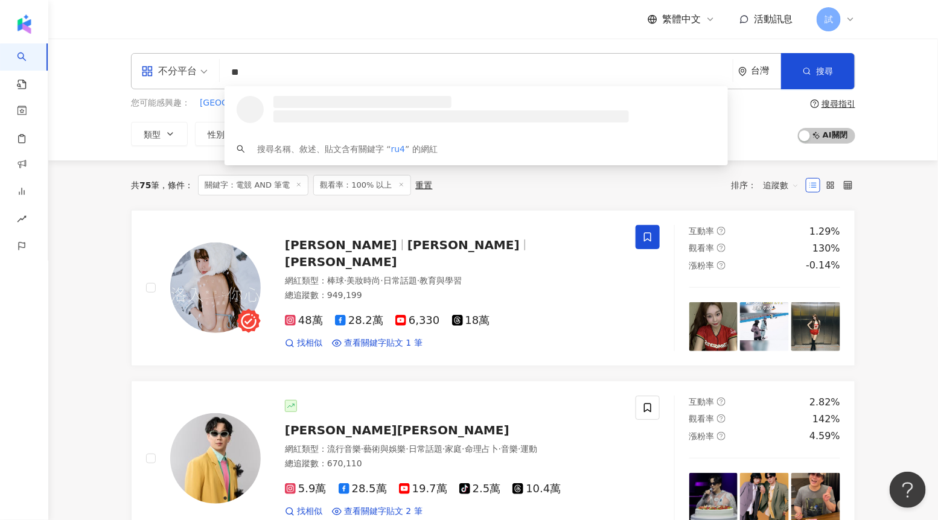
type input "*"
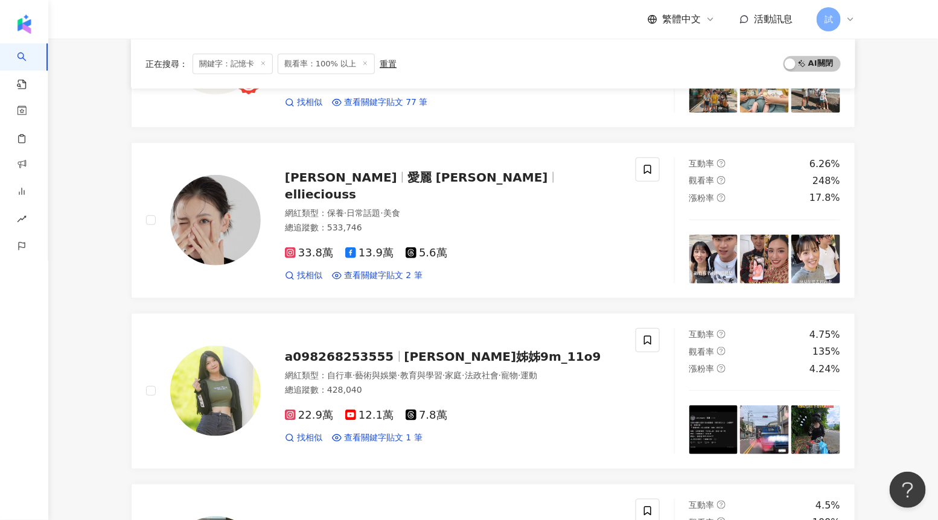
scroll to position [243, 0]
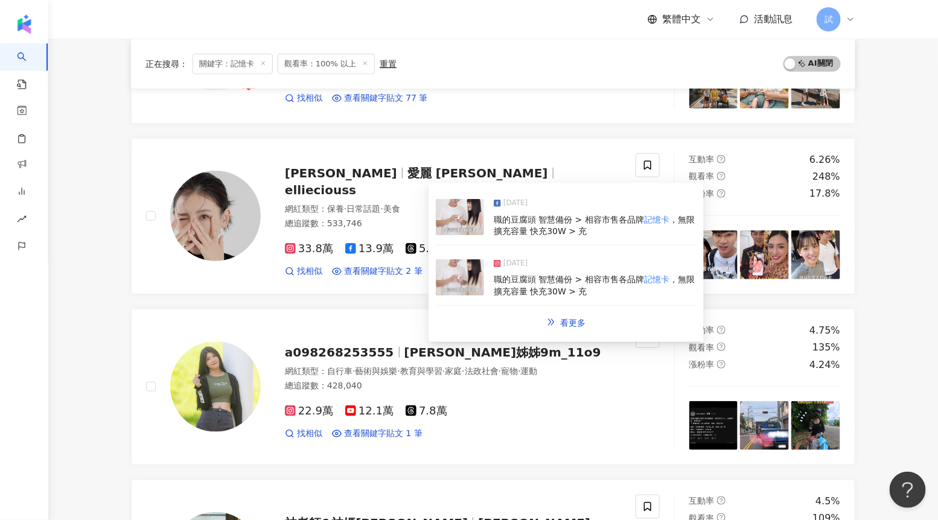
type input "***"
click at [460, 282] on img at bounding box center [460, 278] width 48 height 36
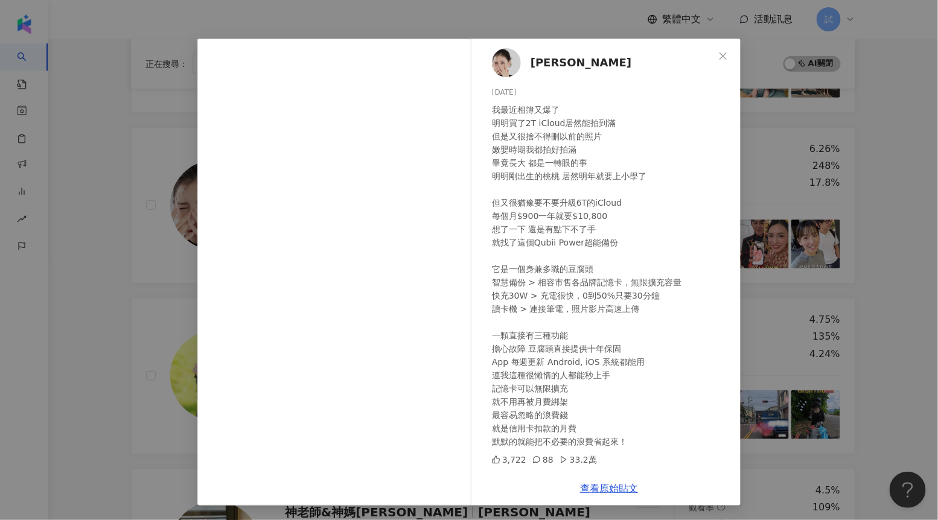
scroll to position [252, 0]
click at [895, 221] on div "蔡昕言 2024/11/8 我最近相簿又爆了 明明買了2T iCloud居然能拍到滿 但是又很捨不得刪以前的照片 嫩嬰時期我都拍好拍滿 畢竟長大 都是一轉眼的…" at bounding box center [469, 260] width 938 height 520
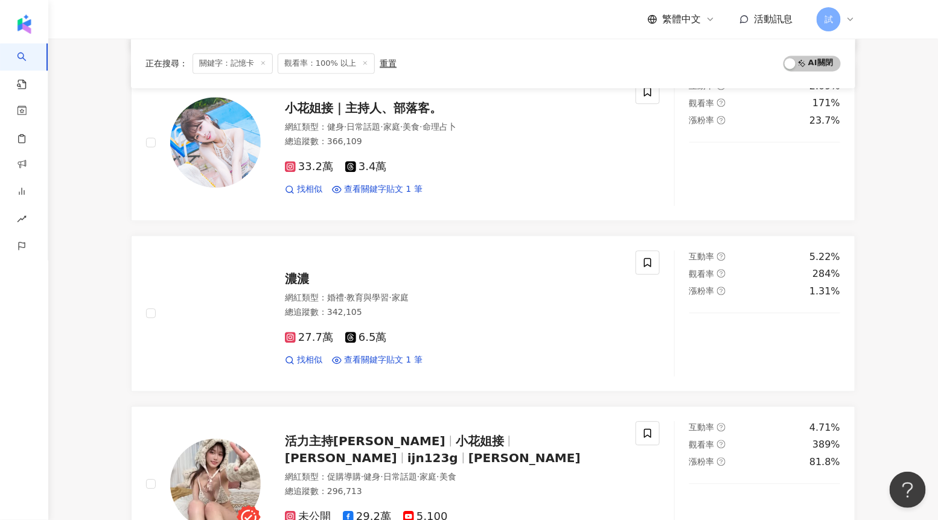
scroll to position [1030, 0]
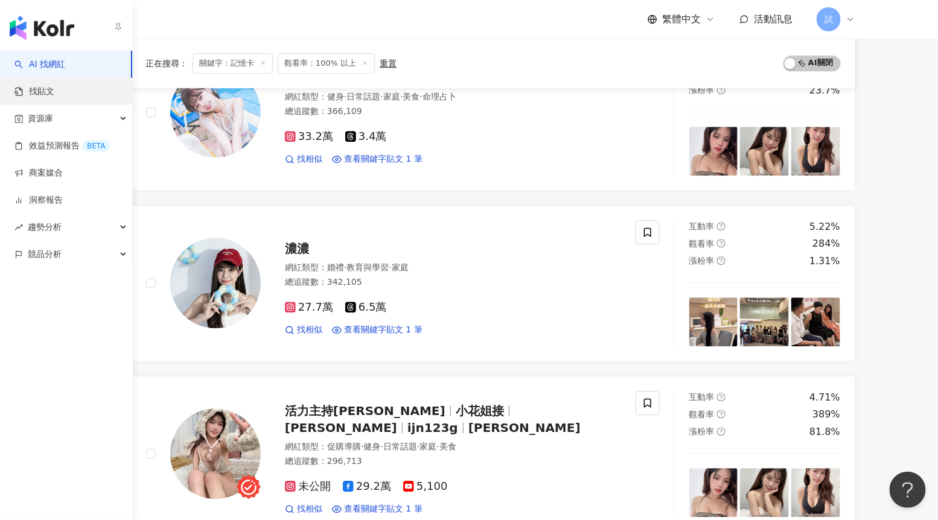
click at [39, 88] on link "找貼文" at bounding box center [34, 92] width 40 height 12
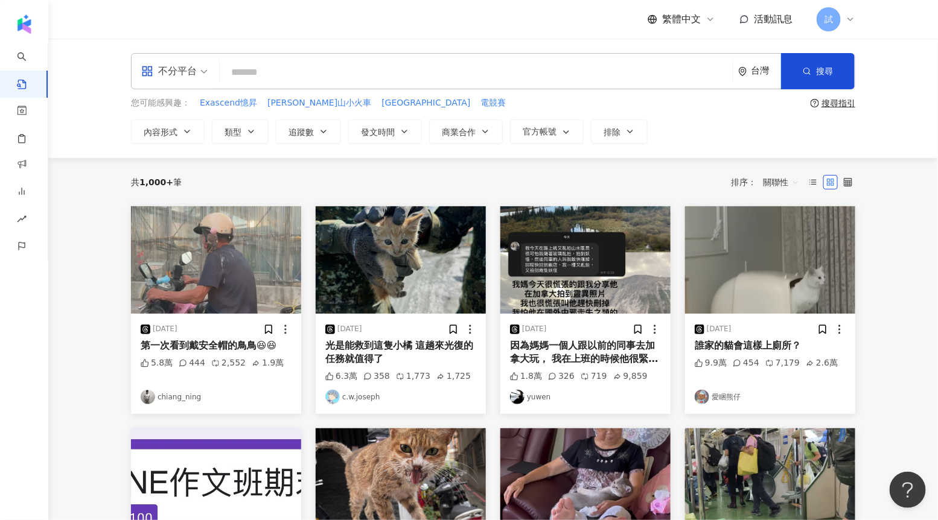
click at [403, 76] on input "search" at bounding box center [476, 72] width 503 height 26
type input "***"
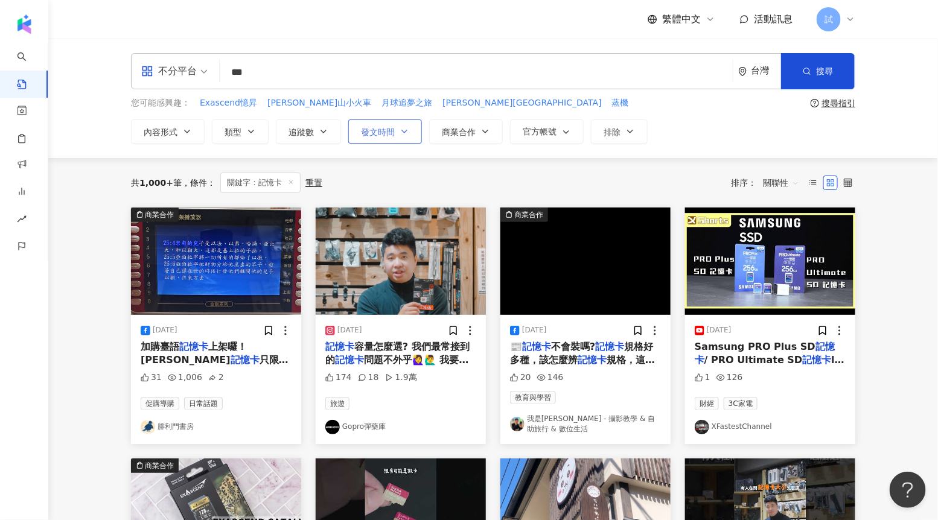
click at [394, 132] on span "發文時間" at bounding box center [378, 132] width 34 height 10
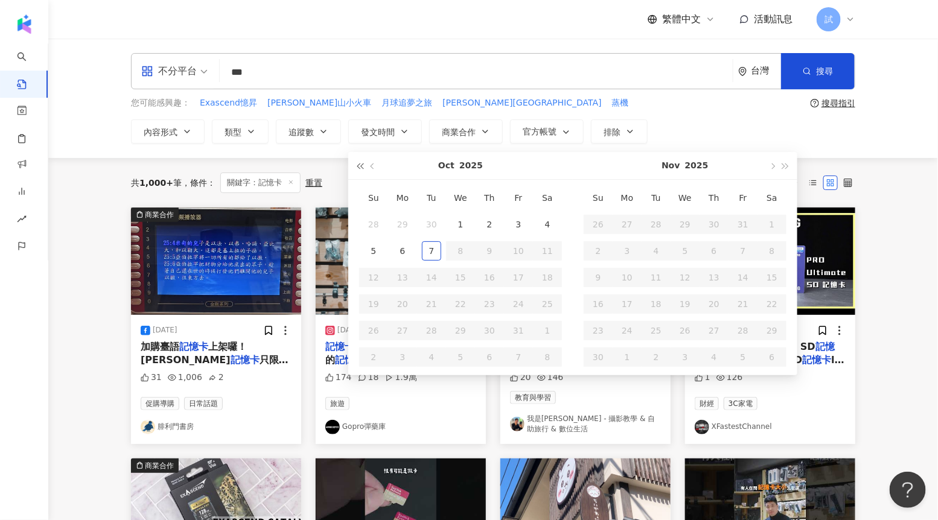
click at [362, 167] on span "button" at bounding box center [360, 167] width 6 height 6
type input "**********"
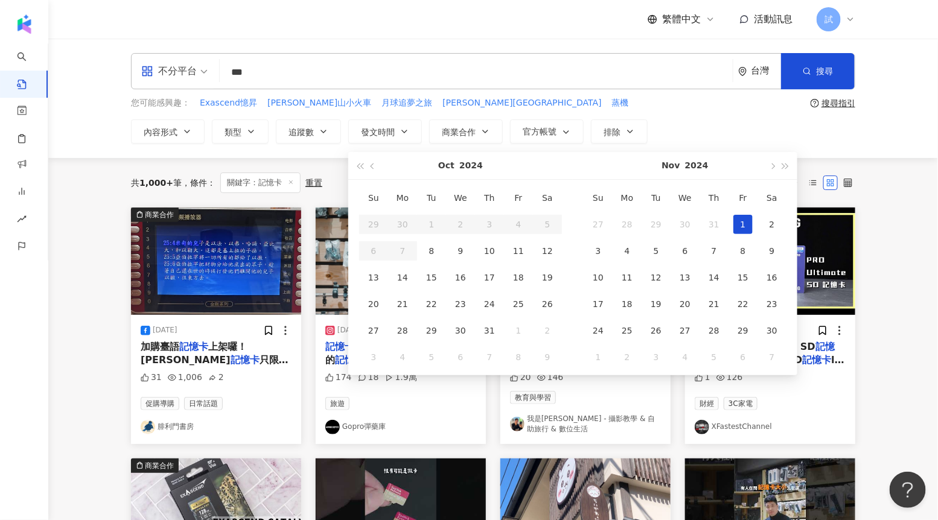
click at [748, 225] on div "1" at bounding box center [742, 224] width 19 height 19
type input "**********"
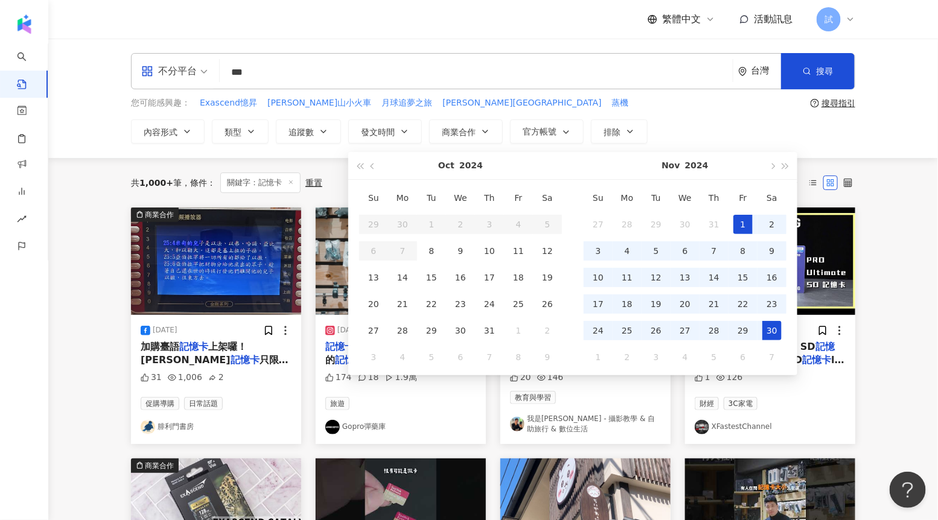
click at [776, 330] on div "30" at bounding box center [771, 330] width 19 height 19
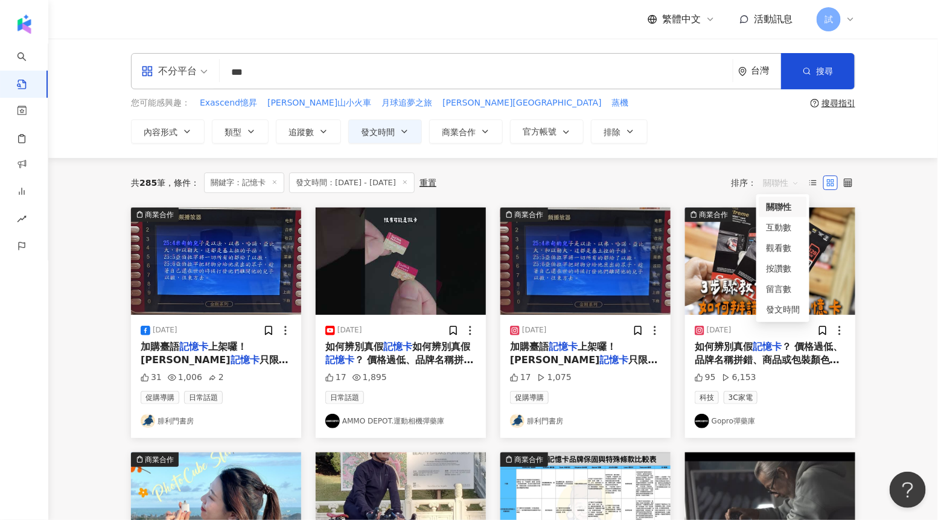
click at [780, 186] on span "關聯性" at bounding box center [781, 182] width 36 height 19
click at [779, 250] on div "觀看數" at bounding box center [783, 247] width 34 height 13
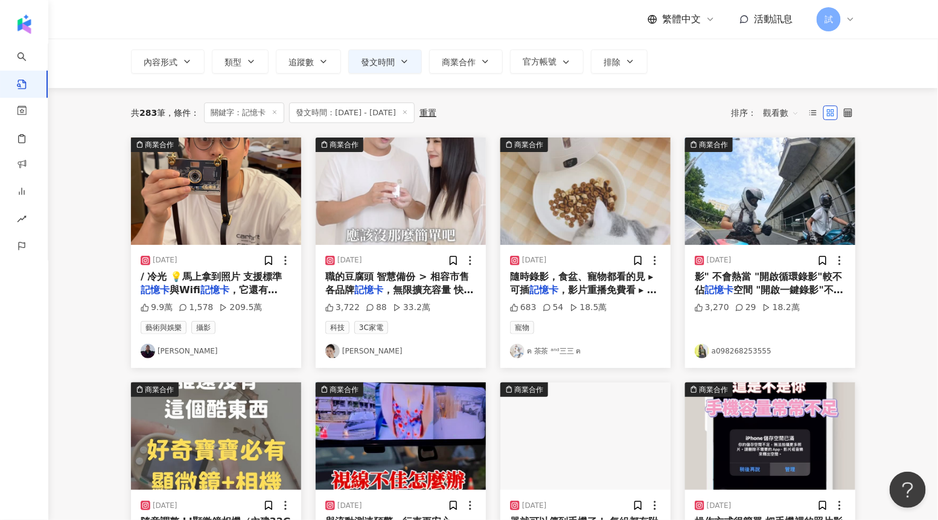
scroll to position [64, 0]
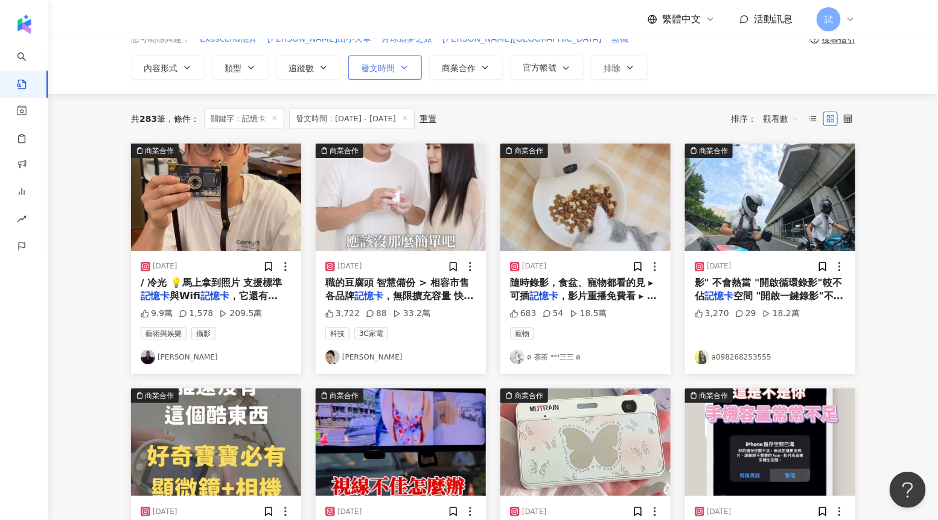
click at [380, 66] on span "發文時間" at bounding box center [378, 68] width 34 height 10
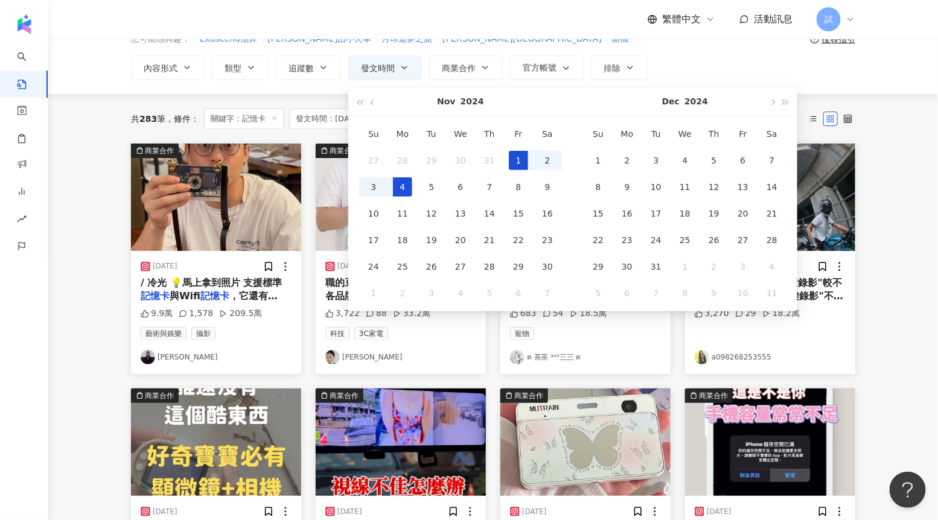
type input "**********"
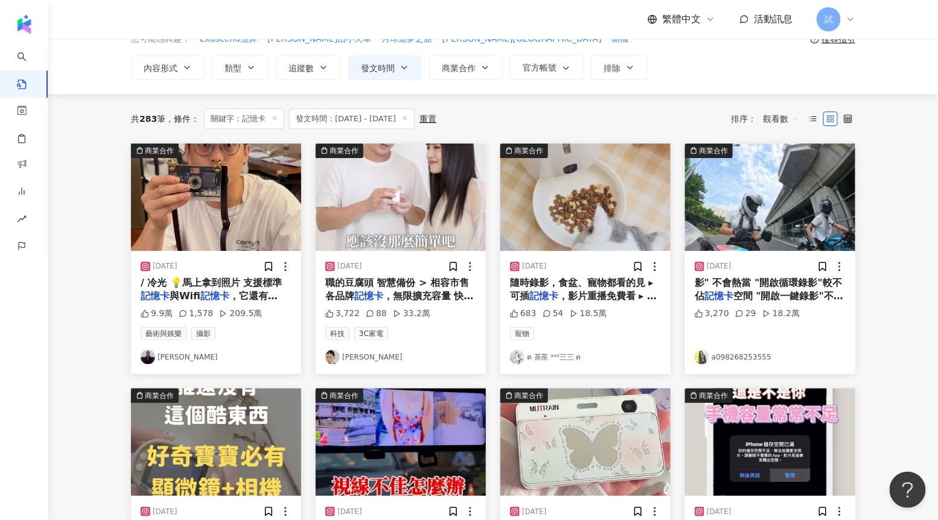
click at [835, 99] on div "共 283 筆 條件 ： 關鍵字：記憶卡 發文時間：2024/11/1 - 2024/11/30 重置 排序： 觀看數" at bounding box center [493, 118] width 724 height 49
click at [235, 206] on img "button" at bounding box center [216, 197] width 170 height 107
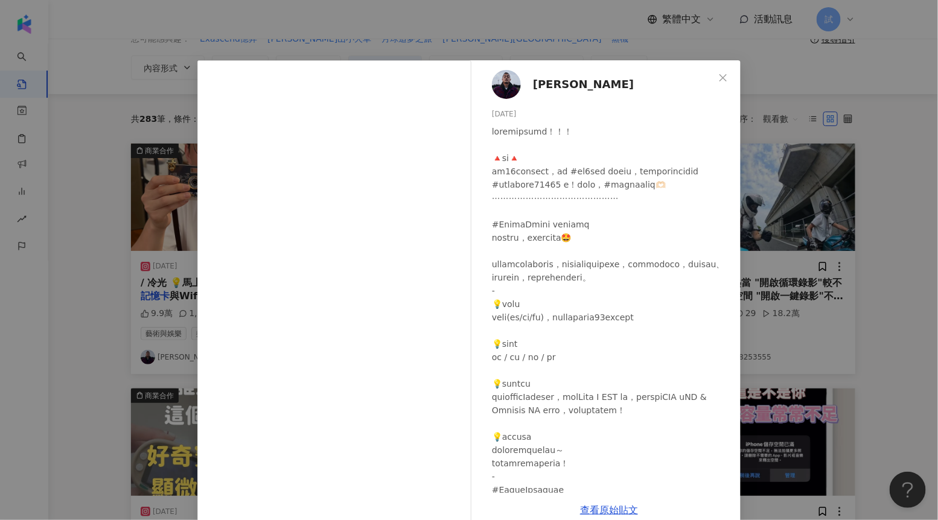
click at [546, 79] on span "[PERSON_NAME]" at bounding box center [583, 84] width 101 height 17
click at [536, 93] on div "盧力 2024/11/26 9.9萬 1,578 209.5萬" at bounding box center [608, 276] width 263 height 433
click at [508, 83] on img at bounding box center [506, 84] width 29 height 29
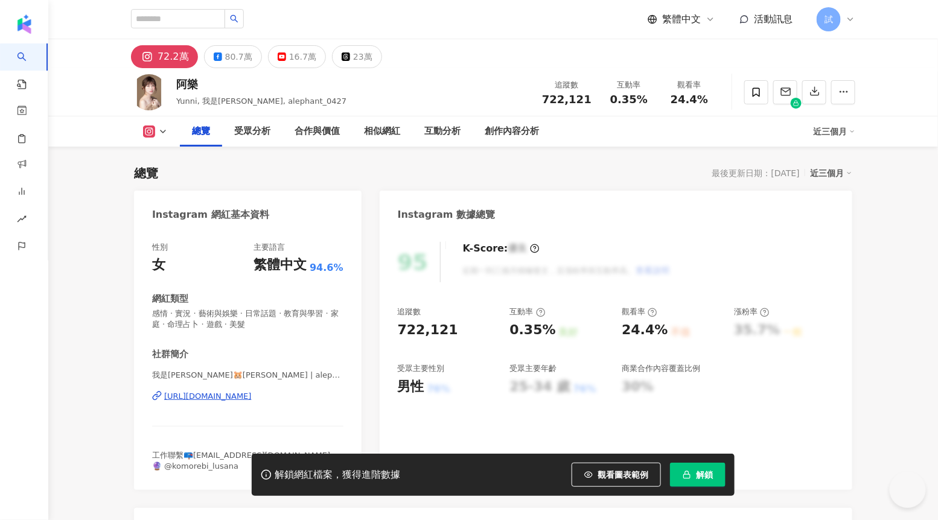
click at [694, 474] on button "解鎖" at bounding box center [698, 475] width 56 height 24
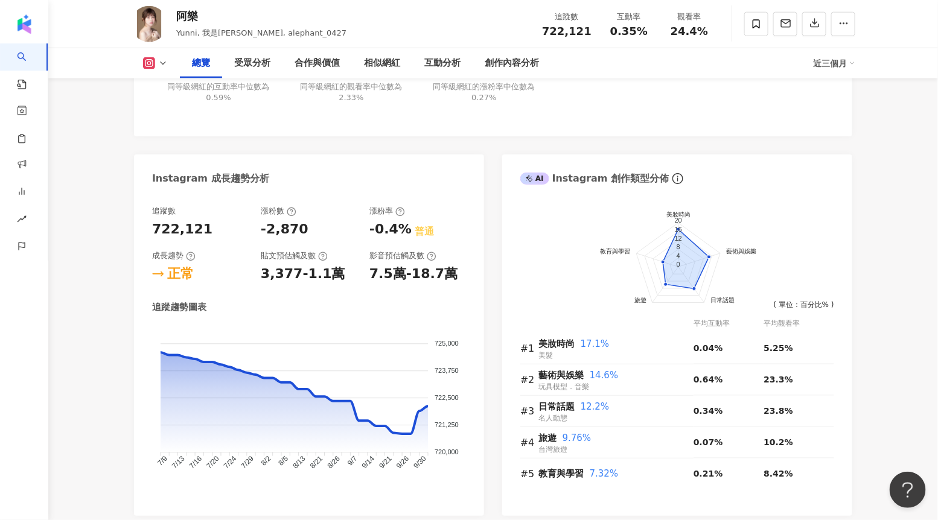
scroll to position [598, 0]
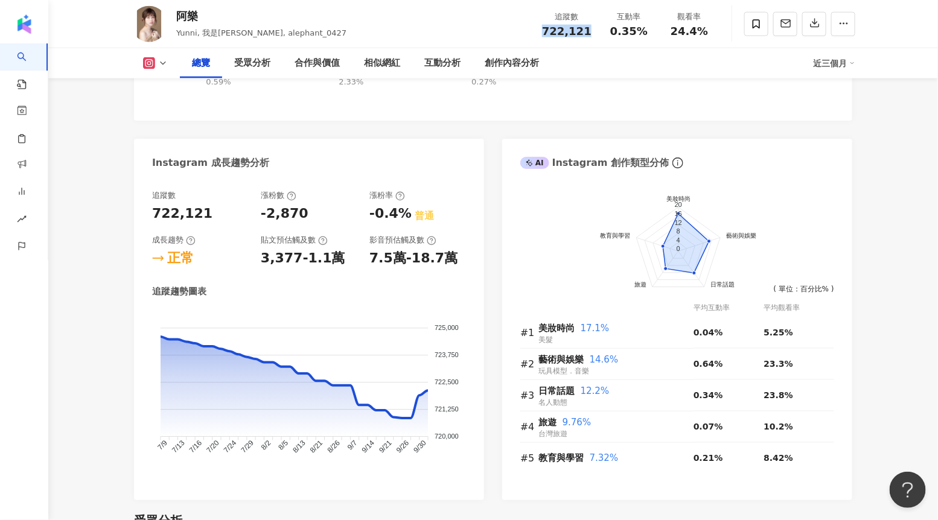
drag, startPoint x: 548, startPoint y: 31, endPoint x: 593, endPoint y: 30, distance: 45.3
click at [593, 30] on div "追蹤數 722,121" at bounding box center [567, 24] width 64 height 26
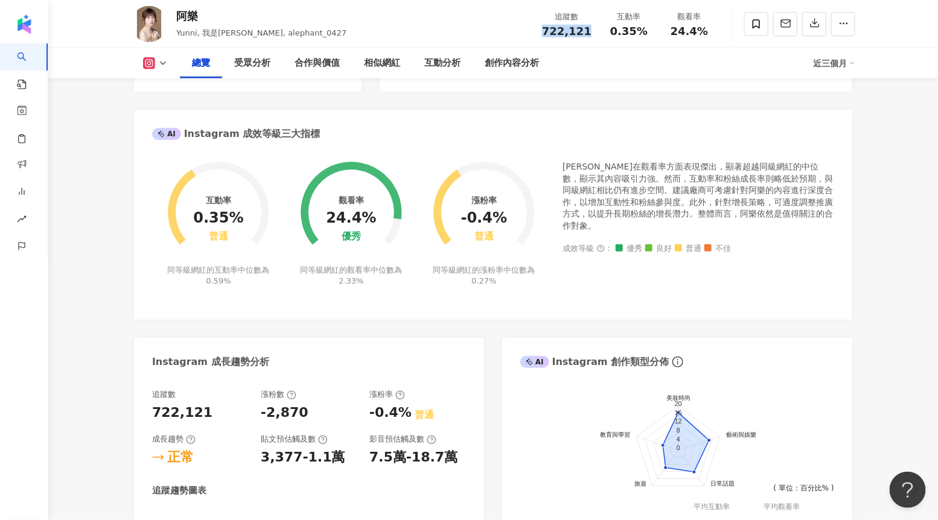
scroll to position [394, 0]
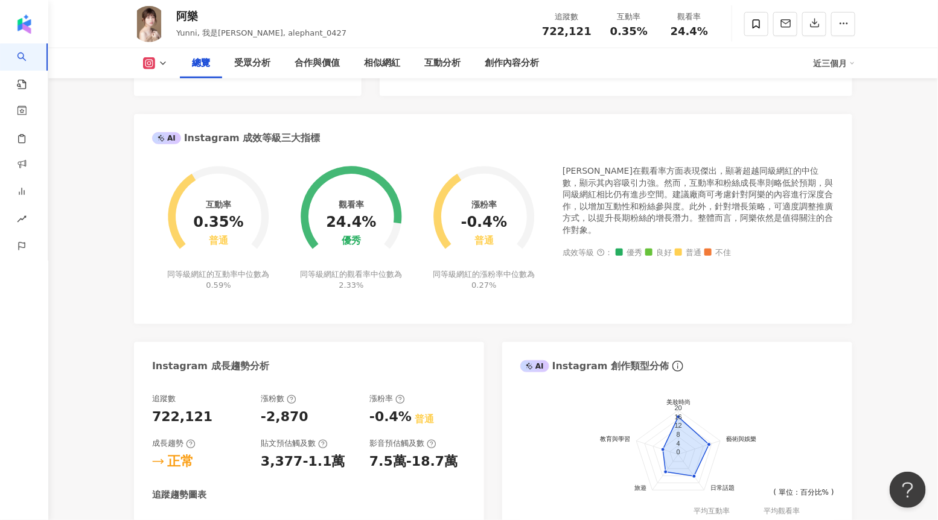
click at [570, 38] on div "追蹤數 722,121 互動率 0.35% 觀看率 24.4%" at bounding box center [627, 24] width 185 height 36
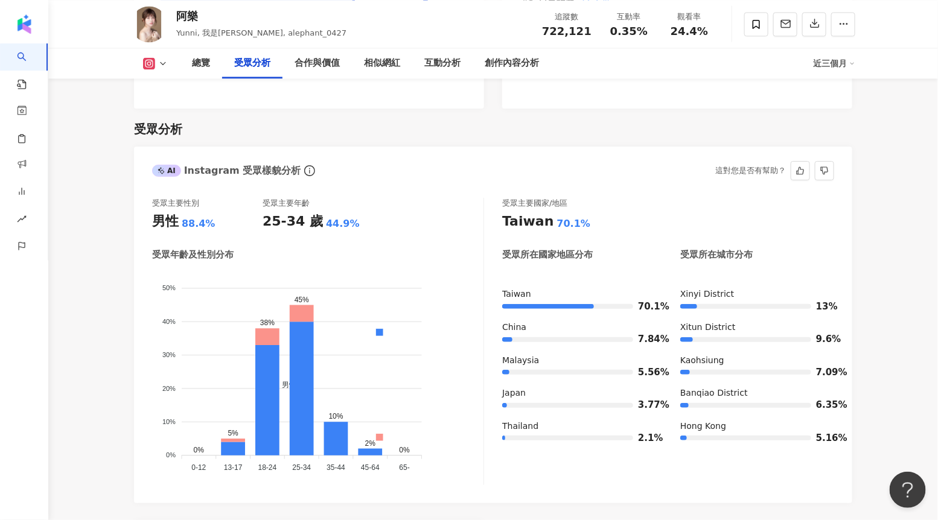
scroll to position [991, 0]
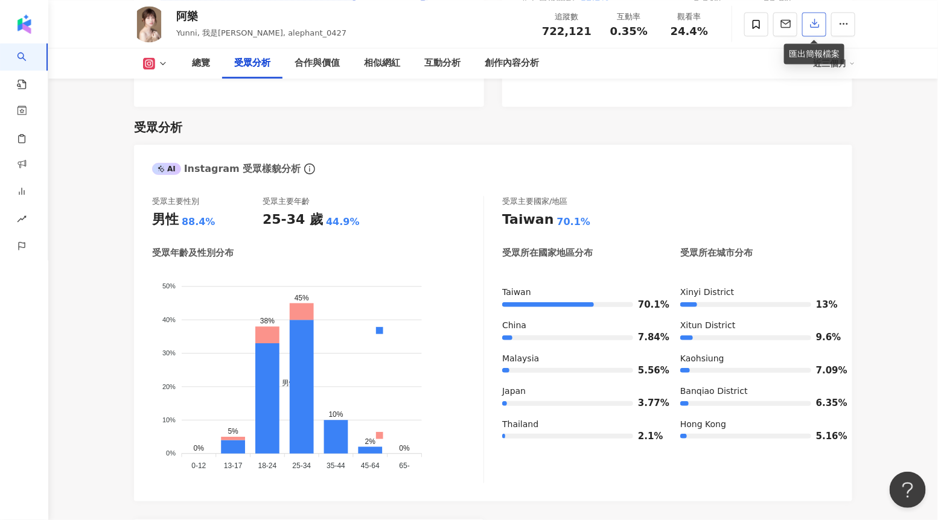
click at [815, 27] on icon "button" at bounding box center [814, 23] width 11 height 11
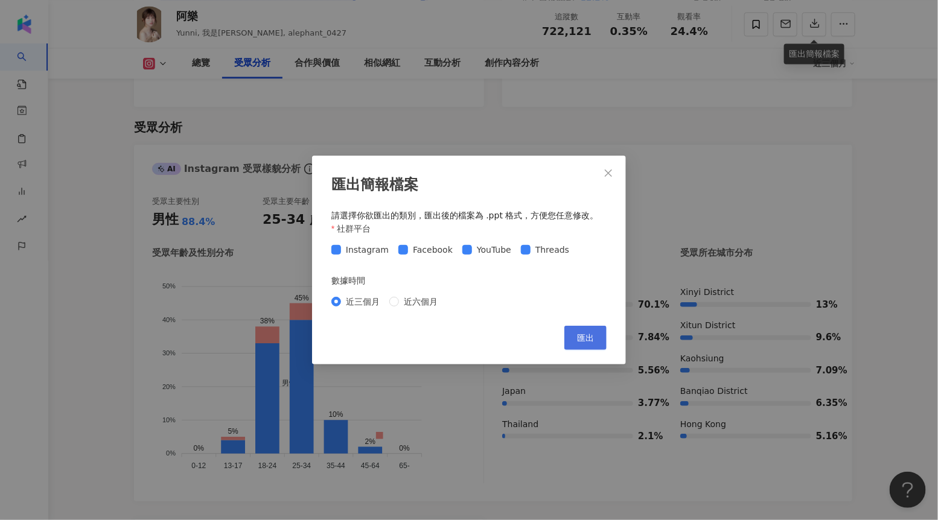
click at [573, 333] on button "匯出" at bounding box center [585, 338] width 42 height 24
click at [609, 174] on icon "close" at bounding box center [608, 173] width 7 height 7
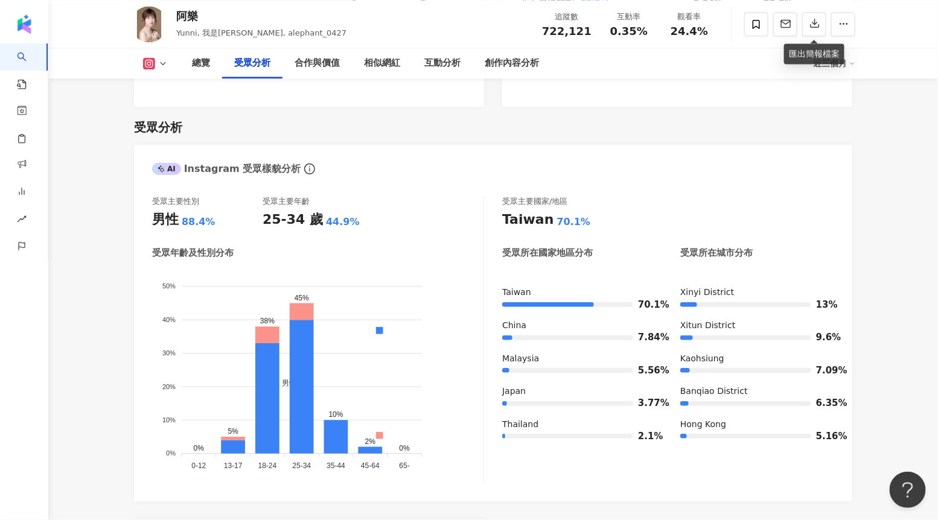
click at [160, 66] on icon at bounding box center [163, 64] width 10 height 10
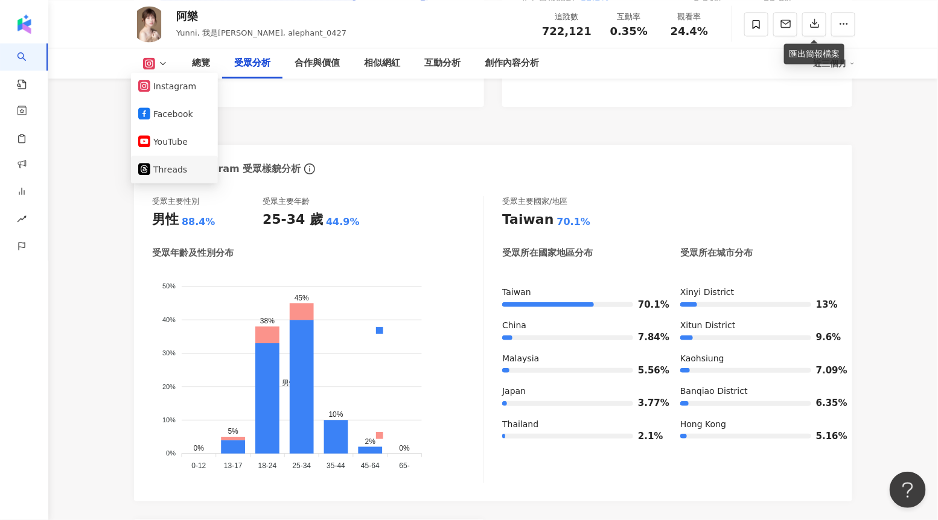
click at [180, 171] on button "Threads" at bounding box center [174, 169] width 72 height 17
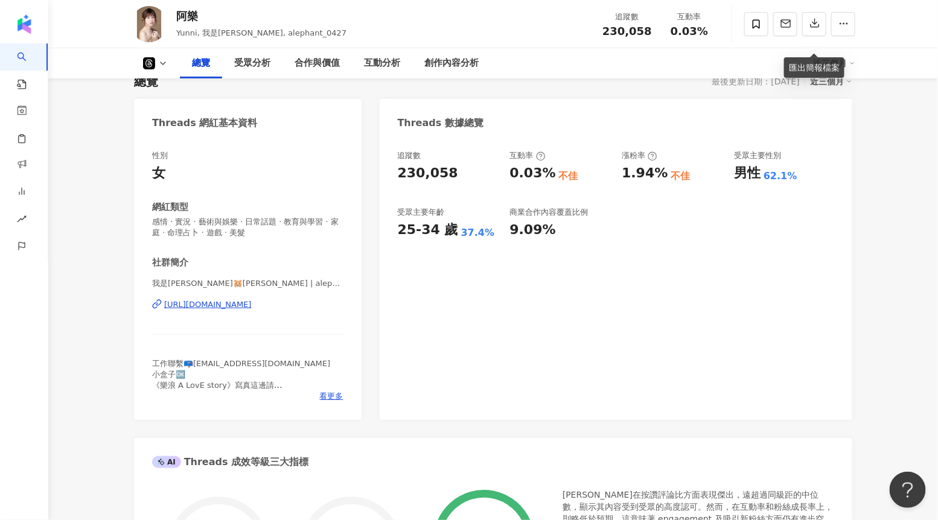
scroll to position [79, 0]
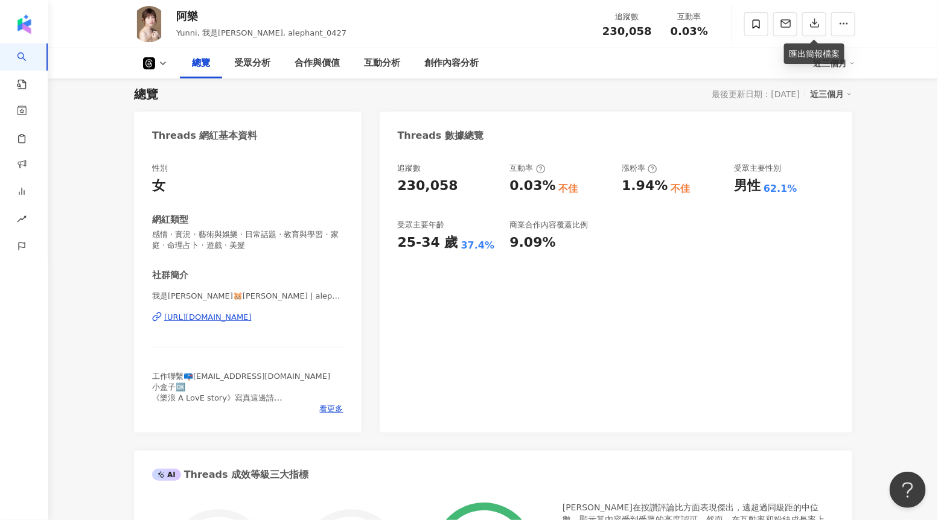
click at [161, 61] on icon at bounding box center [163, 64] width 10 height 10
click at [363, 103] on div "總覽 最後更新日期：2025/10/1 近三個月 Threads 網紅基本資料 性別 女 網紅類型 感情 · 實況 · 藝術與娛樂 · 日常話題 · 教育與學…" at bounding box center [493, 510] width 718 height 872
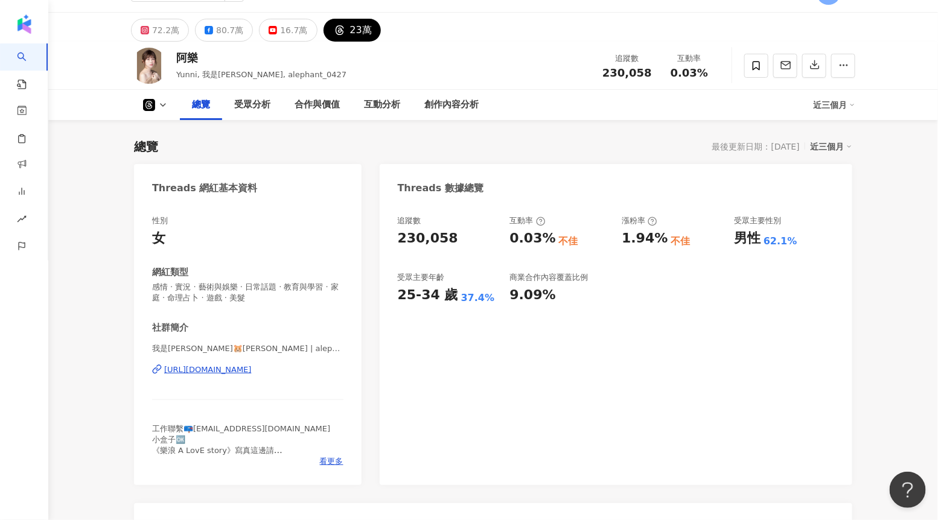
scroll to position [6, 0]
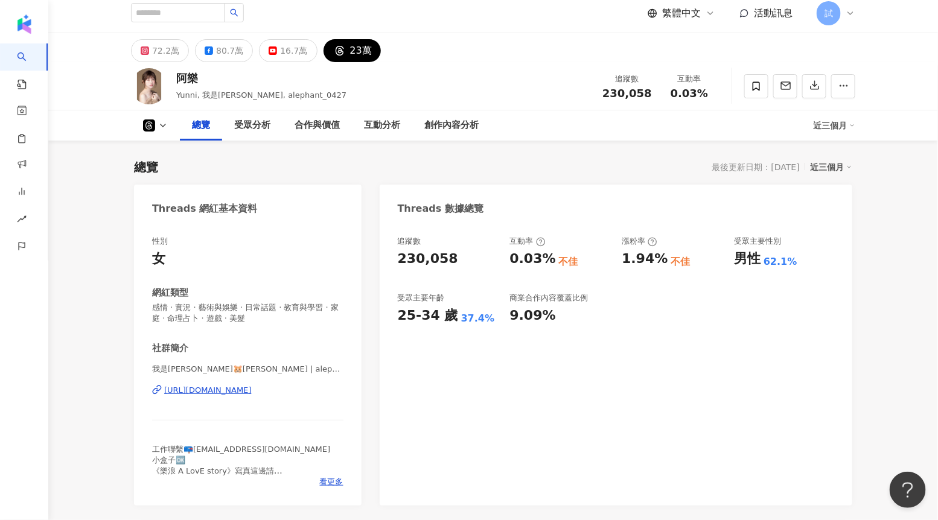
click at [211, 393] on div "https://www.threads.com/@alephant_0427" at bounding box center [208, 390] width 88 height 11
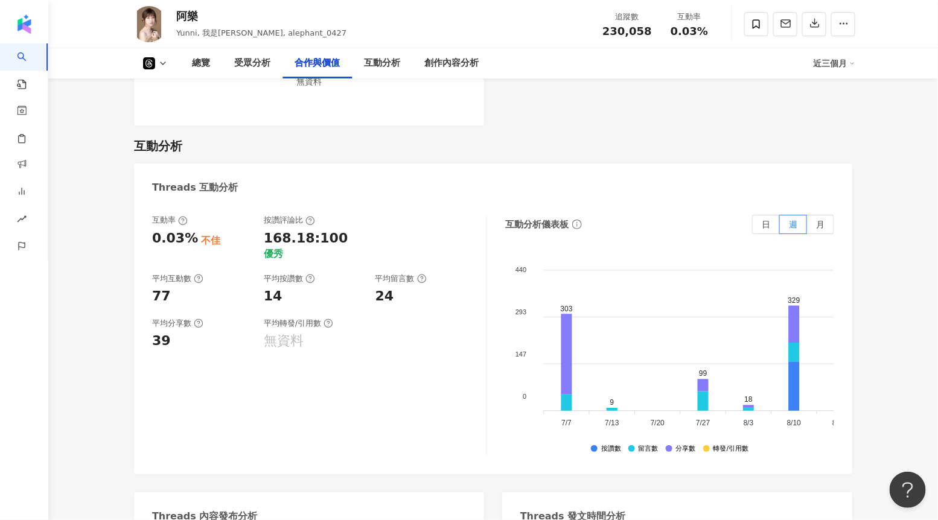
scroll to position [1506, 0]
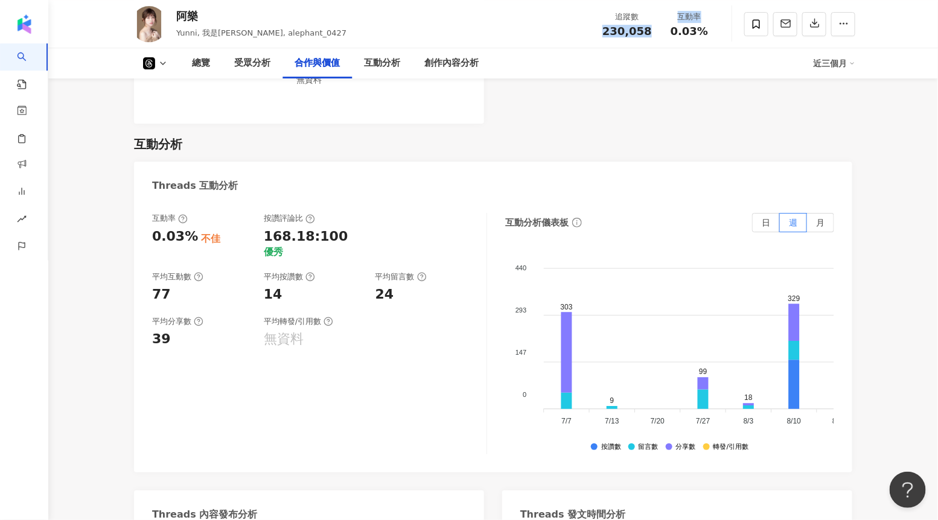
drag, startPoint x: 607, startPoint y: 34, endPoint x: 659, endPoint y: 27, distance: 52.4
click at [660, 28] on div "追蹤數 230,058 互動率 0.03%" at bounding box center [657, 24] width 124 height 36
click at [661, 276] on foreignobject at bounding box center [863, 340] width 664 height 181
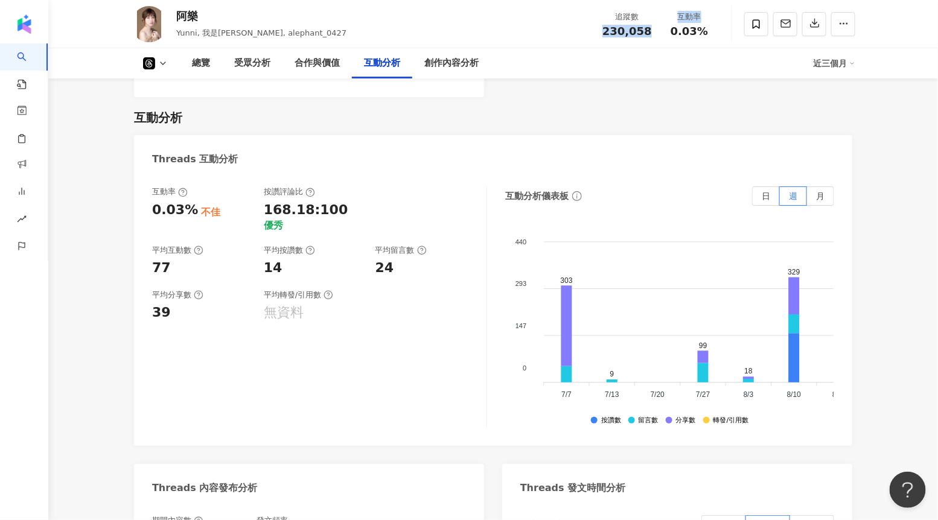
scroll to position [1531, 0]
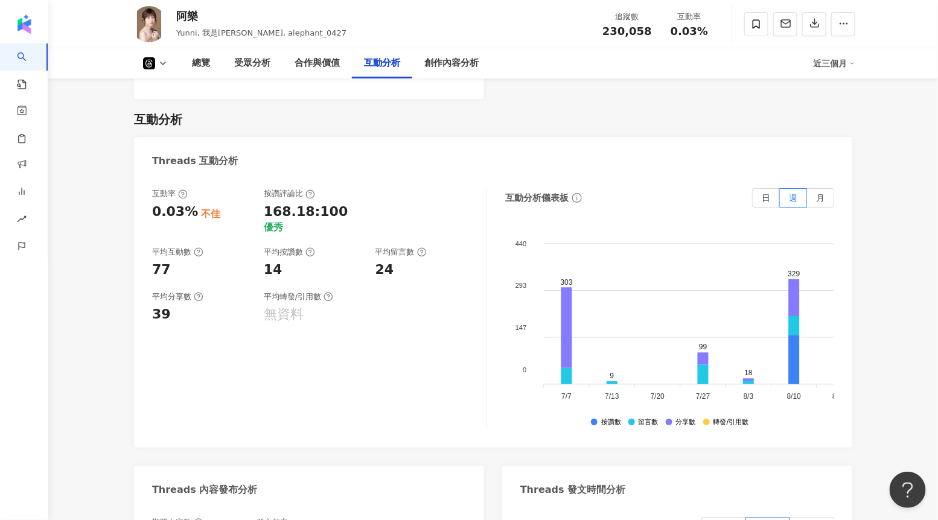
click at [697, 30] on span "0.03%" at bounding box center [689, 31] width 37 height 12
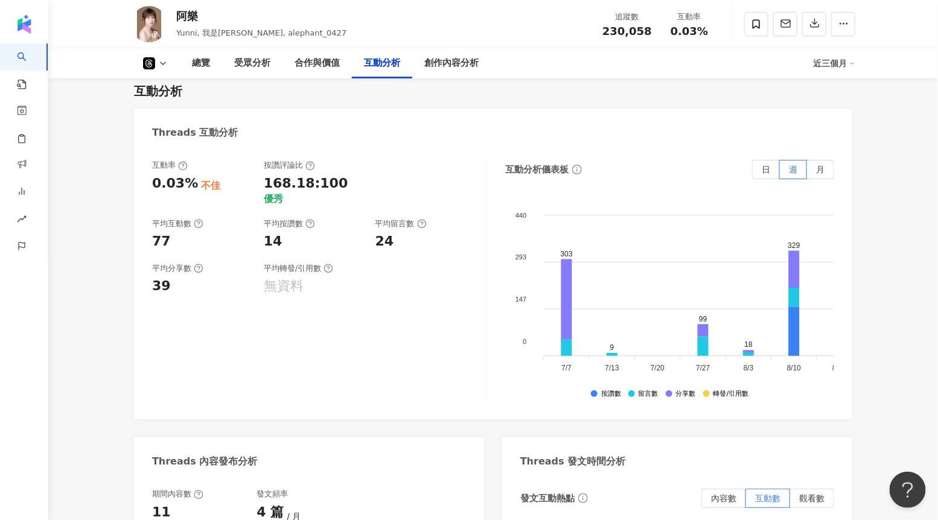
scroll to position [1570, 0]
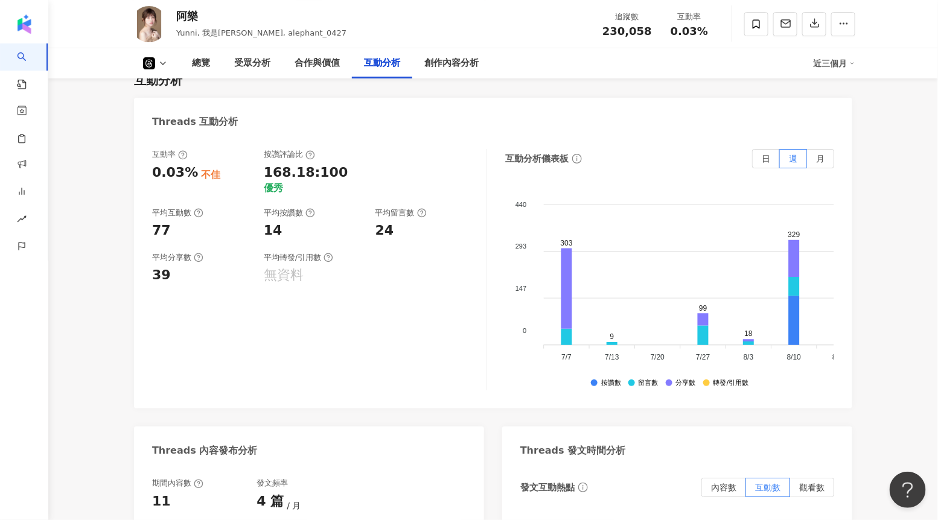
click at [161, 61] on icon at bounding box center [163, 64] width 10 height 10
click at [184, 79] on button "Instagram" at bounding box center [174, 86] width 72 height 17
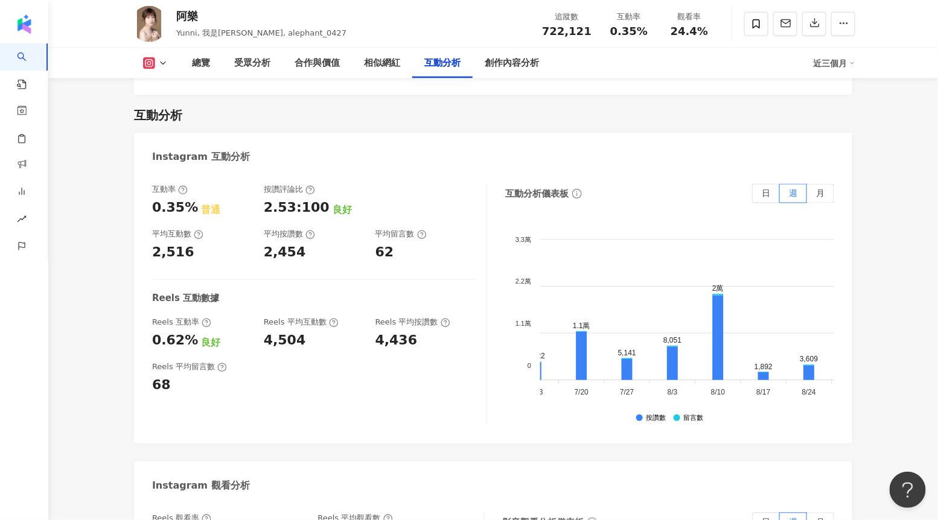
scroll to position [0, 94]
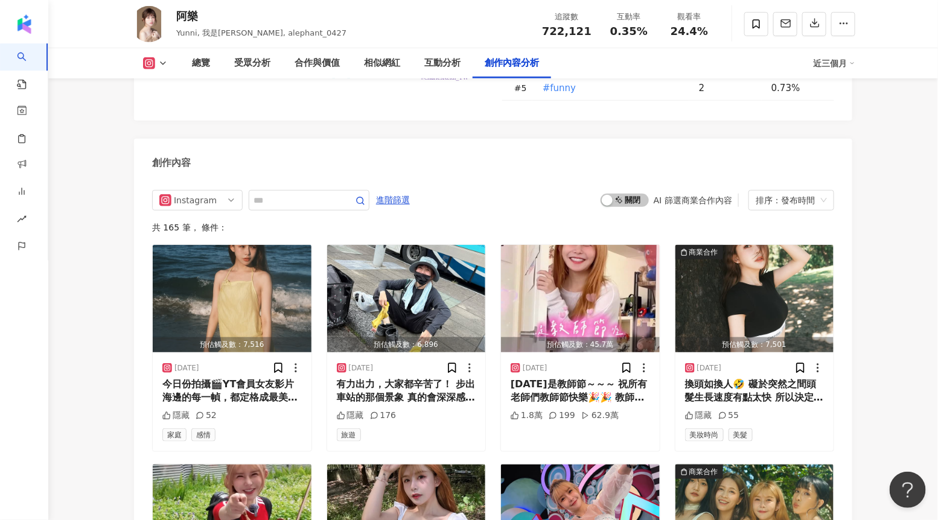
scroll to position [3682, 0]
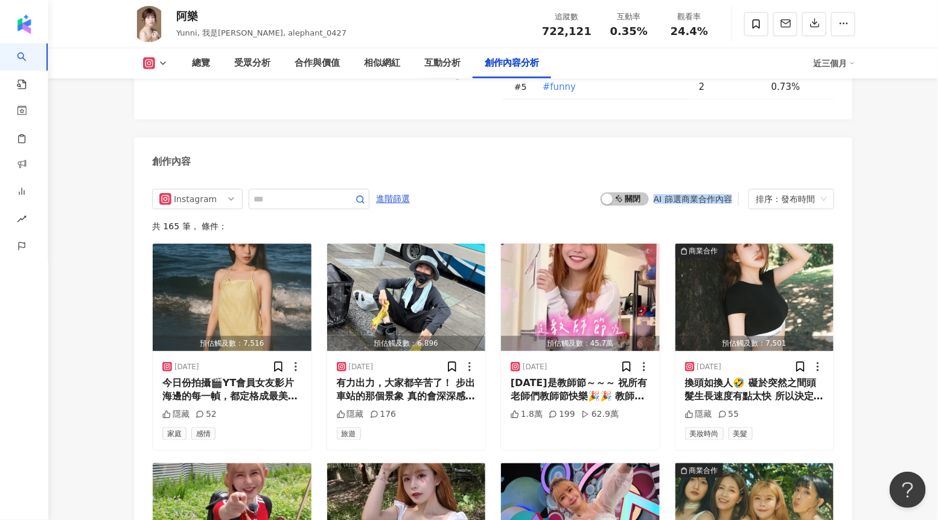
drag, startPoint x: 654, startPoint y: 185, endPoint x: 733, endPoint y: 182, distance: 78.5
click at [733, 193] on div "啟動 關閉 AI 篩選商業合作內容" at bounding box center [670, 199] width 138 height 13
click at [634, 193] on span "啟動 關閉" at bounding box center [625, 199] width 48 height 13
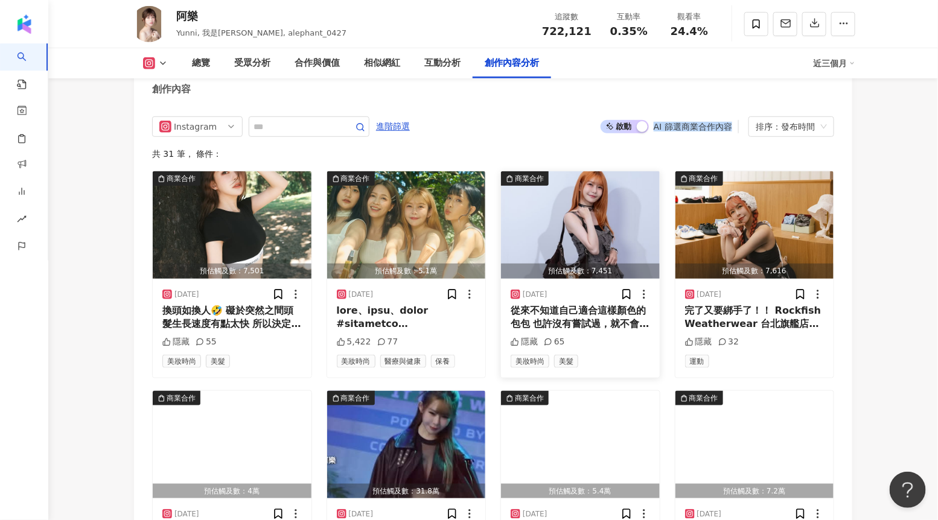
scroll to position [3757, 0]
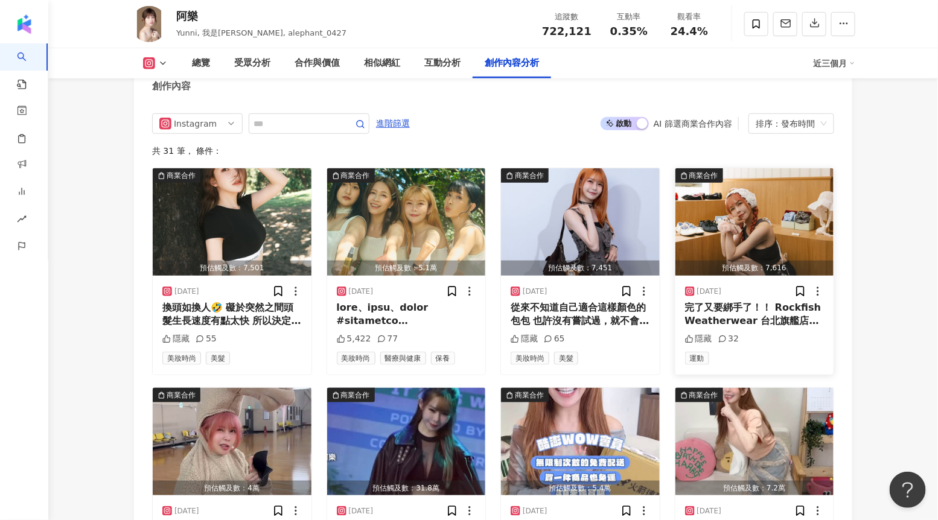
drag, startPoint x: 697, startPoint y: 325, endPoint x: 714, endPoint y: 326, distance: 17.5
click at [714, 333] on div "隱藏 32" at bounding box center [754, 339] width 139 height 12
drag, startPoint x: 535, startPoint y: 327, endPoint x: 519, endPoint y: 327, distance: 15.7
click at [519, 333] on div "隱藏" at bounding box center [524, 339] width 27 height 12
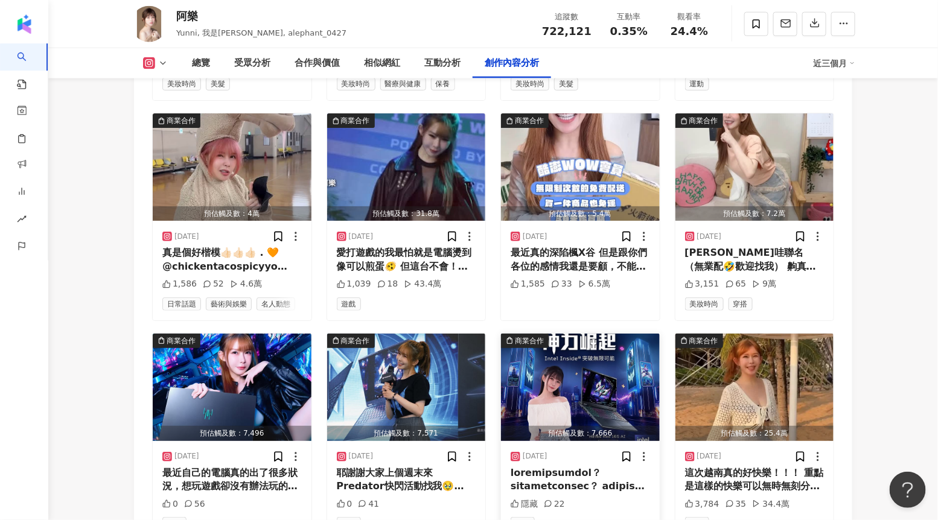
scroll to position [4043, 0]
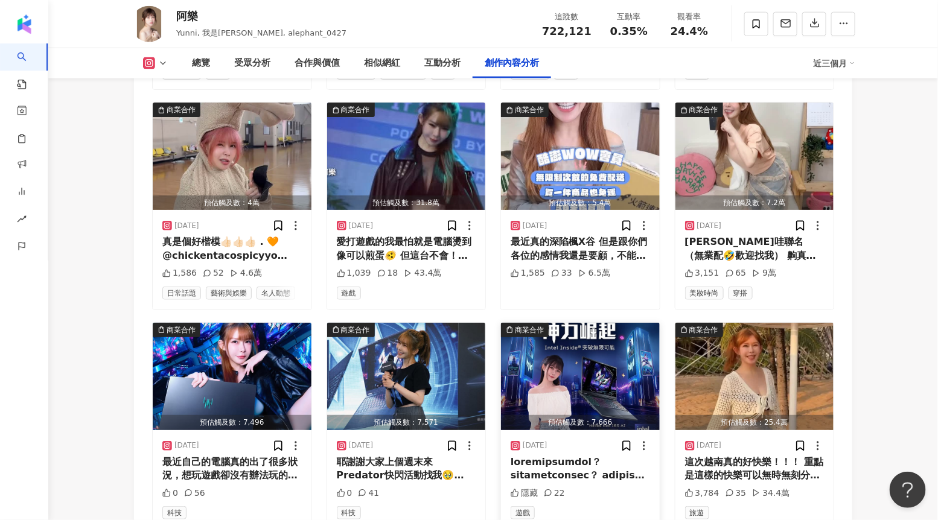
click at [602, 366] on img "button" at bounding box center [580, 376] width 159 height 107
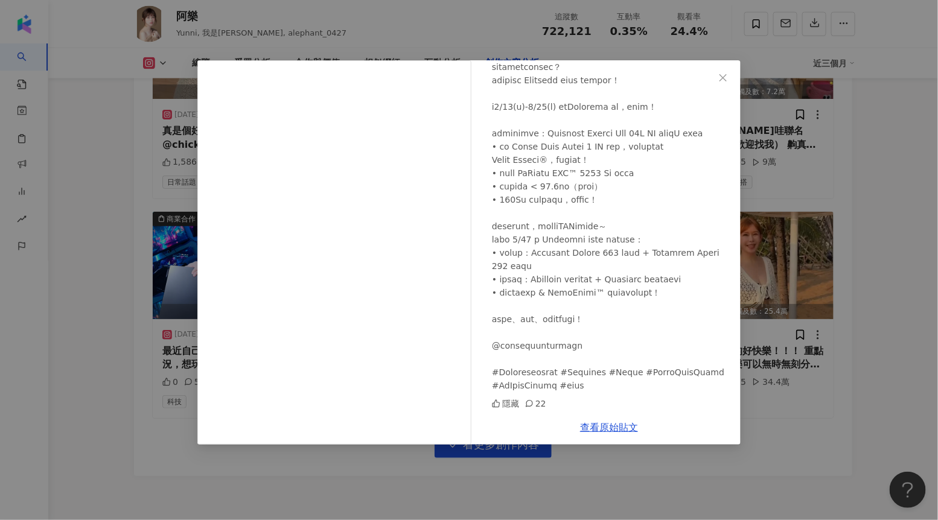
scroll to position [4157, 0]
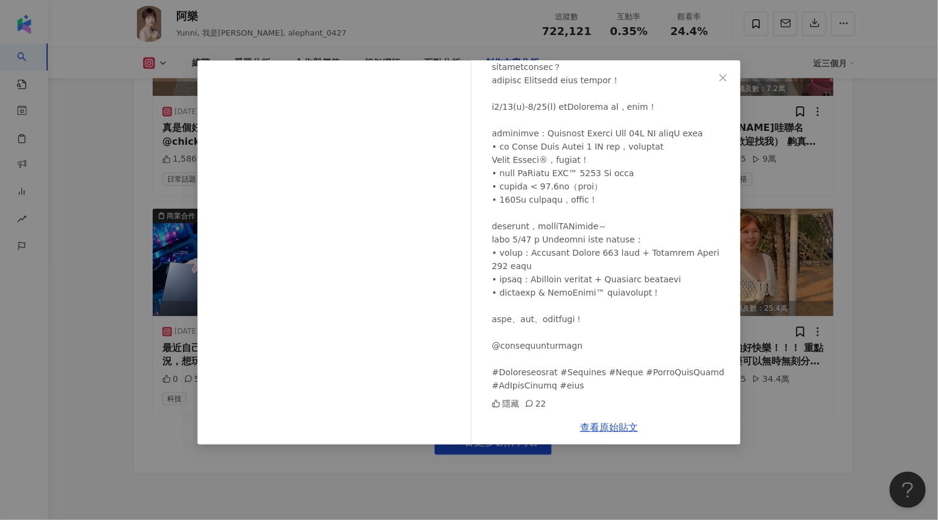
click at [881, 255] on div "阿樂 2025/5/16 隱藏 22 查看原始貼文" at bounding box center [469, 260] width 938 height 520
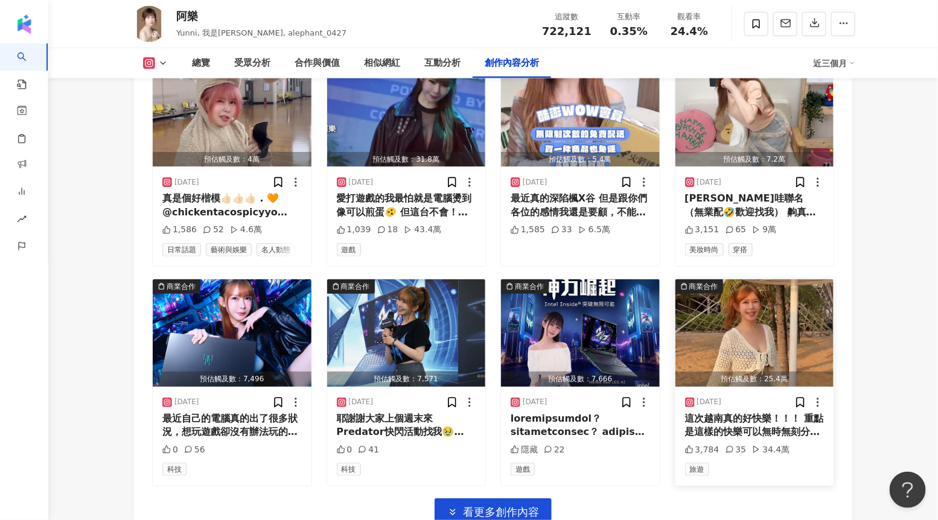
scroll to position [4083, 0]
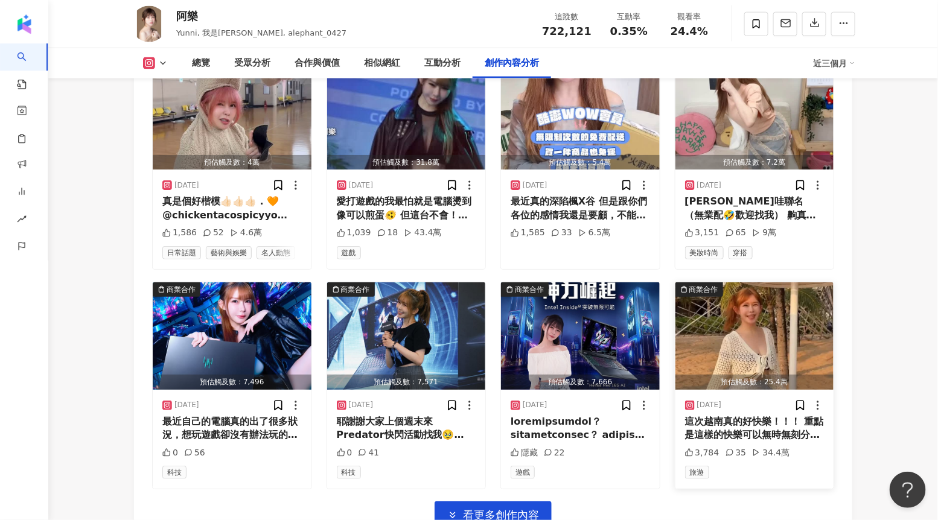
click at [735, 327] on img "button" at bounding box center [754, 335] width 159 height 107
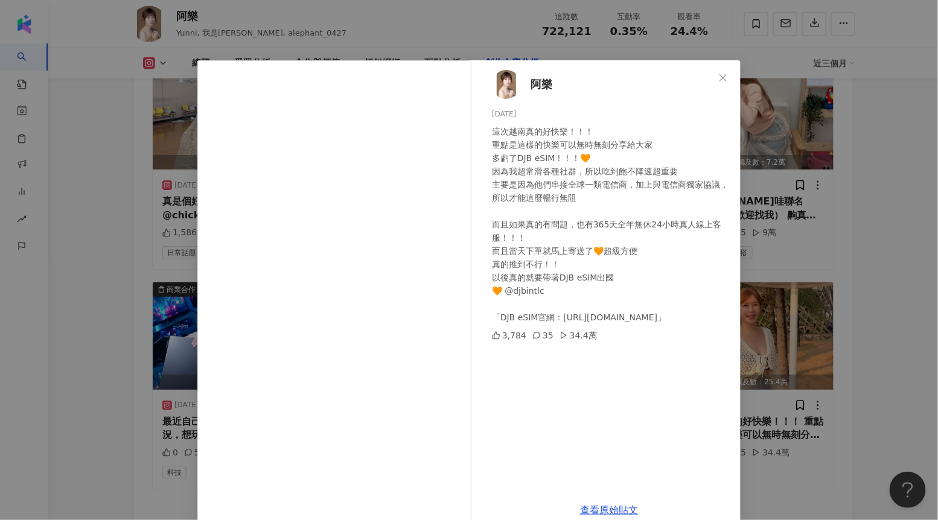
click at [852, 304] on div "阿樂 2025/4/24 這次越南真的好快樂！！！ 重點是這樣的快樂可以無時無刻分享給大家 多虧了DJB eSIM！！！🧡 因為我超常滑各種社群，所以吃到飽不…" at bounding box center [469, 260] width 938 height 520
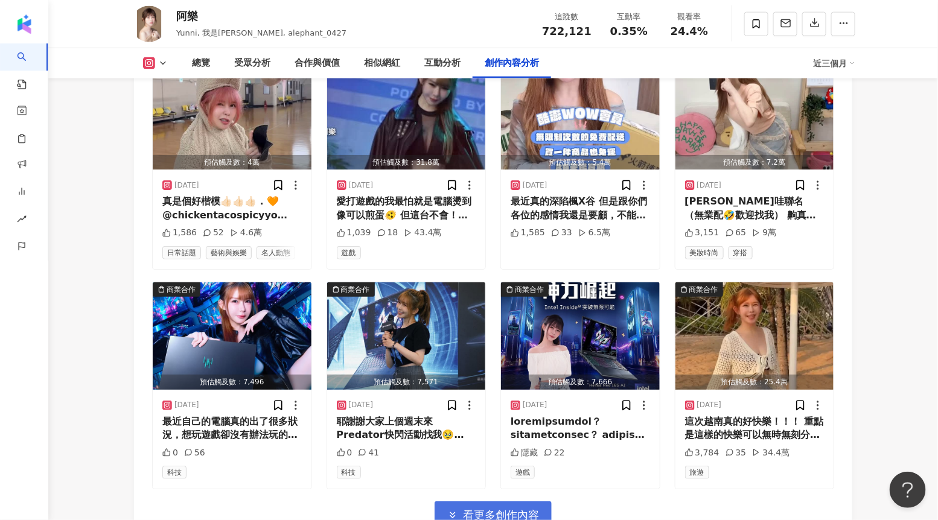
click at [494, 509] on span "看更多創作內容" at bounding box center [501, 515] width 76 height 13
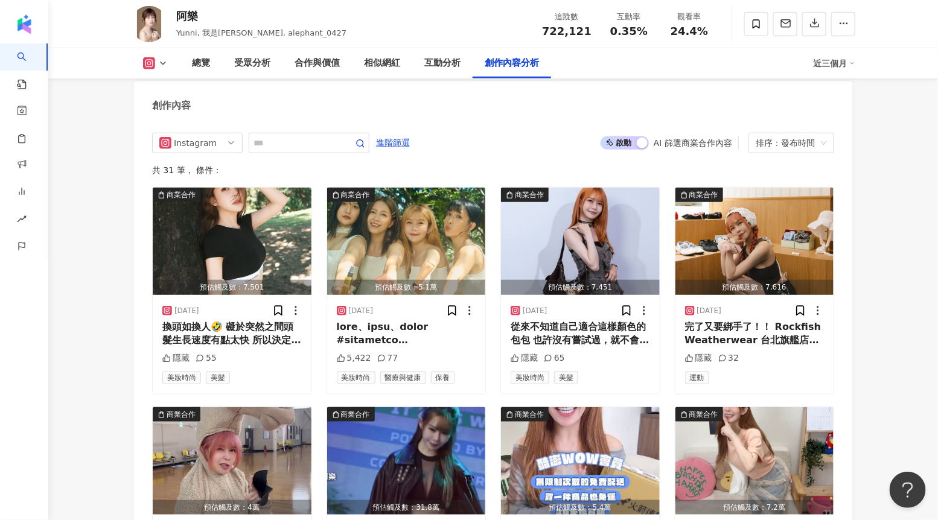
scroll to position [3737, 0]
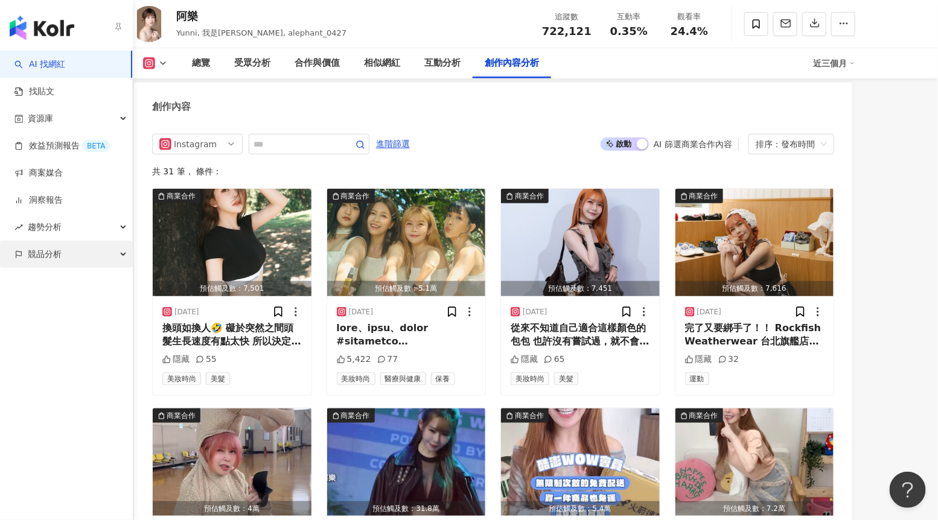
click at [27, 258] on div "競品分析" at bounding box center [66, 254] width 132 height 27
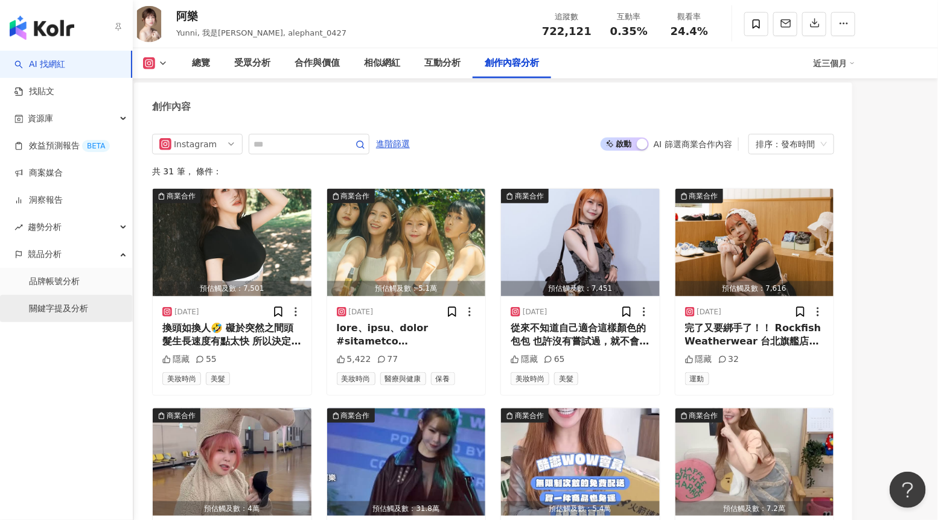
click at [45, 314] on link "關鍵字提及分析" at bounding box center [58, 309] width 59 height 12
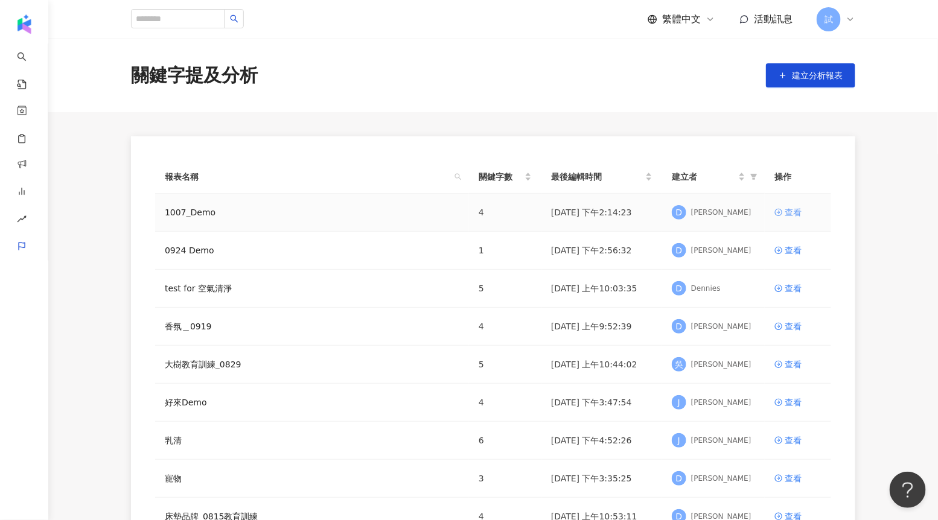
click at [792, 212] on div "查看" at bounding box center [793, 212] width 17 height 13
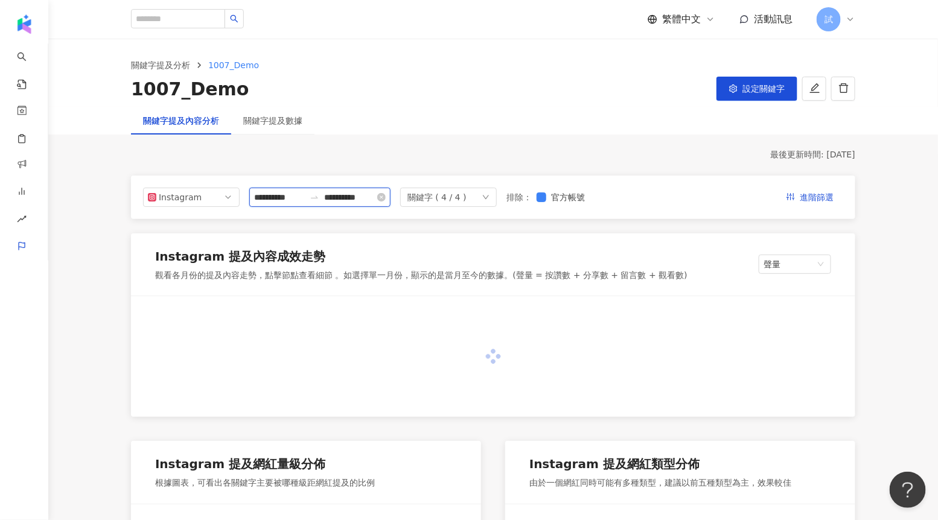
click at [278, 200] on input "**********" at bounding box center [279, 197] width 51 height 13
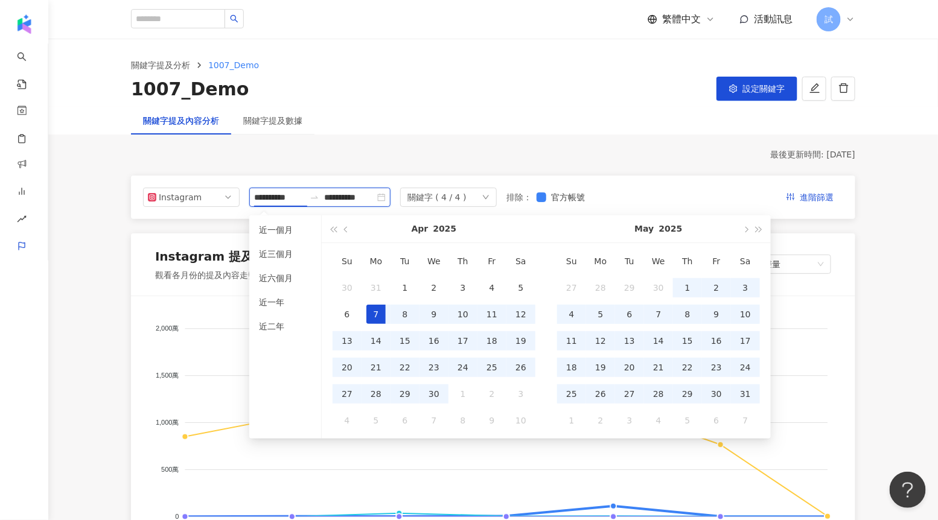
type input "**********"
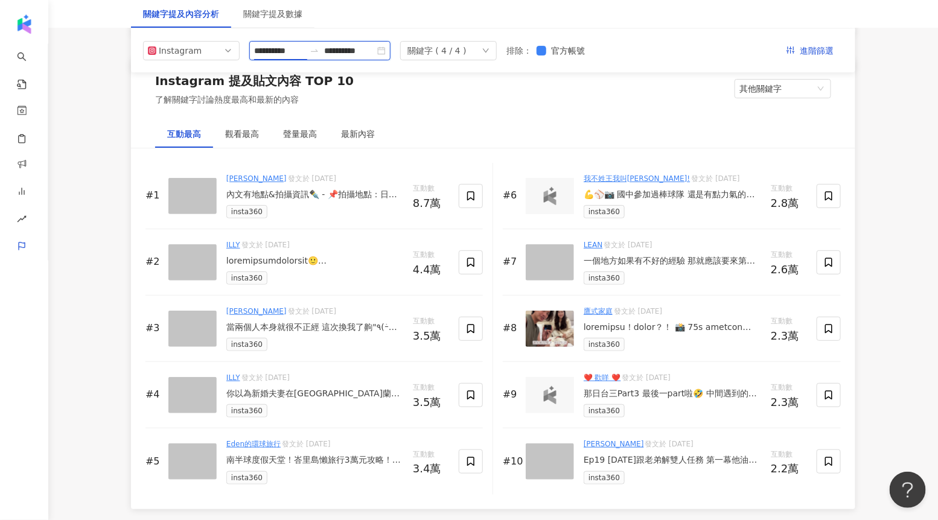
scroll to position [1782, 0]
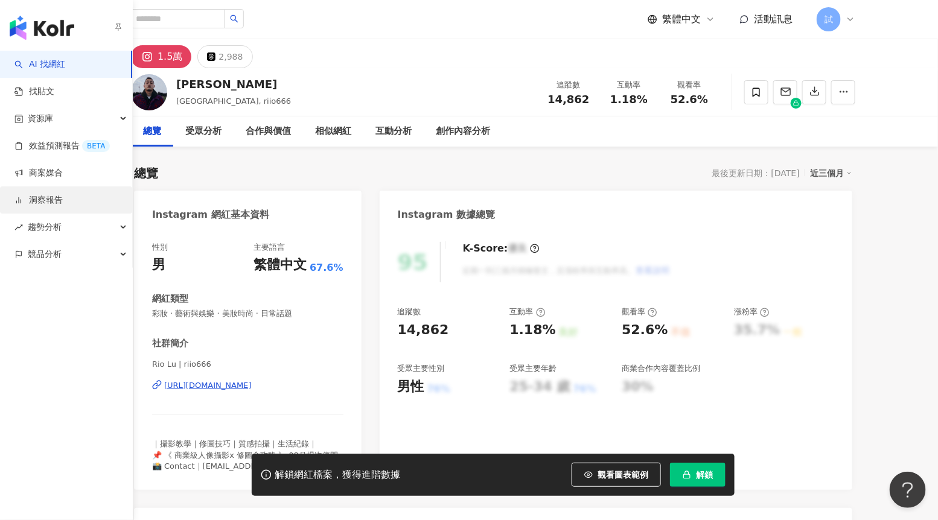
click at [49, 206] on link "洞察報告" at bounding box center [38, 200] width 48 height 12
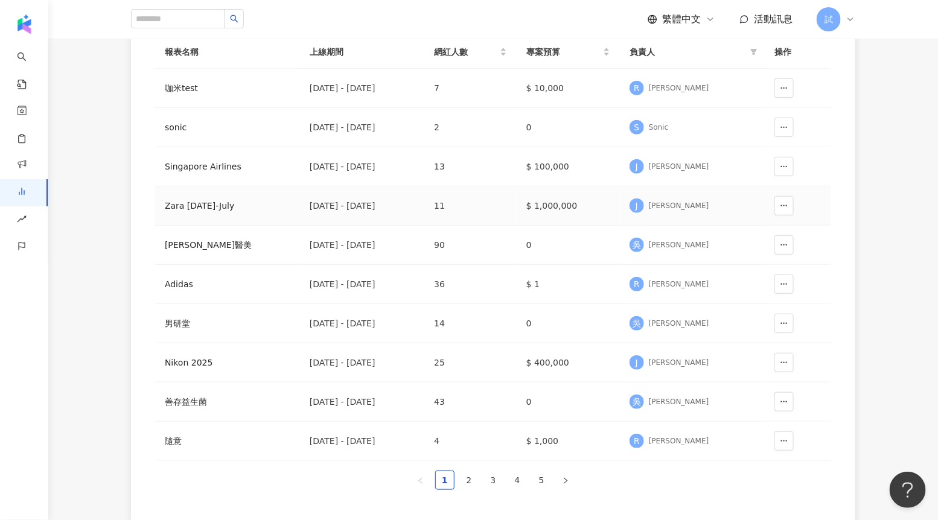
scroll to position [186, 0]
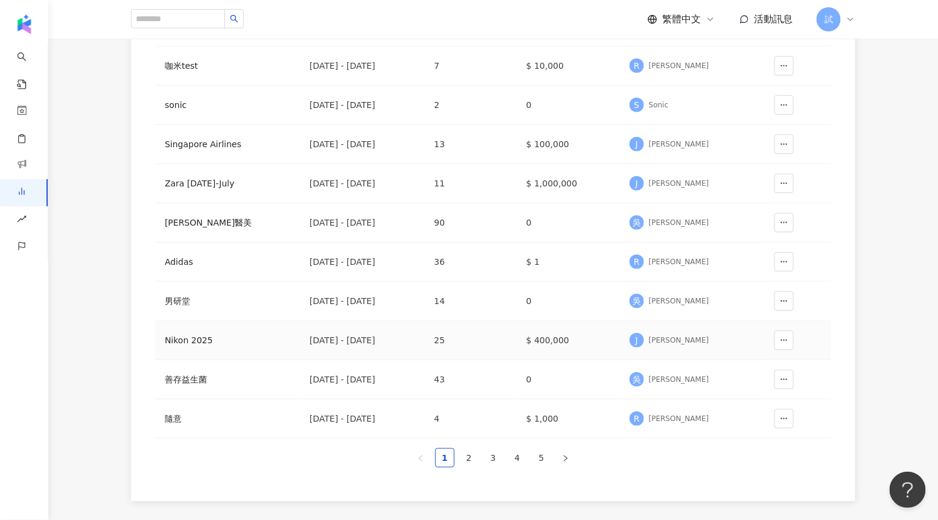
click at [215, 342] on div "Nikon 2025" at bounding box center [228, 340] width 126 height 13
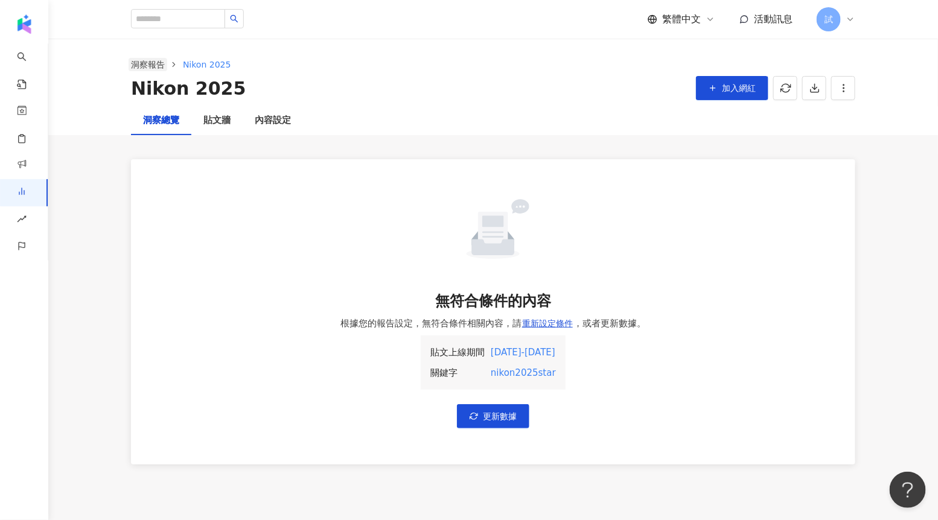
click at [156, 63] on link "洞察報告" at bounding box center [148, 64] width 39 height 13
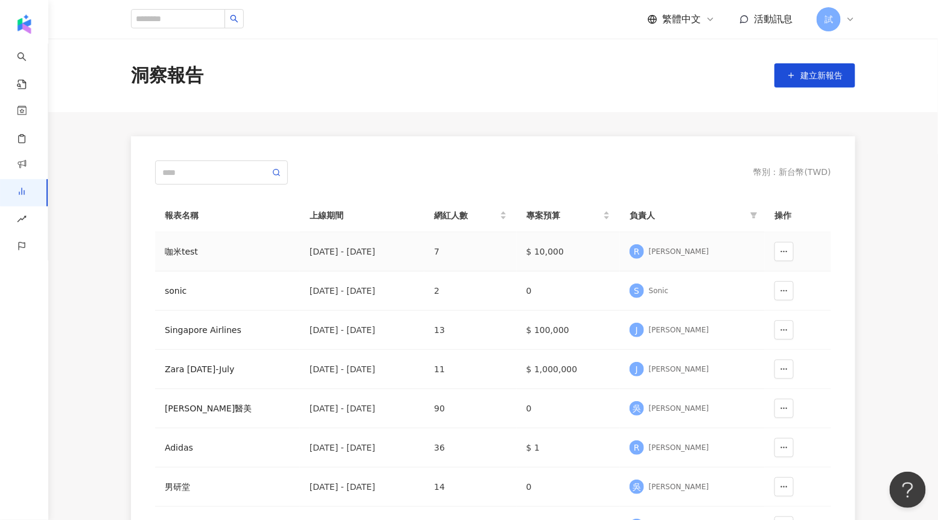
click at [288, 250] on div "咖米test" at bounding box center [228, 251] width 126 height 13
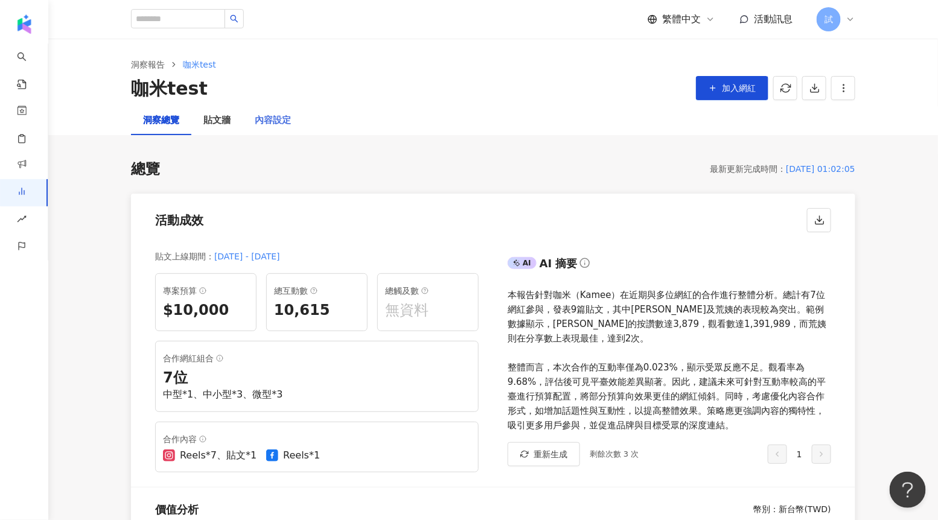
click at [281, 130] on div "內容設定" at bounding box center [273, 120] width 60 height 29
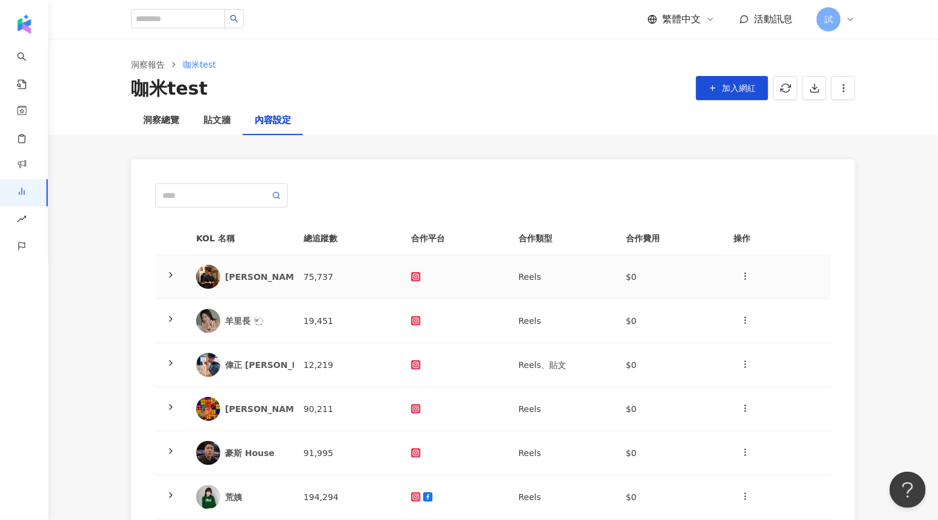
click at [168, 272] on icon at bounding box center [171, 275] width 10 height 10
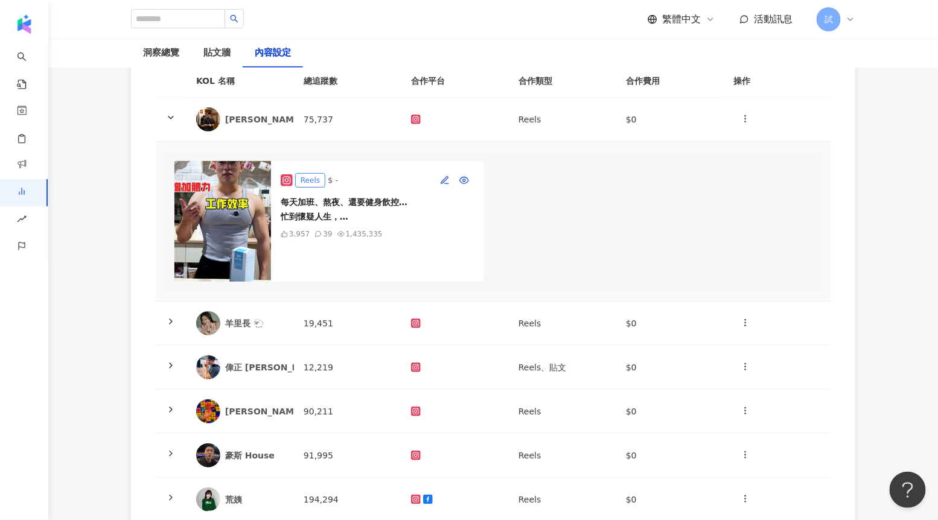
scroll to position [170, 0]
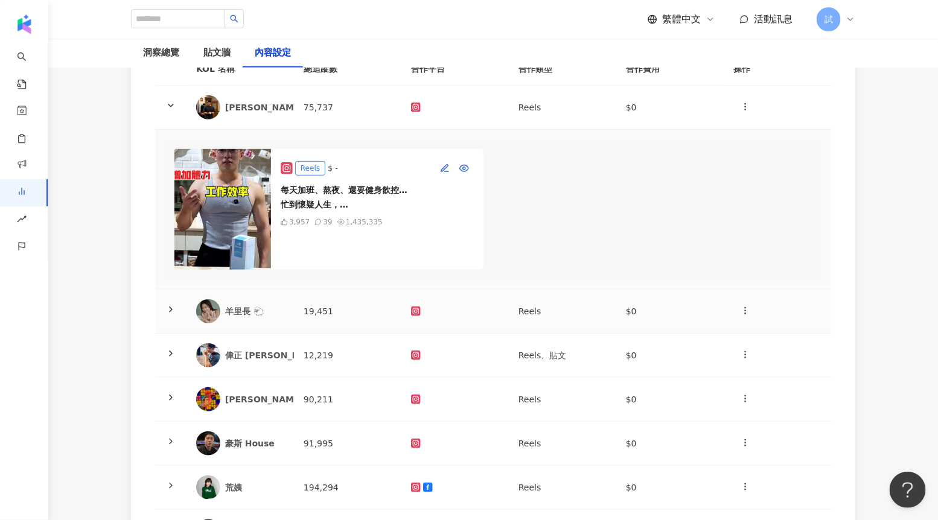
click at [174, 313] on span at bounding box center [171, 312] width 10 height 10
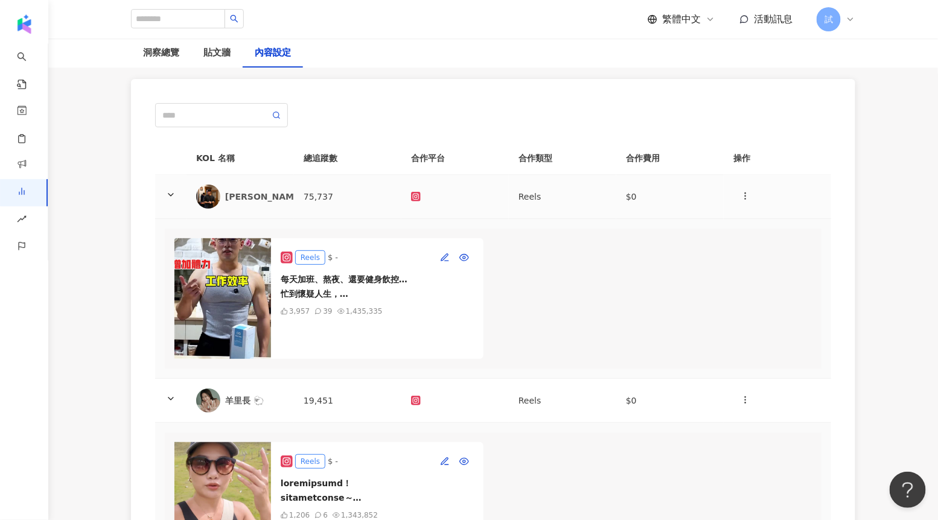
scroll to position [61, 0]
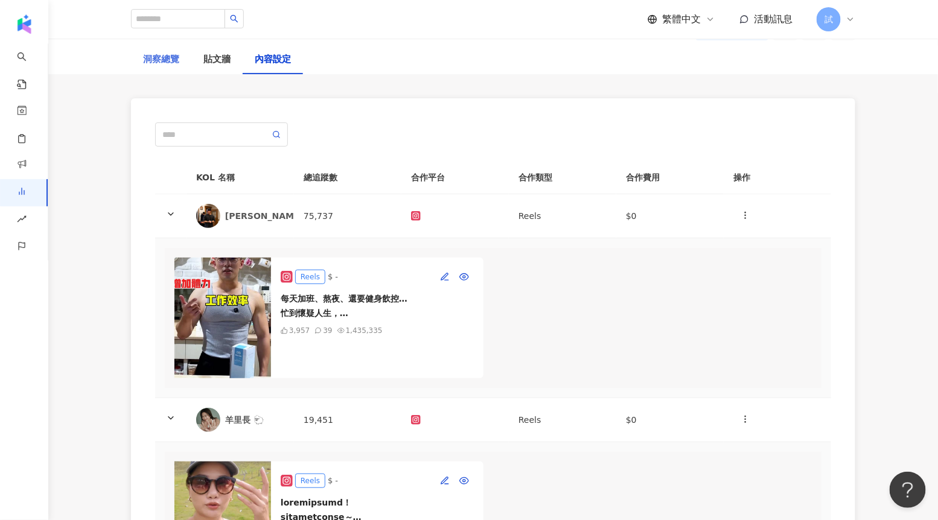
click at [176, 66] on div "洞察總覽" at bounding box center [161, 59] width 60 height 29
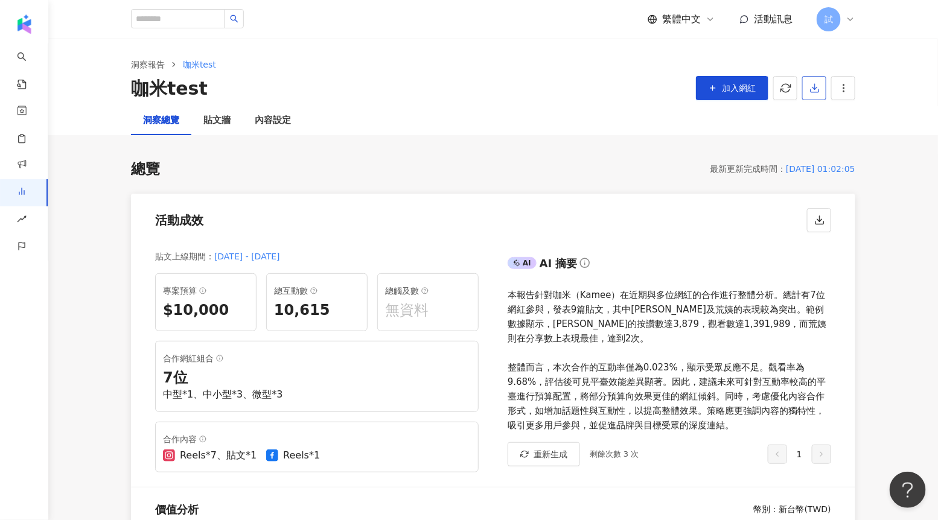
click at [815, 97] on button "button" at bounding box center [814, 88] width 24 height 24
click at [830, 118] on span "匯出 PPT" at bounding box center [833, 116] width 42 height 13
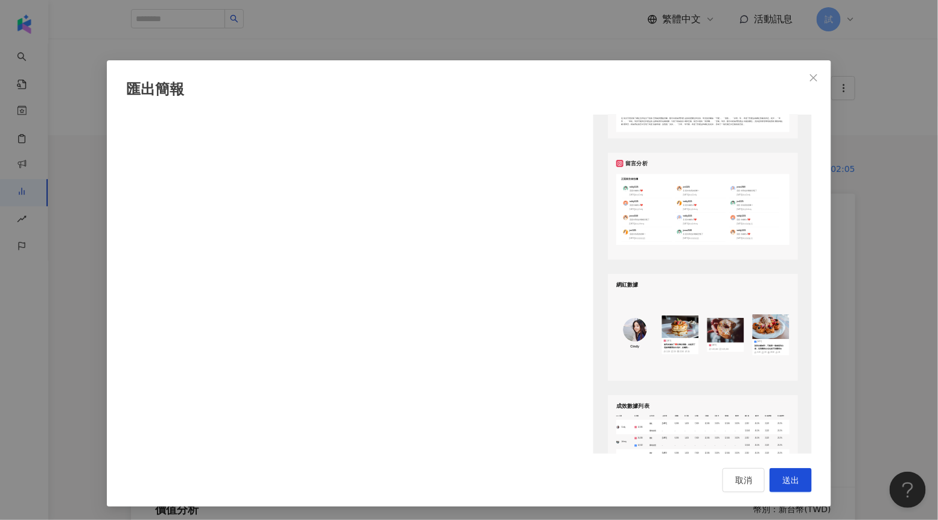
scroll to position [1341, 0]
click at [869, 268] on div "匯出簡報 請選擇您欲匯出的項目 整體設定 全部 顯示平台 Instagram Facebook Youtube 自訂平台 網紅成效分析 全部 圖表選擇 網紅成…" at bounding box center [469, 260] width 938 height 520
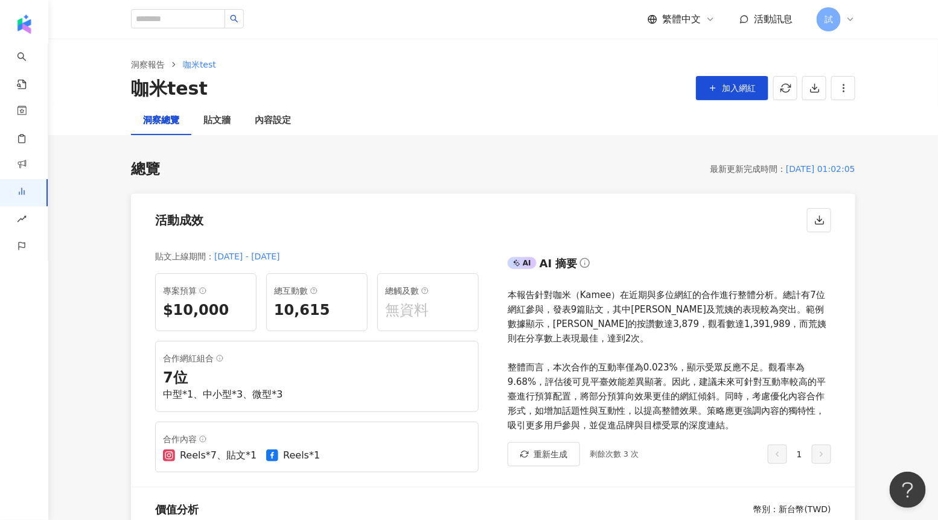
click at [686, 17] on span "繁體中文" at bounding box center [681, 19] width 39 height 13
click at [690, 68] on li "English" at bounding box center [687, 79] width 75 height 32
click at [692, 21] on span "繁體中文" at bounding box center [681, 19] width 39 height 13
click at [684, 76] on div "English" at bounding box center [687, 78] width 60 height 21
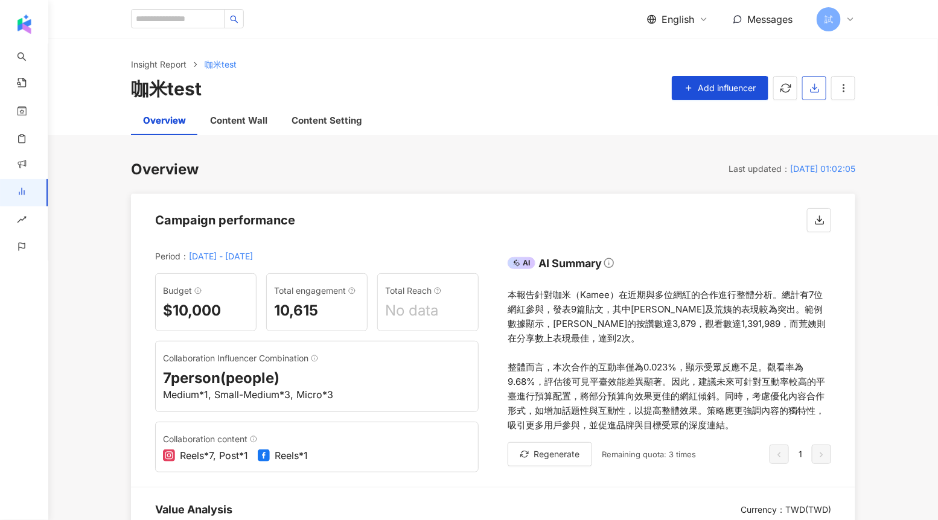
click at [818, 87] on icon "button" at bounding box center [814, 88] width 11 height 11
click at [809, 118] on li "Export the PPT" at bounding box center [842, 117] width 74 height 24
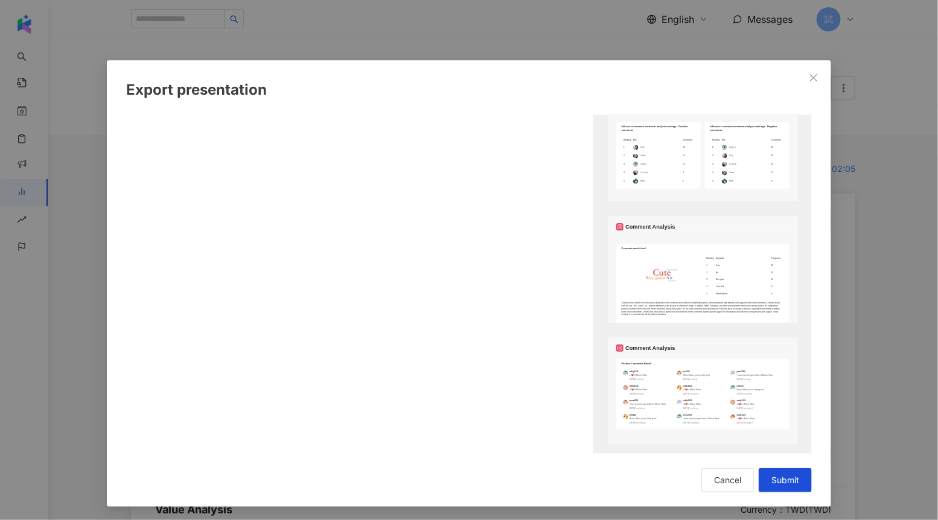
scroll to position [1159, 0]
click at [877, 247] on div "Export presentation Please select items to export Overall settings All Platform…" at bounding box center [469, 260] width 938 height 520
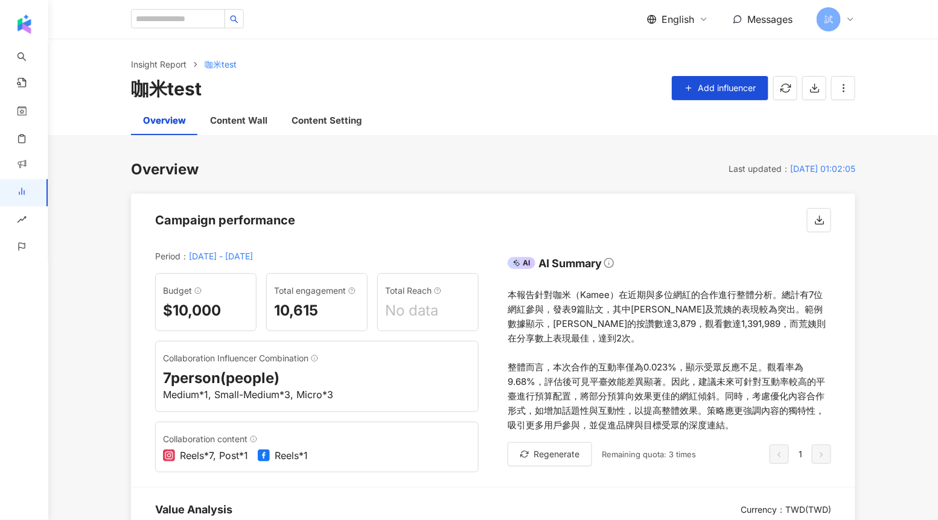
click at [680, 22] on span "English" at bounding box center [677, 19] width 33 height 13
click at [672, 39] on div "繁體中文" at bounding box center [685, 46] width 60 height 21
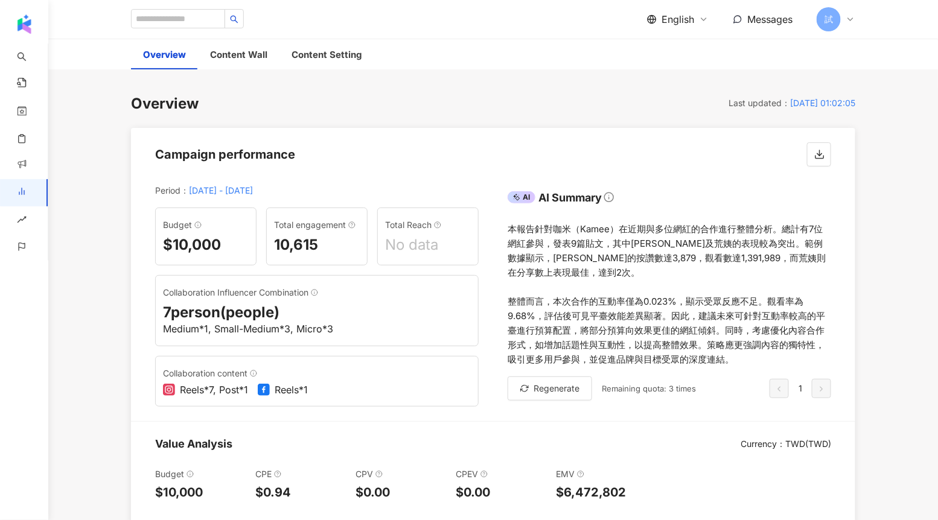
scroll to position [0, 0]
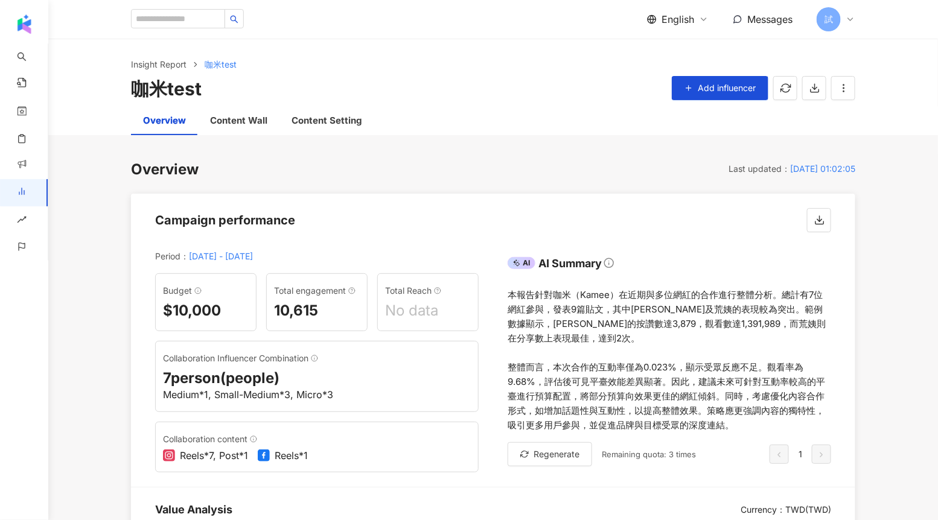
click at [686, 17] on span "English" at bounding box center [677, 19] width 33 height 13
click at [672, 54] on div "繁體中文" at bounding box center [685, 46] width 60 height 21
click at [672, 22] on span "English" at bounding box center [677, 19] width 33 height 13
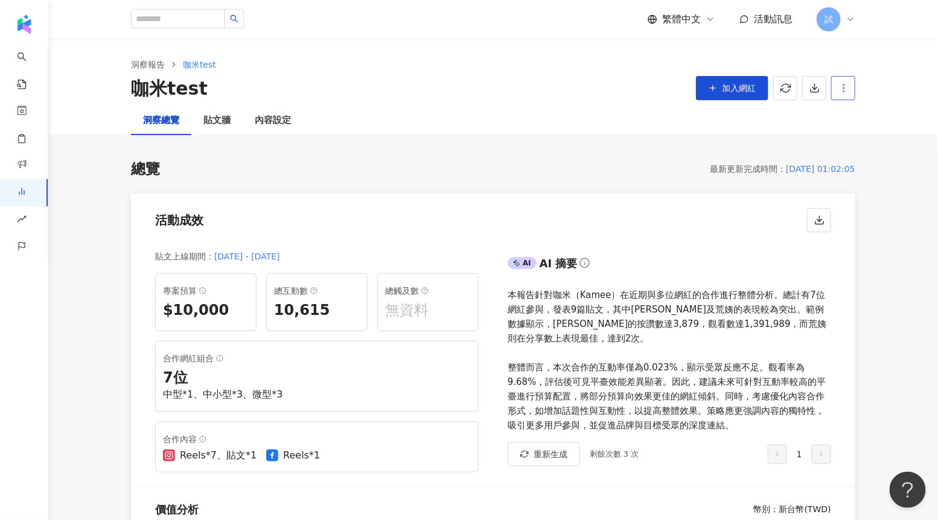
click at [845, 93] on icon "button" at bounding box center [843, 88] width 11 height 11
click at [153, 69] on link "洞察報告" at bounding box center [148, 64] width 39 height 13
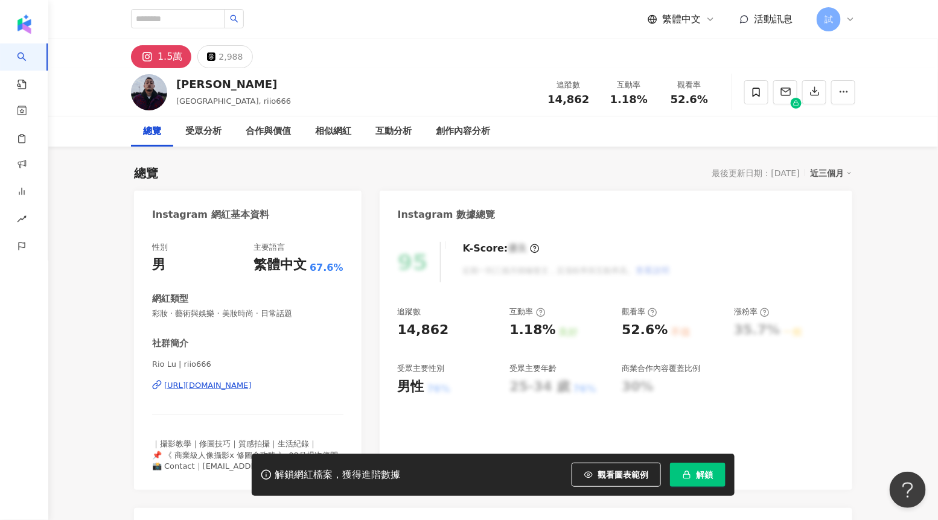
click at [688, 472] on icon "button" at bounding box center [687, 472] width 4 height 3
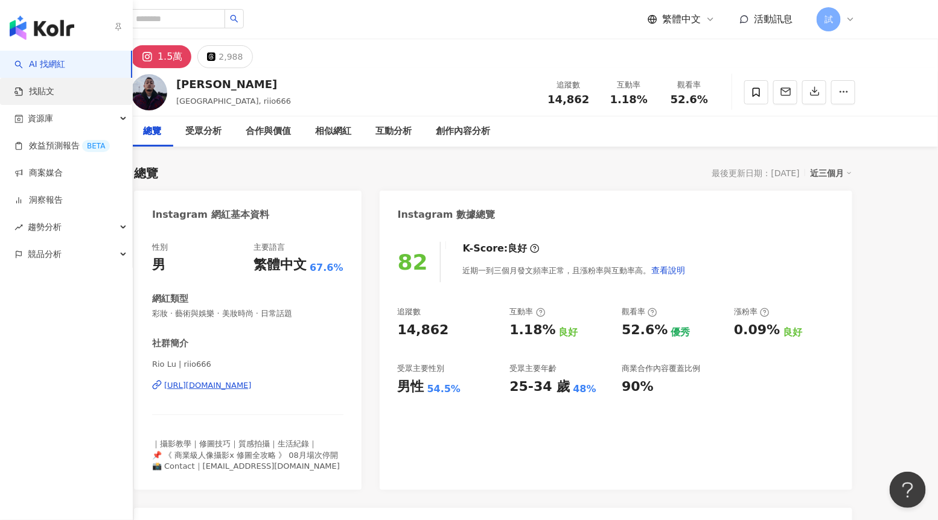
click at [36, 98] on link "找貼文" at bounding box center [34, 92] width 40 height 12
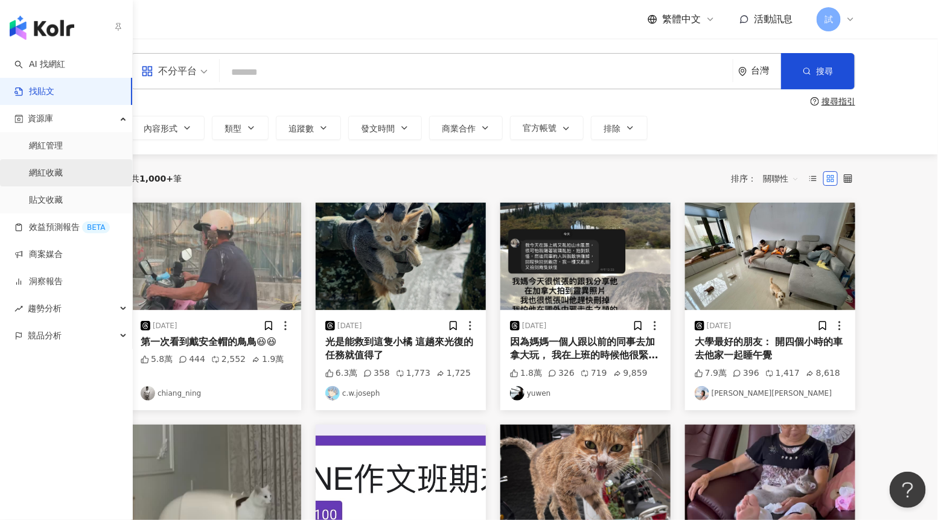
click at [47, 167] on link "網紅收藏" at bounding box center [46, 173] width 34 height 12
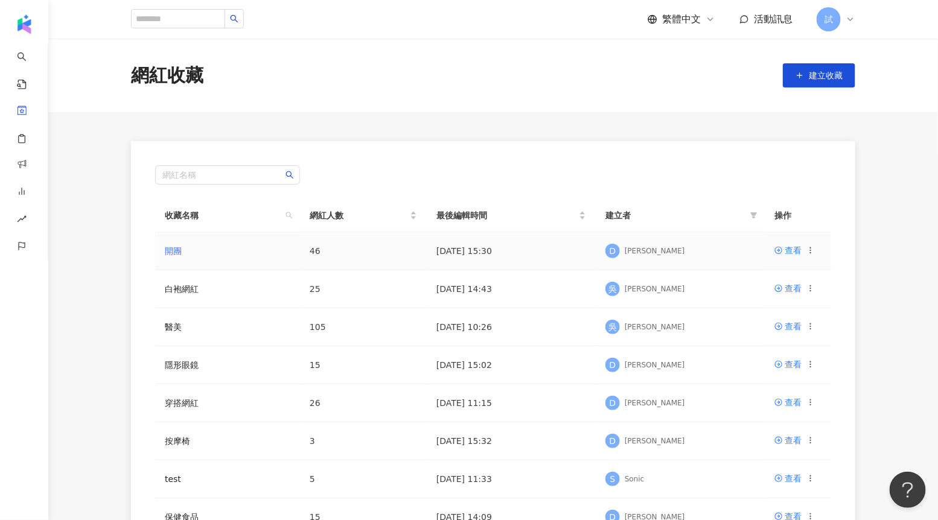
click at [177, 250] on link "開團" at bounding box center [173, 251] width 17 height 10
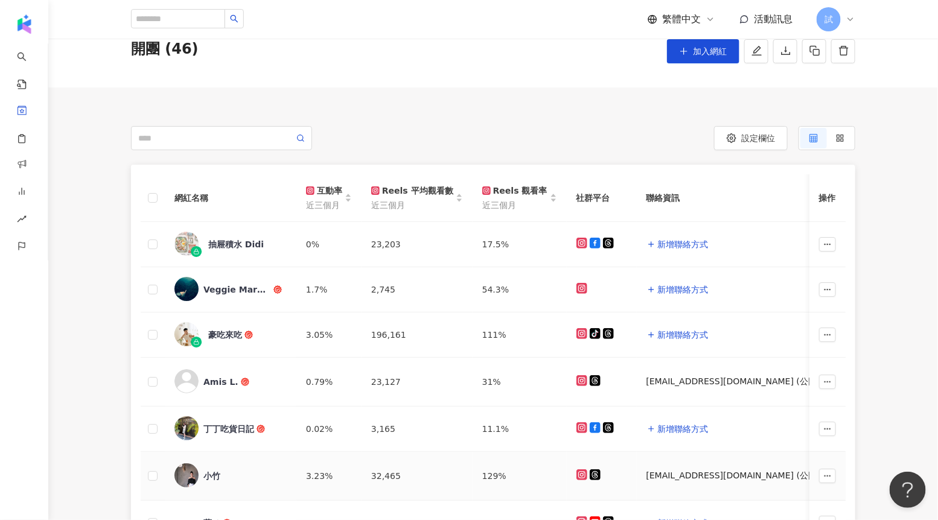
scroll to position [48, 0]
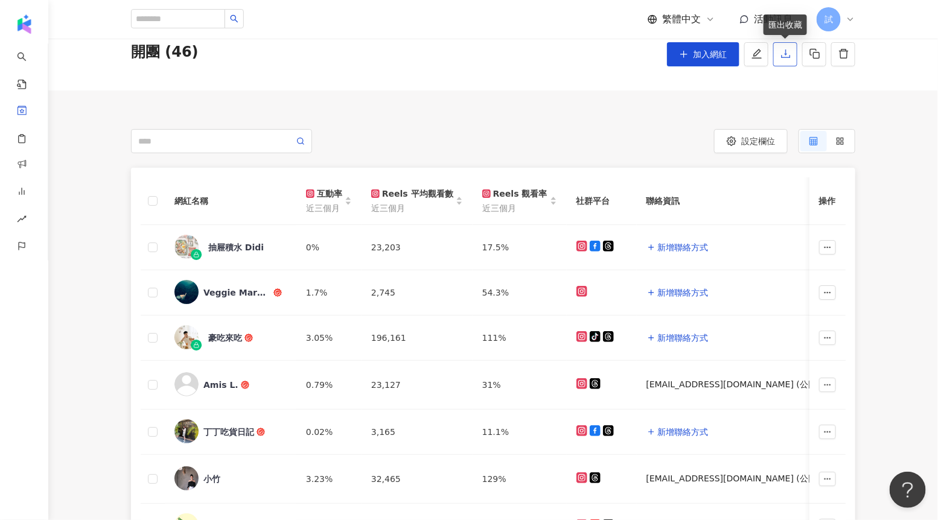
click at [788, 55] on icon "download" at bounding box center [785, 53] width 11 height 11
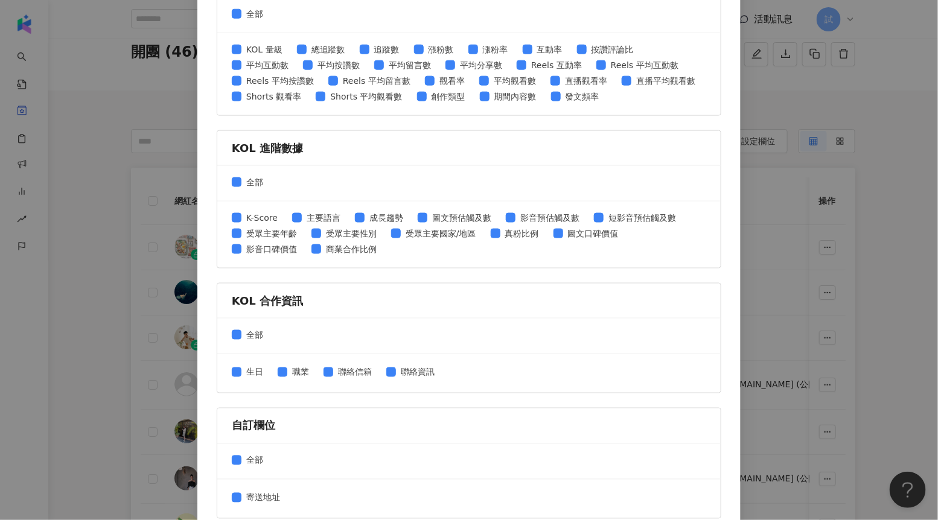
scroll to position [540, 0]
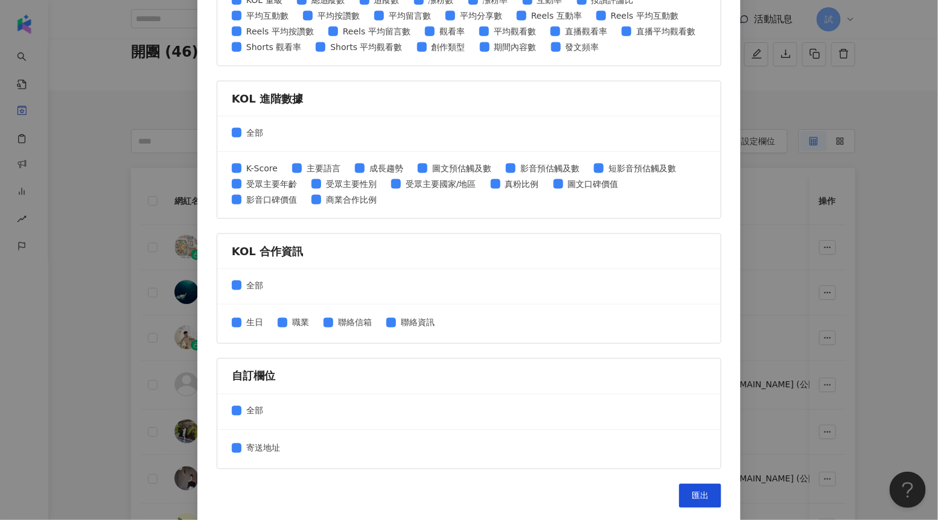
click at [768, 107] on div "匯出收藏 請選擇您欲匯出的項目 社群平台 全部 Facebook Instagram YouTube TikTok X 數據時間 全部 近三個月 近六個月 K…" at bounding box center [469, 260] width 938 height 520
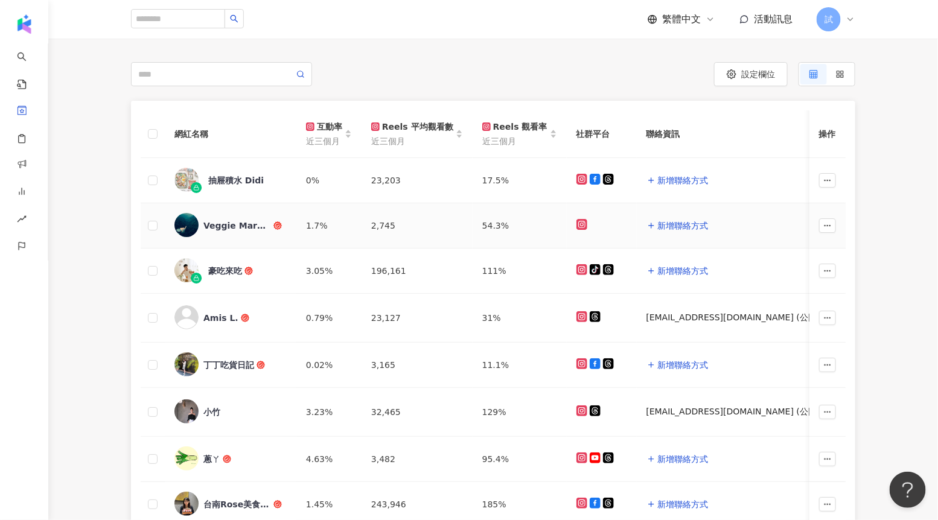
scroll to position [136, 0]
